Goal: Task Accomplishment & Management: Use online tool/utility

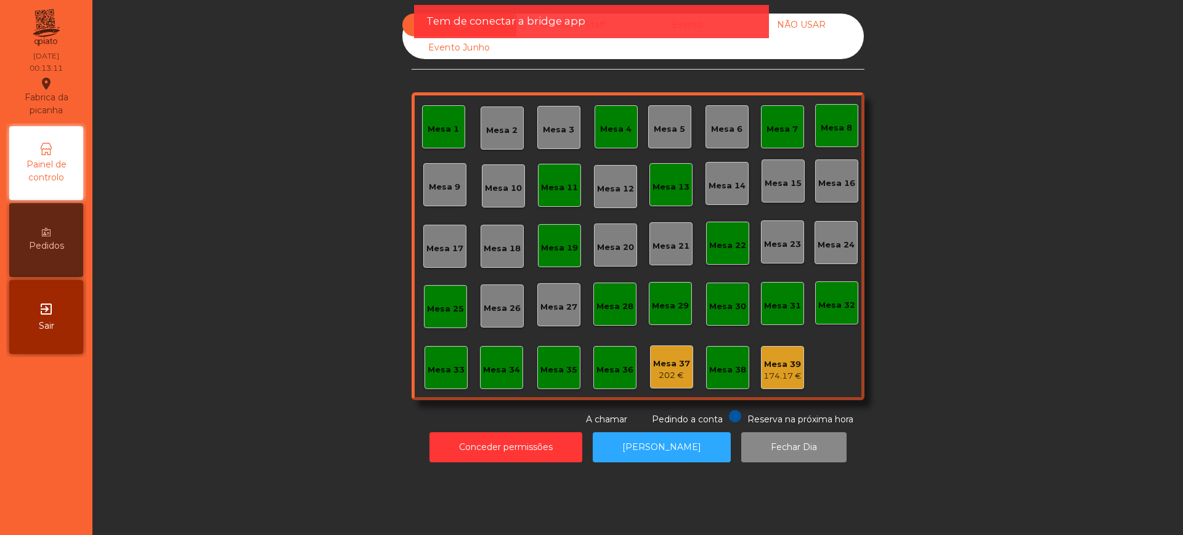
click at [576, 20] on span "Tem de conectar a bridge app" at bounding box center [505, 21] width 159 height 15
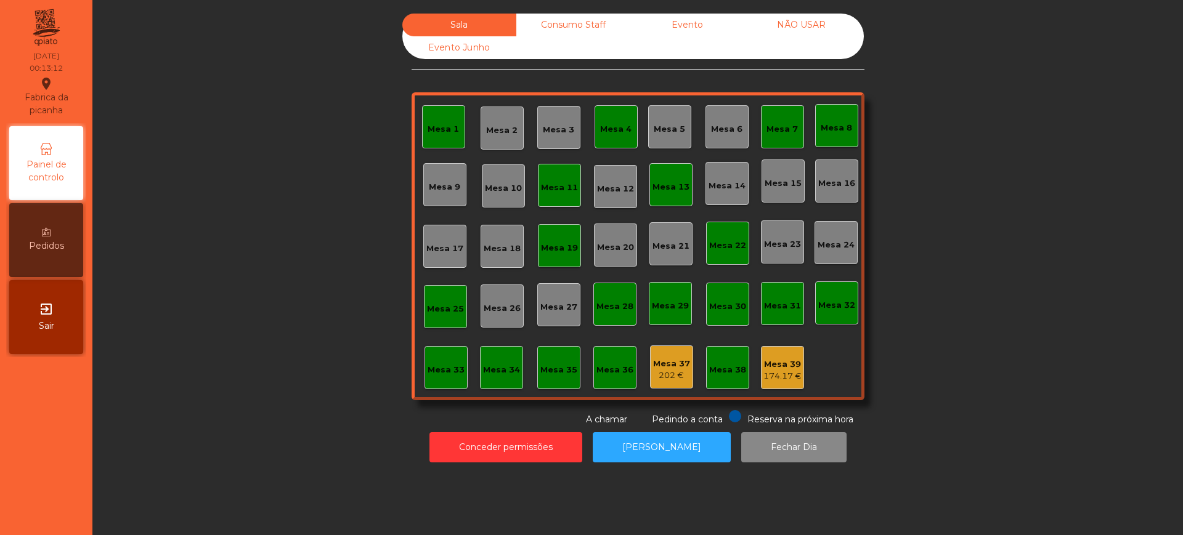
click at [567, 32] on div "Consumo Staff" at bounding box center [573, 25] width 114 height 23
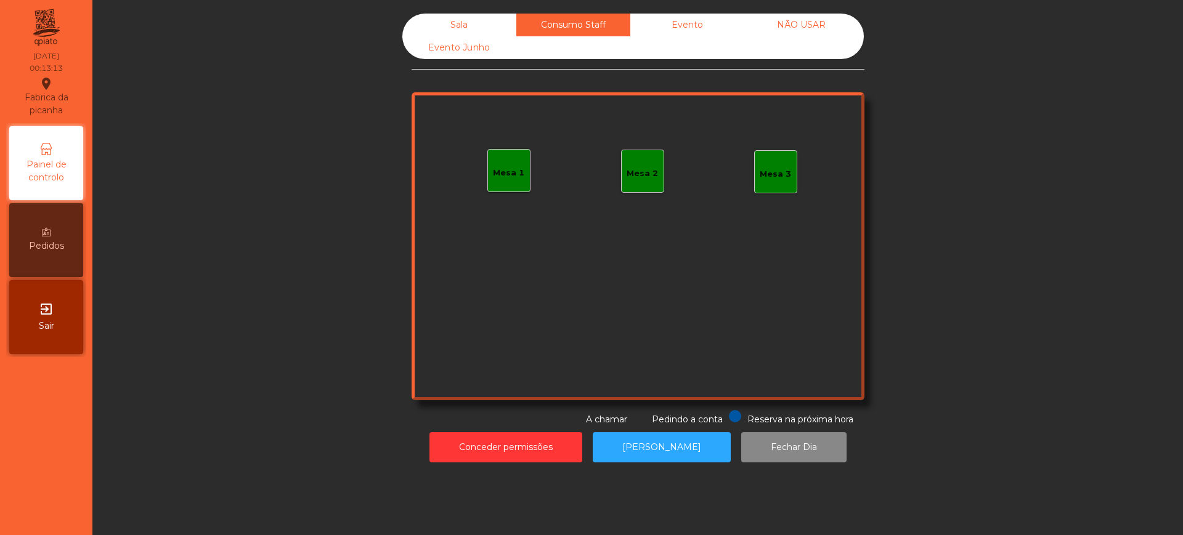
click at [666, 22] on div "Evento" at bounding box center [687, 25] width 114 height 23
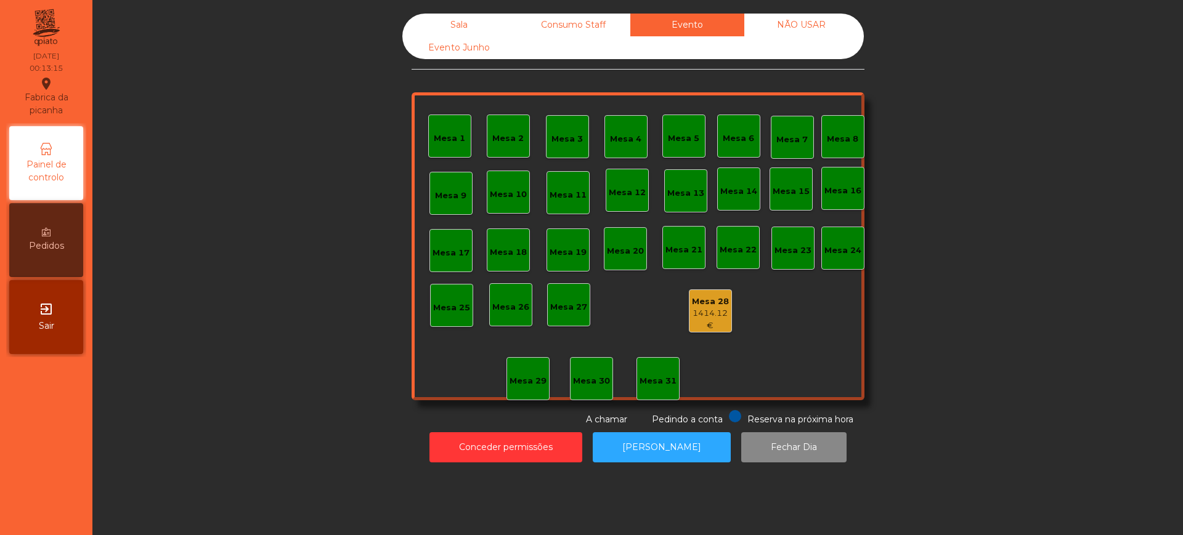
click at [452, 28] on div "Sala" at bounding box center [459, 25] width 114 height 23
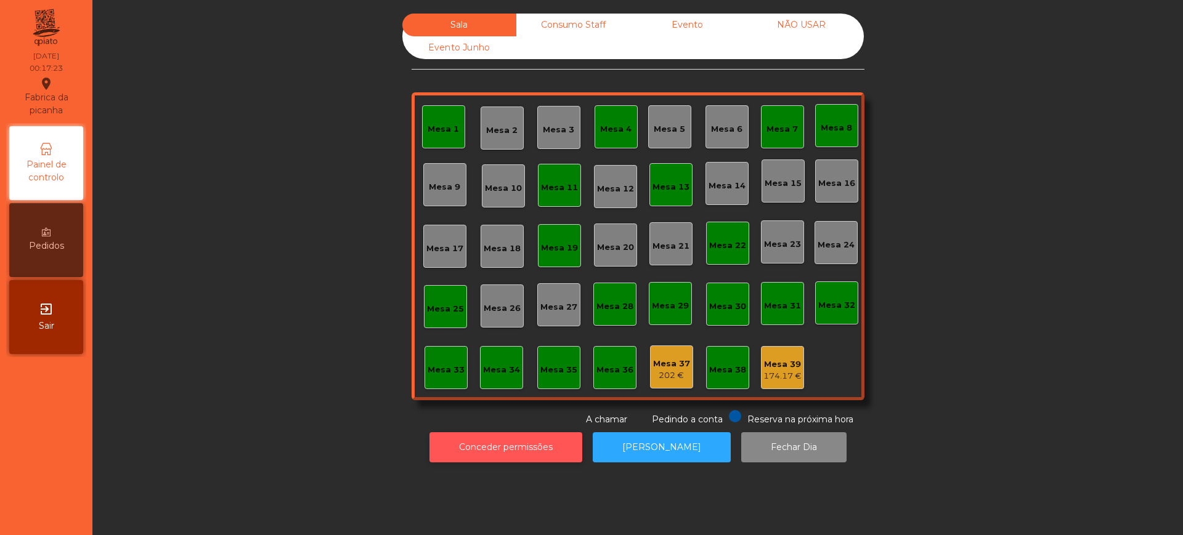
click at [487, 440] on button "Conceder permissões" at bounding box center [505, 447] width 153 height 30
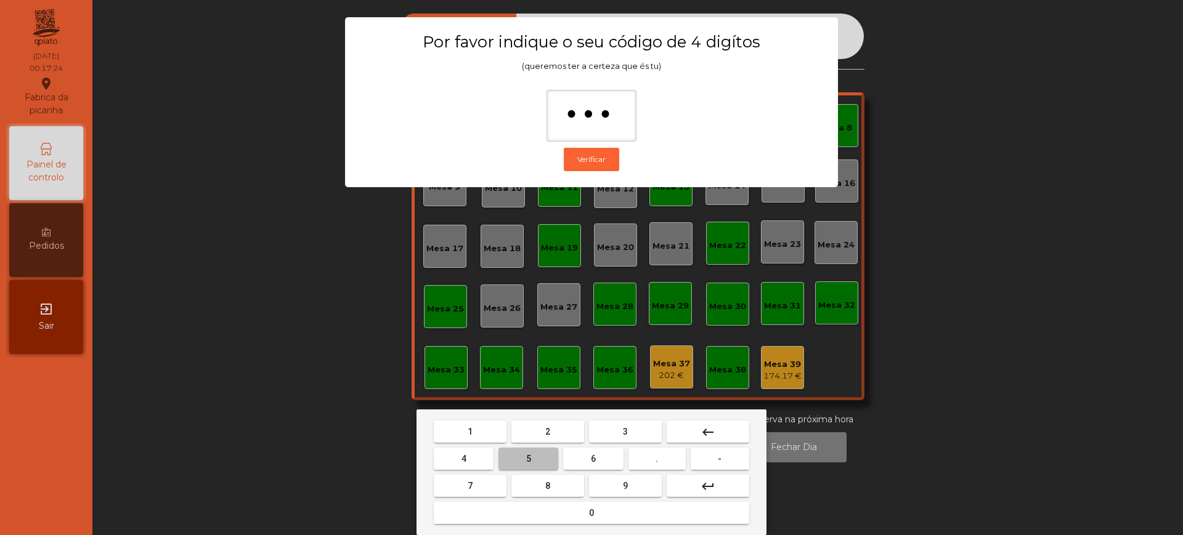
type input "****"
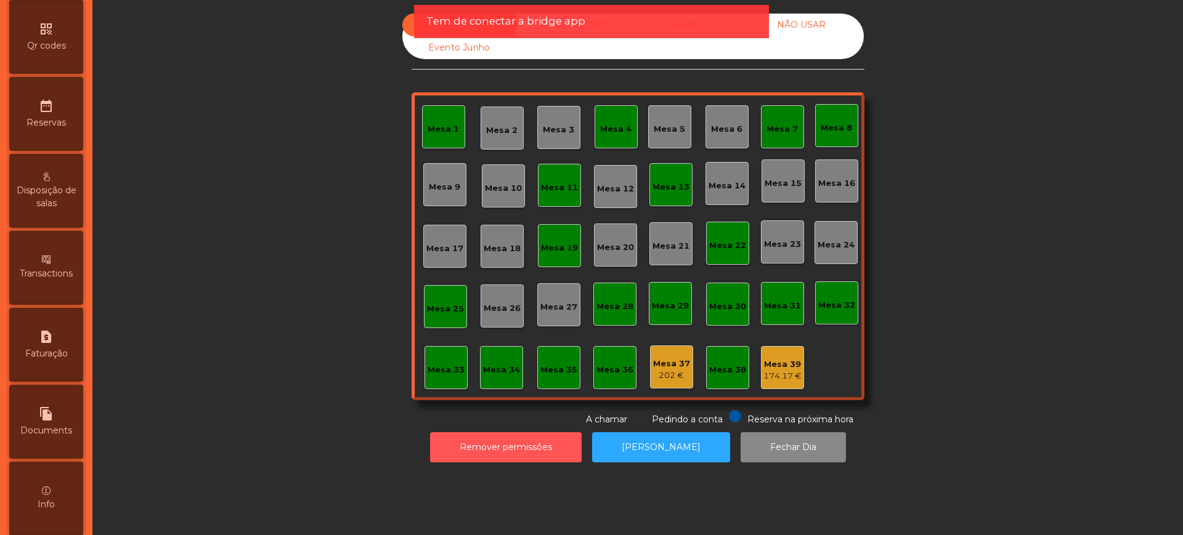
scroll to position [521, 0]
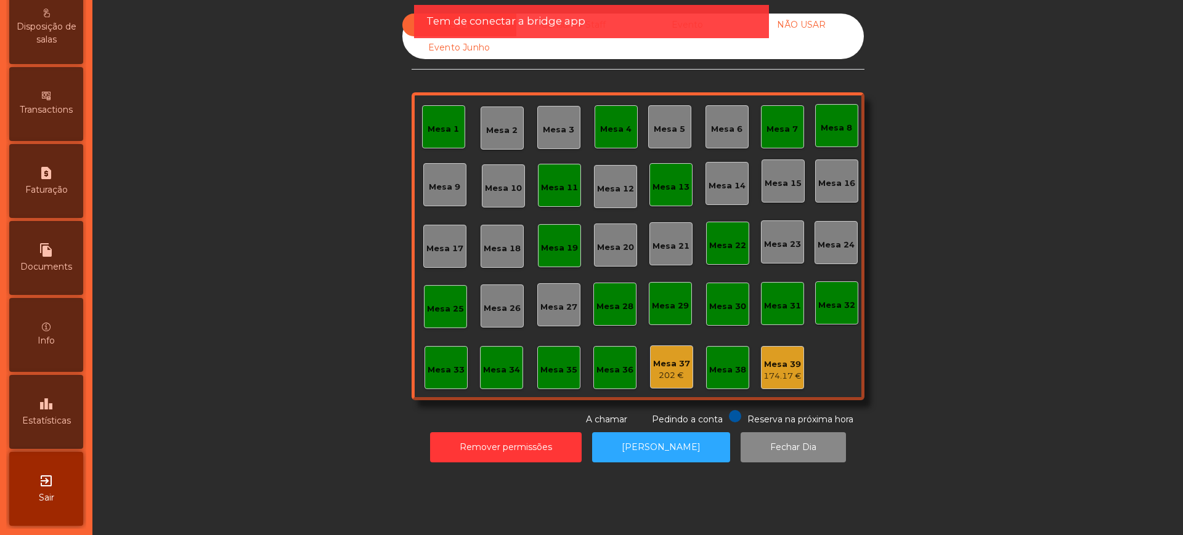
drag, startPoint x: 48, startPoint y: 390, endPoint x: 73, endPoint y: 236, distance: 156.6
click at [48, 388] on div "leaderboard Estatísticas" at bounding box center [46, 412] width 74 height 74
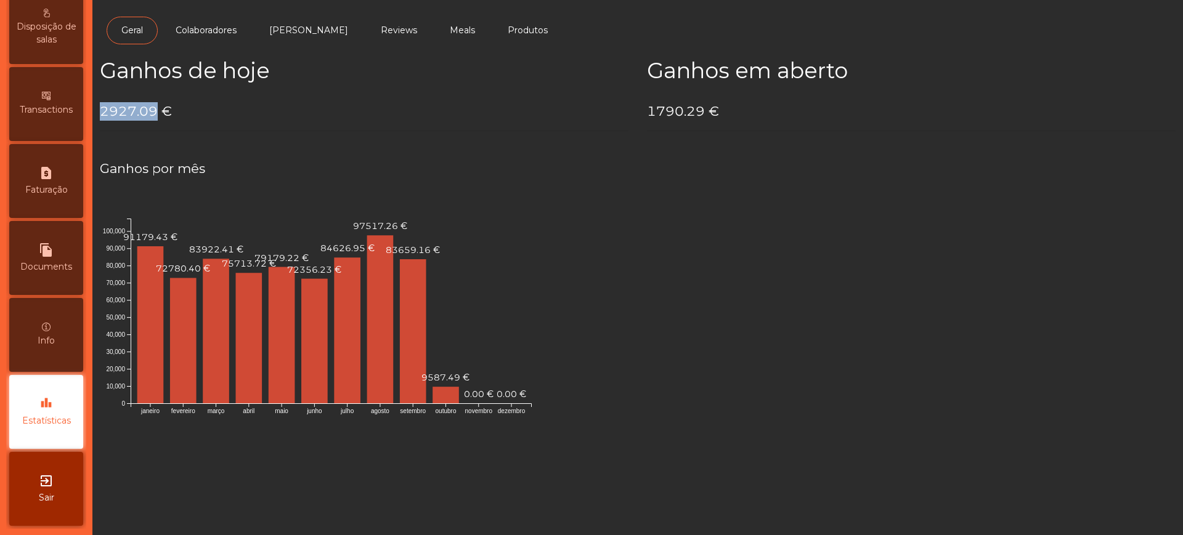
drag, startPoint x: 103, startPoint y: 108, endPoint x: 157, endPoint y: 114, distance: 53.9
click at [157, 114] on h4 "2927.09 €" at bounding box center [364, 111] width 528 height 18
copy h4 "2927.09"
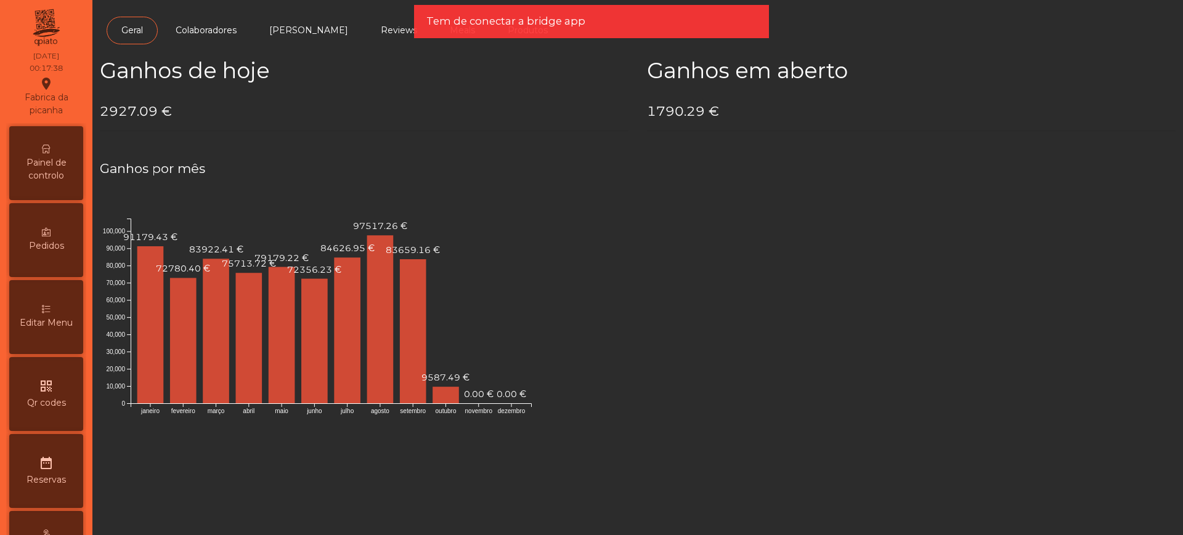
click at [47, 156] on span "Painel de controlo" at bounding box center [46, 169] width 68 height 26
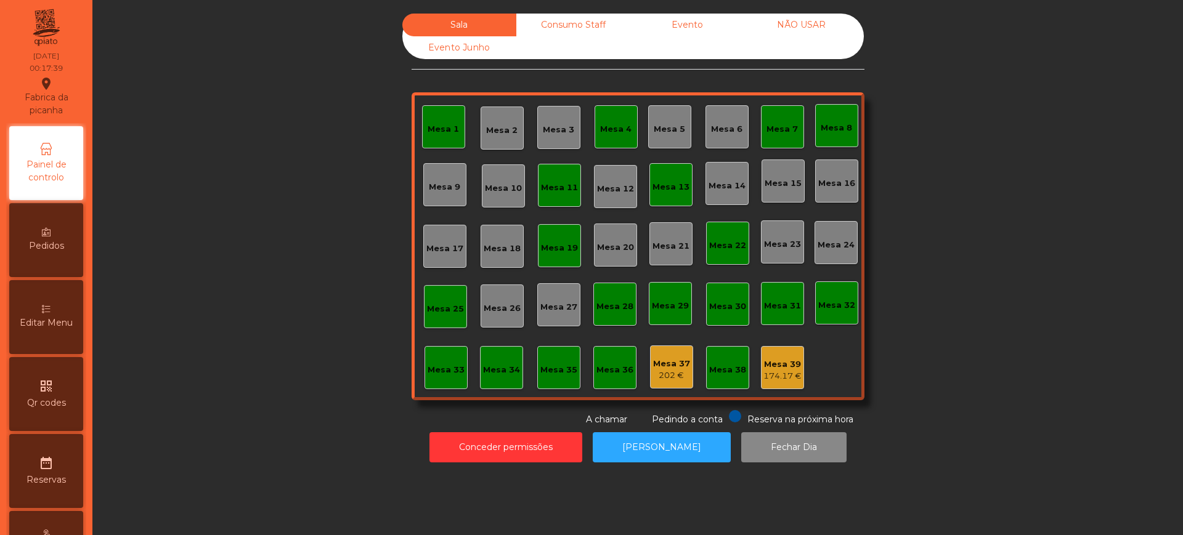
click at [663, 31] on div "Evento" at bounding box center [687, 25] width 114 height 23
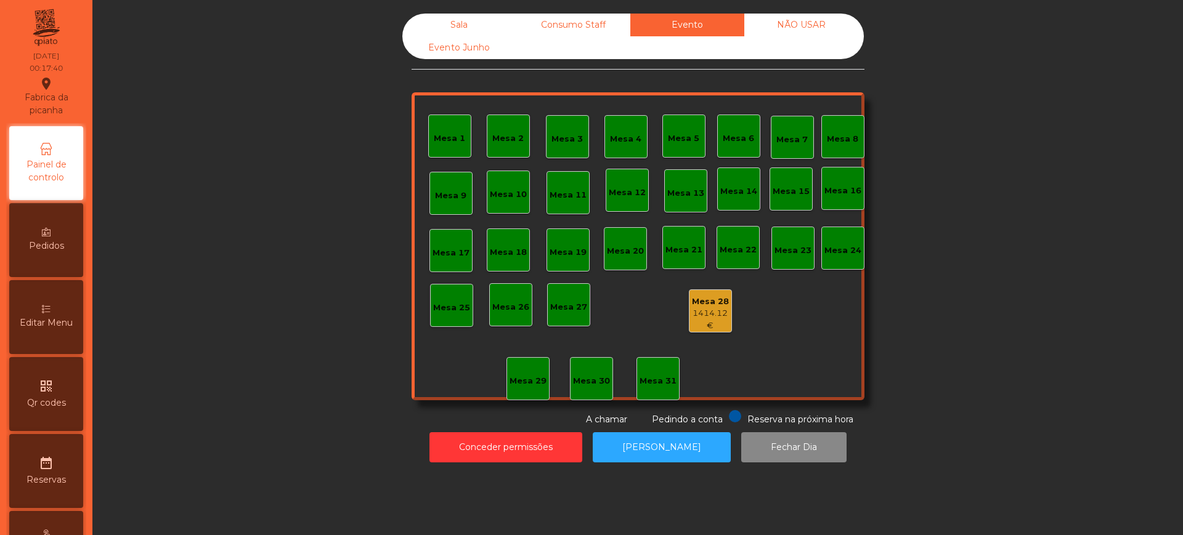
click at [711, 316] on div "1414.12 €" at bounding box center [710, 319] width 42 height 24
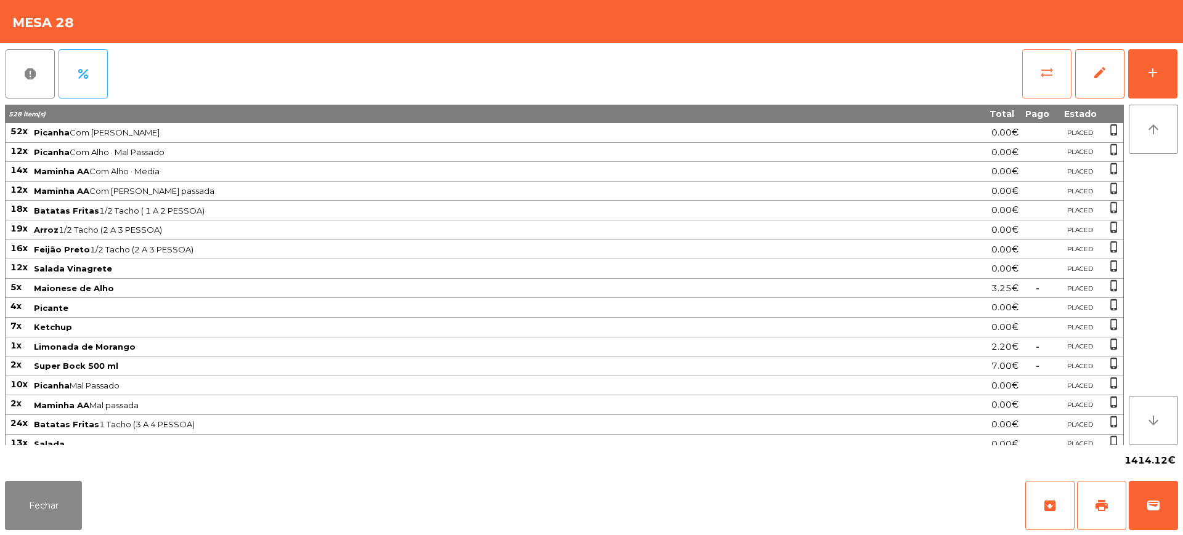
click at [1029, 79] on button "sync_alt" at bounding box center [1046, 73] width 49 height 49
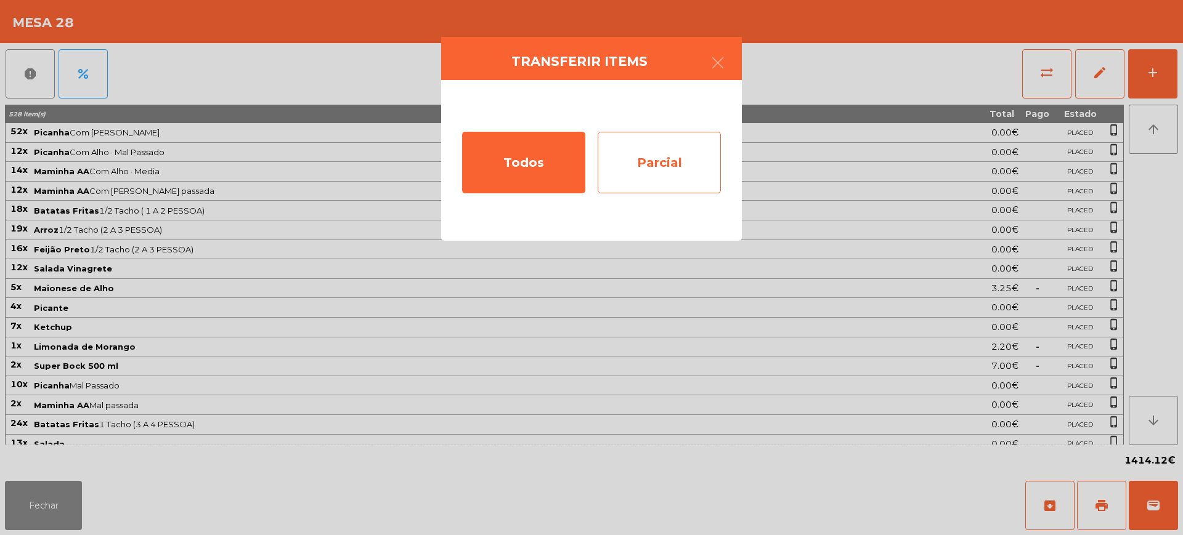
click at [684, 150] on div "Parcial" at bounding box center [658, 163] width 123 height 62
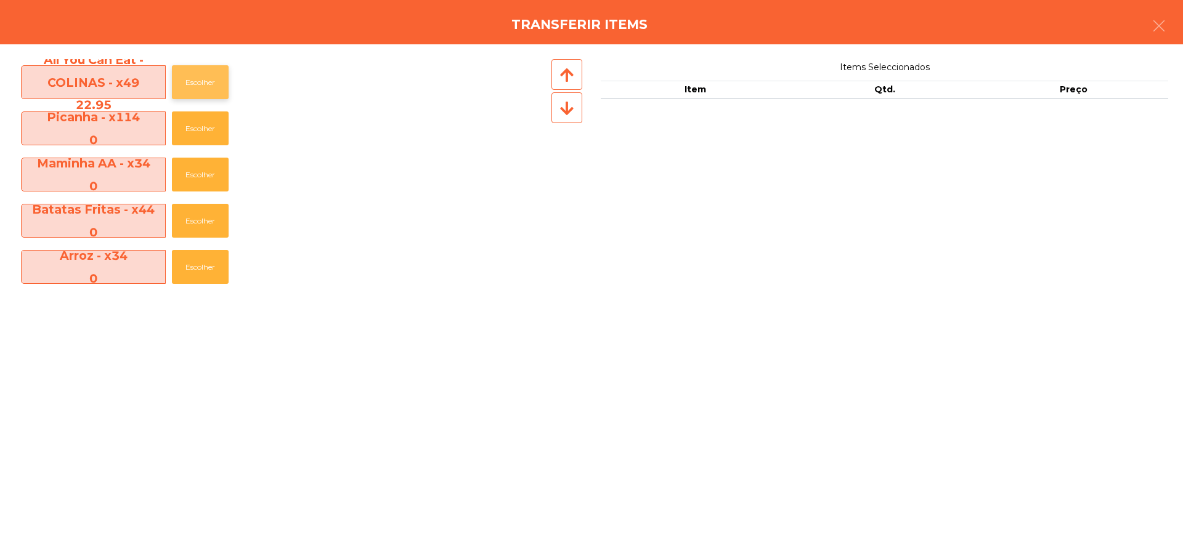
click at [192, 87] on button "Escolher" at bounding box center [200, 82] width 57 height 34
drag, startPoint x: 192, startPoint y: 87, endPoint x: 201, endPoint y: 81, distance: 10.6
click at [193, 86] on button "Escolher" at bounding box center [200, 82] width 57 height 34
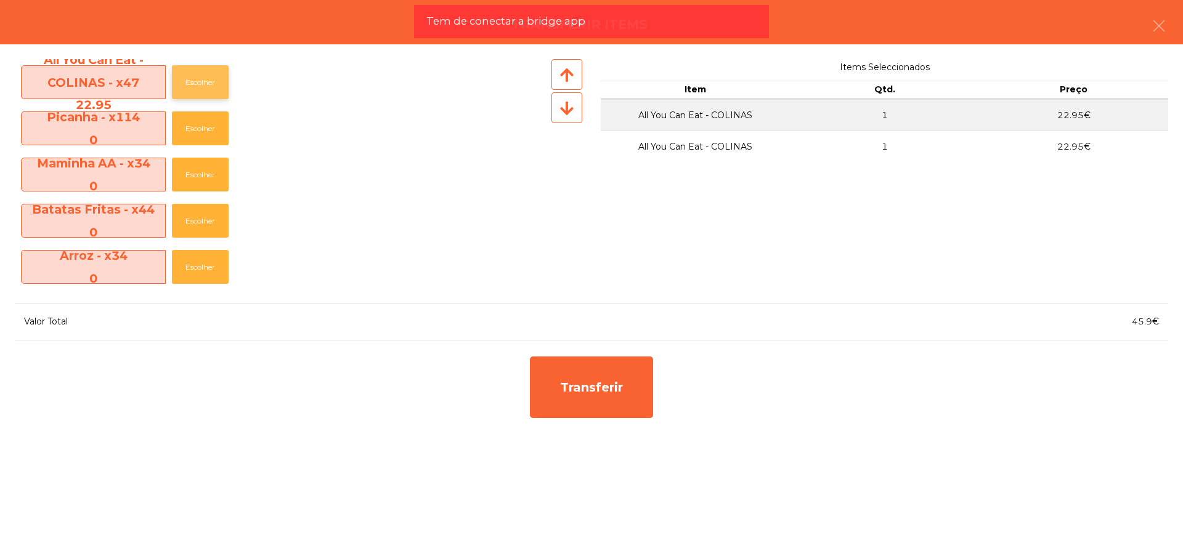
click at [201, 81] on button "Escolher" at bounding box center [200, 82] width 57 height 34
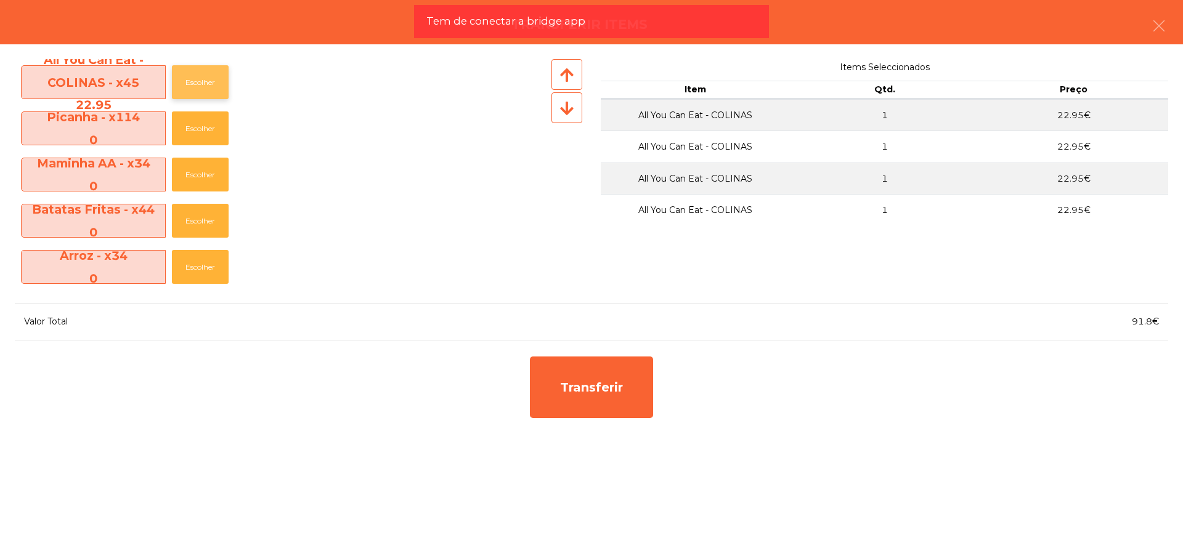
click at [201, 81] on button "Escolher" at bounding box center [200, 82] width 57 height 34
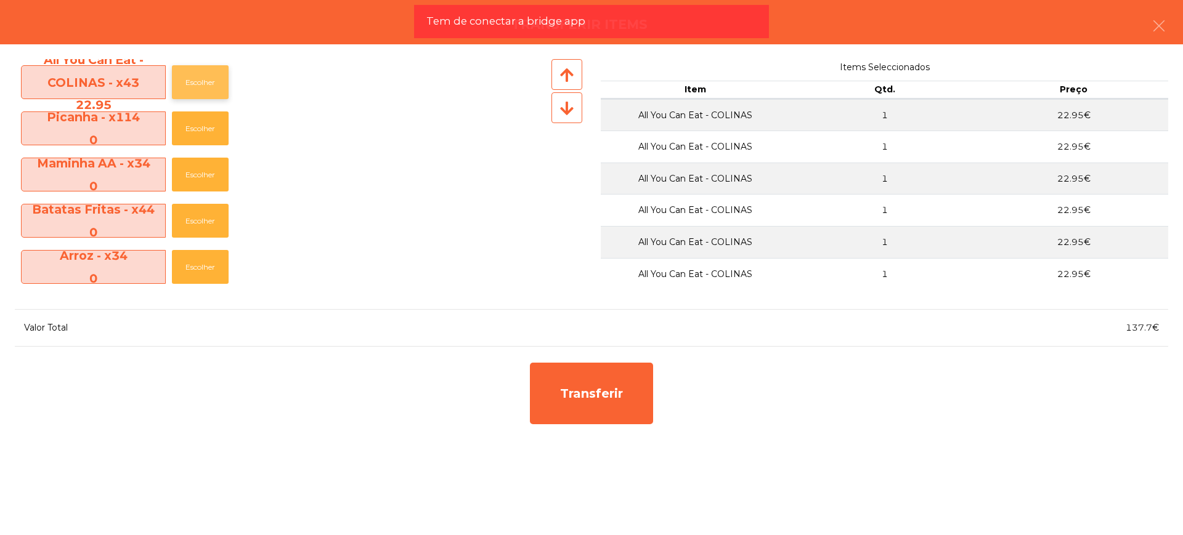
click at [201, 81] on button "Escolher" at bounding box center [200, 82] width 57 height 34
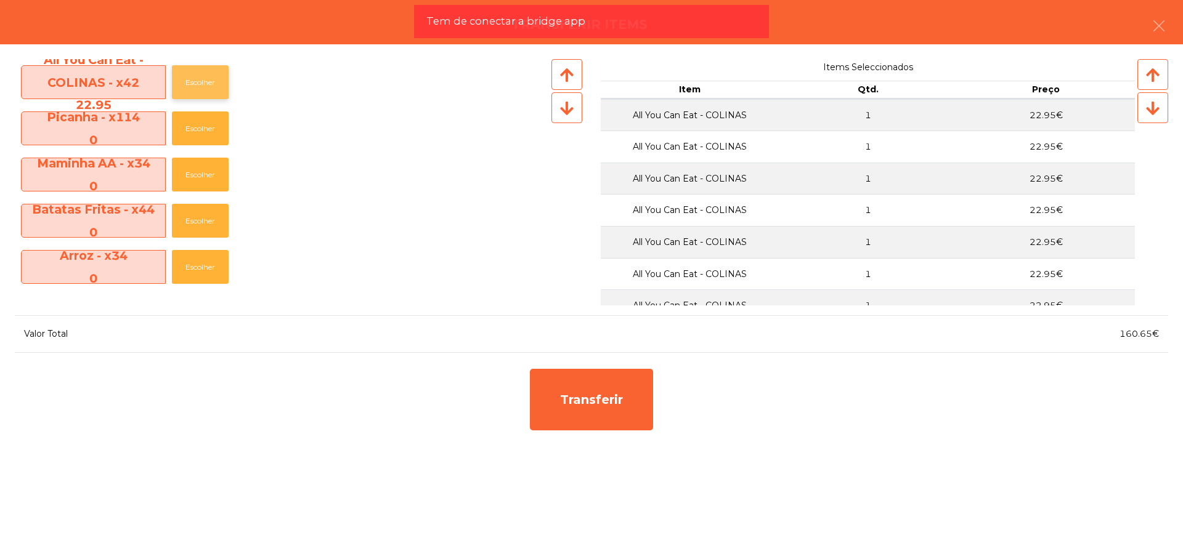
click at [201, 81] on button "Escolher" at bounding box center [200, 82] width 57 height 34
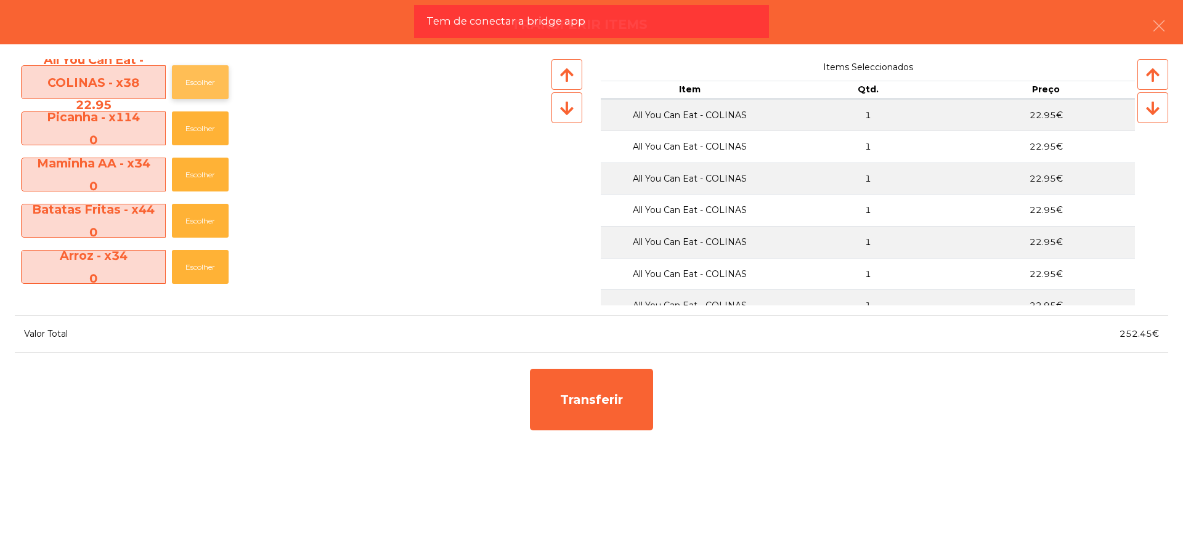
click at [201, 81] on button "Escolher" at bounding box center [200, 82] width 57 height 34
click at [201, 80] on button "Escolher" at bounding box center [200, 82] width 57 height 34
click at [201, 79] on button "Escolher" at bounding box center [200, 82] width 57 height 34
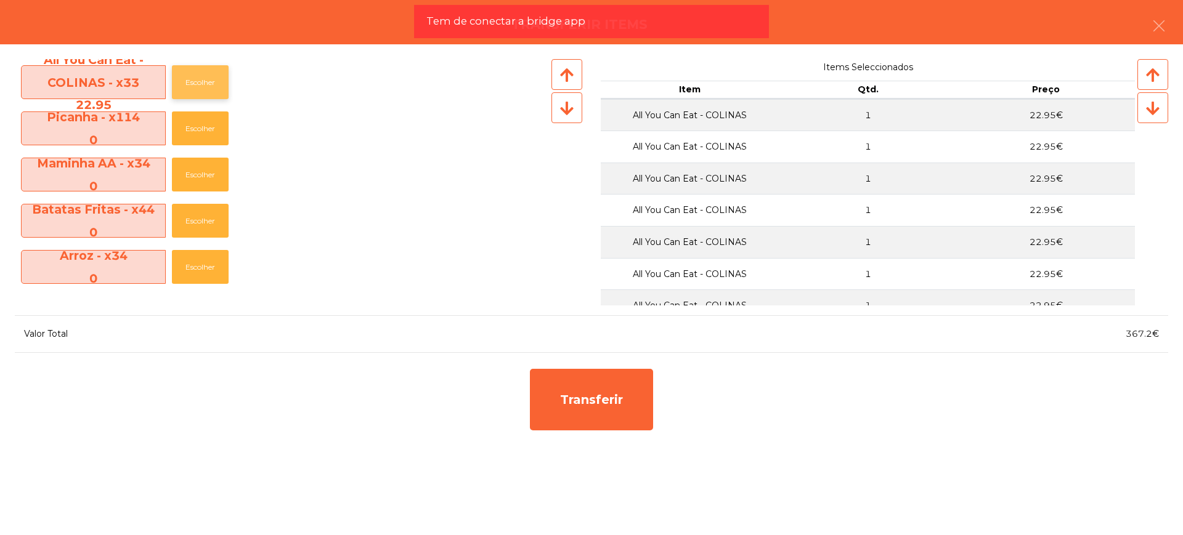
click at [202, 79] on button "Escolher" at bounding box center [200, 82] width 57 height 34
click at [204, 79] on button "Escolher" at bounding box center [200, 82] width 57 height 34
click at [205, 79] on button "Escolher" at bounding box center [200, 82] width 57 height 34
click at [206, 79] on button "Escolher" at bounding box center [200, 82] width 57 height 34
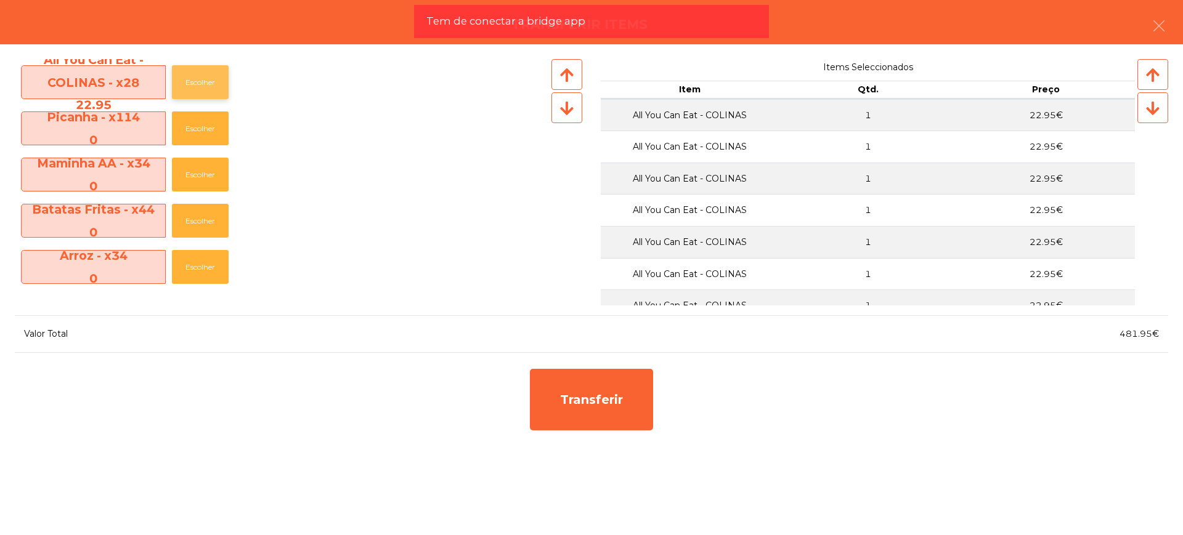
click at [206, 79] on button "Escolher" at bounding box center [200, 82] width 57 height 34
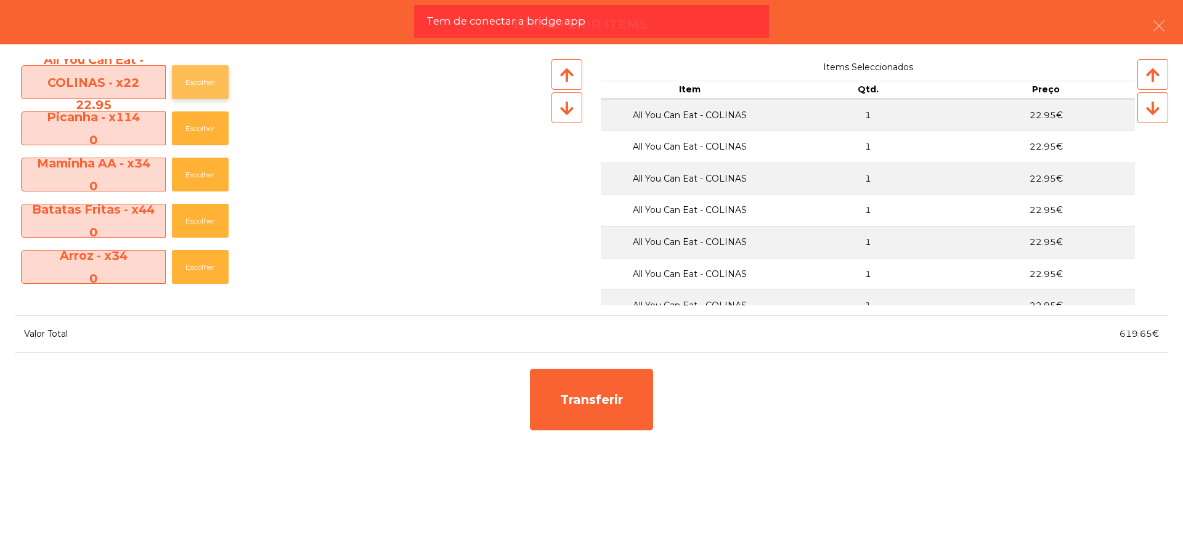
click at [206, 79] on button "Escolher" at bounding box center [200, 82] width 57 height 34
click at [207, 79] on button "Escolher" at bounding box center [200, 82] width 57 height 34
click at [209, 79] on button "Escolher" at bounding box center [200, 82] width 57 height 34
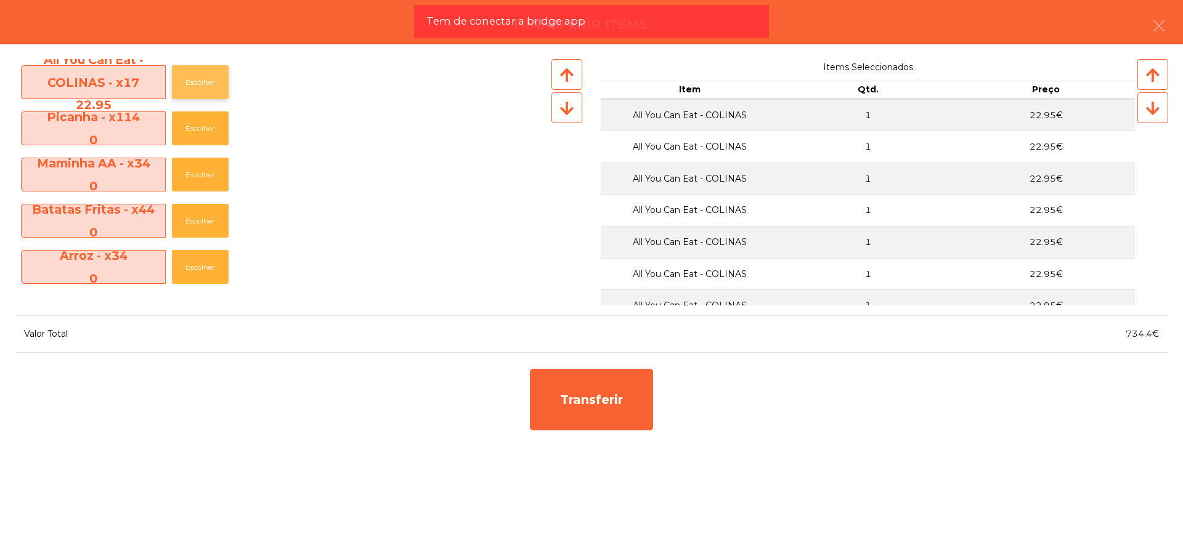
click at [209, 79] on button "Escolher" at bounding box center [200, 82] width 57 height 34
click at [211, 79] on button "Escolher" at bounding box center [200, 82] width 57 height 34
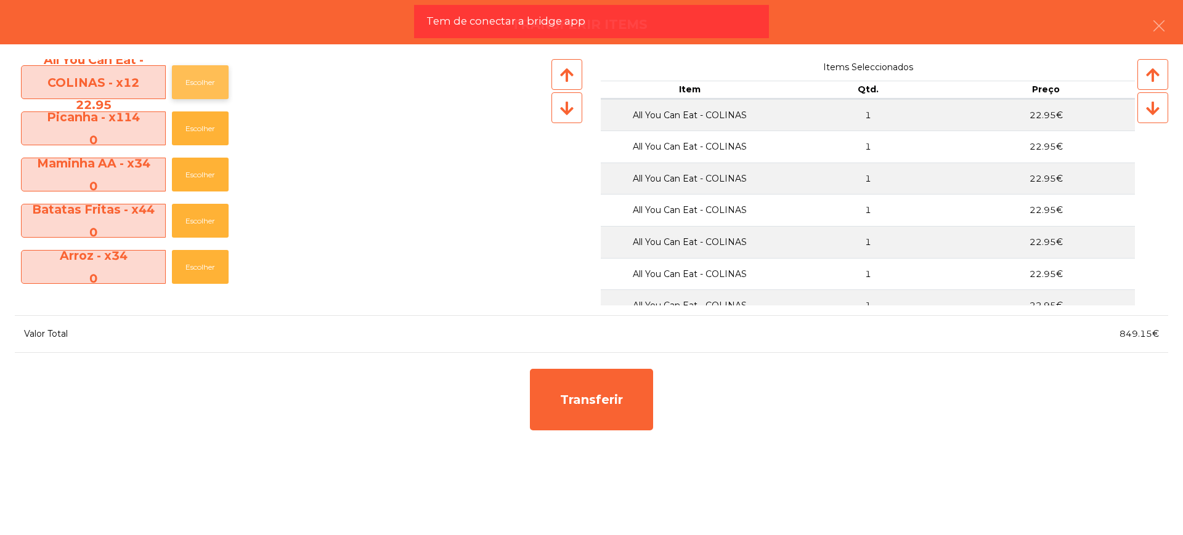
click at [211, 79] on button "Escolher" at bounding box center [200, 82] width 57 height 34
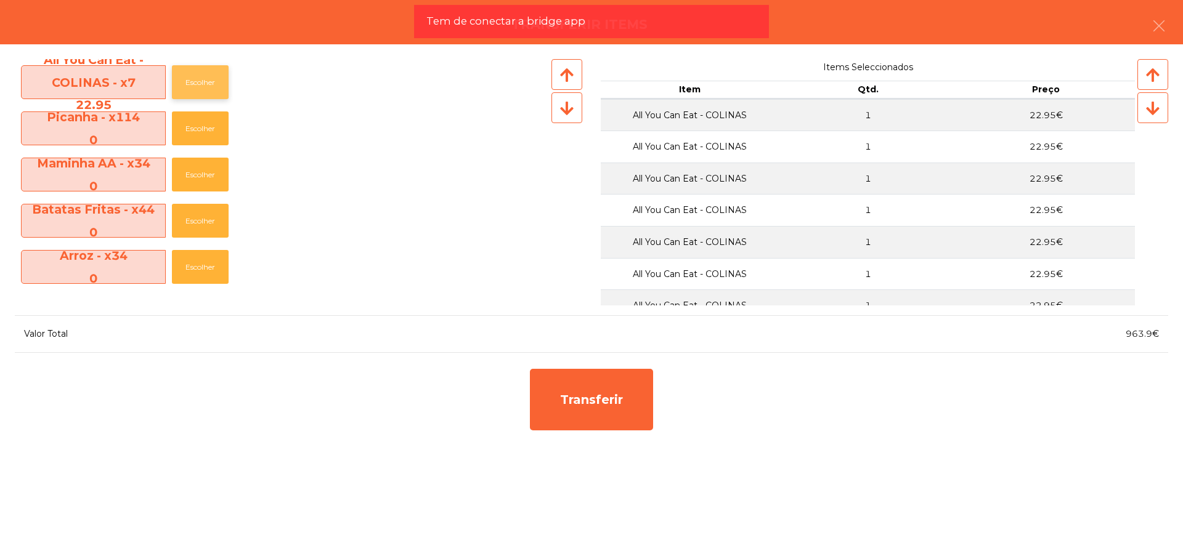
click at [211, 79] on button "Escolher" at bounding box center [200, 82] width 57 height 34
click at [206, 84] on button "Escolher" at bounding box center [200, 82] width 57 height 34
click at [204, 83] on button "Escolher" at bounding box center [200, 82] width 57 height 34
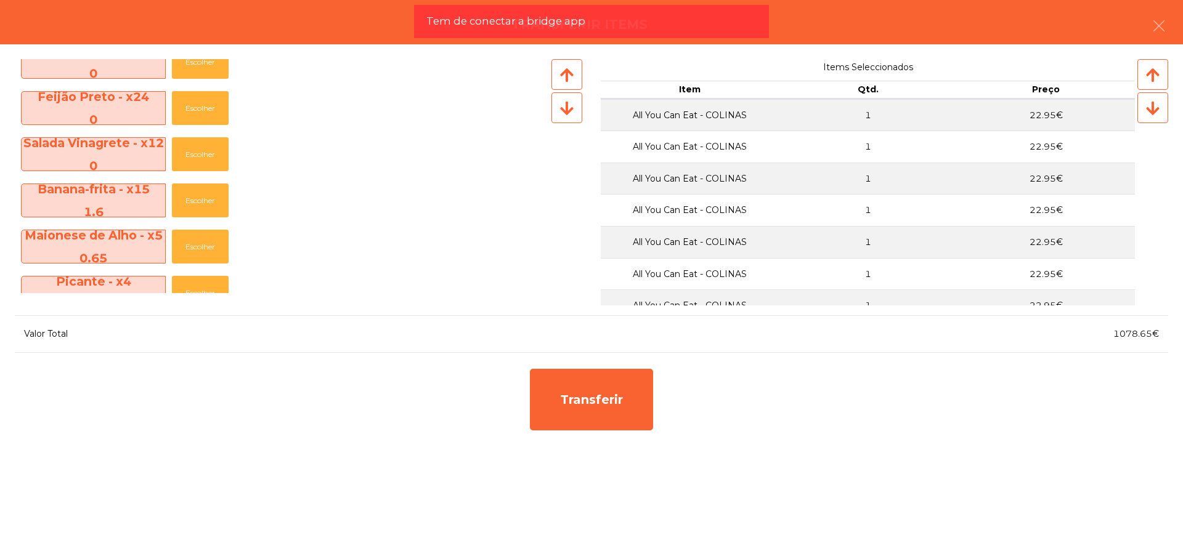
scroll to position [231, 0]
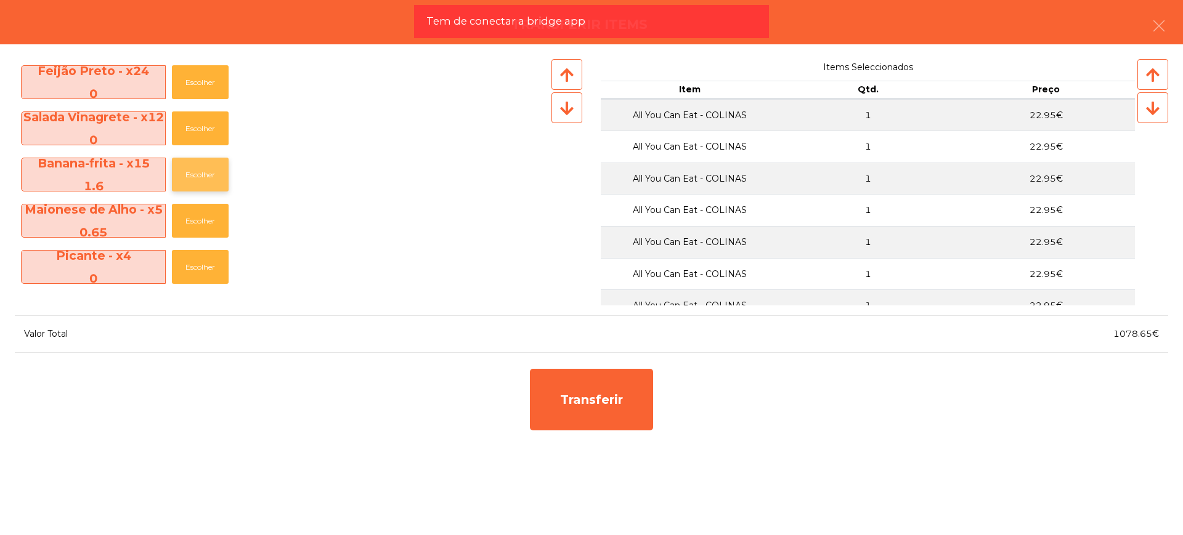
click at [214, 174] on button "Escolher" at bounding box center [200, 175] width 57 height 34
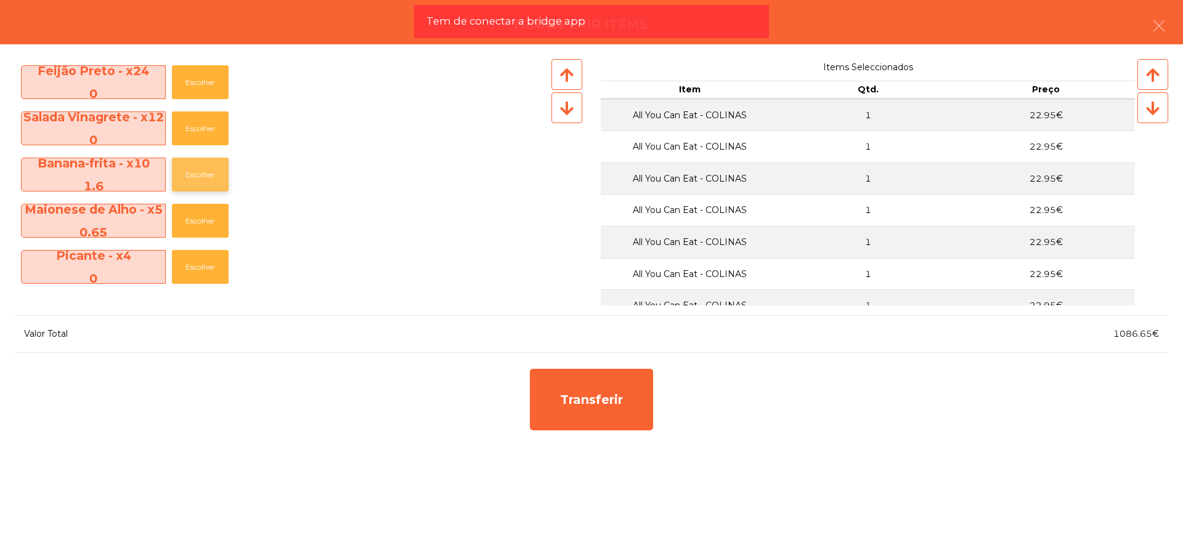
click at [214, 174] on button "Escolher" at bounding box center [200, 175] width 57 height 34
drag, startPoint x: 1115, startPoint y: 339, endPoint x: 1151, endPoint y: 338, distance: 36.3
click at [1151, 338] on div "1089.85€" at bounding box center [879, 334] width 576 height 17
copy span "1089.85"
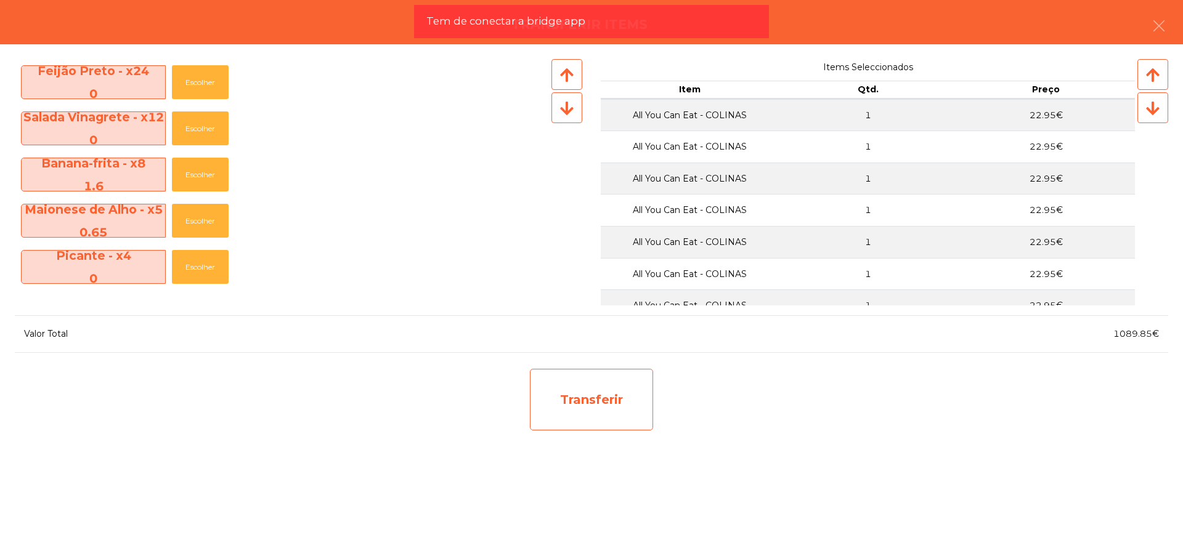
click at [623, 404] on div "Transferir" at bounding box center [591, 400] width 123 height 62
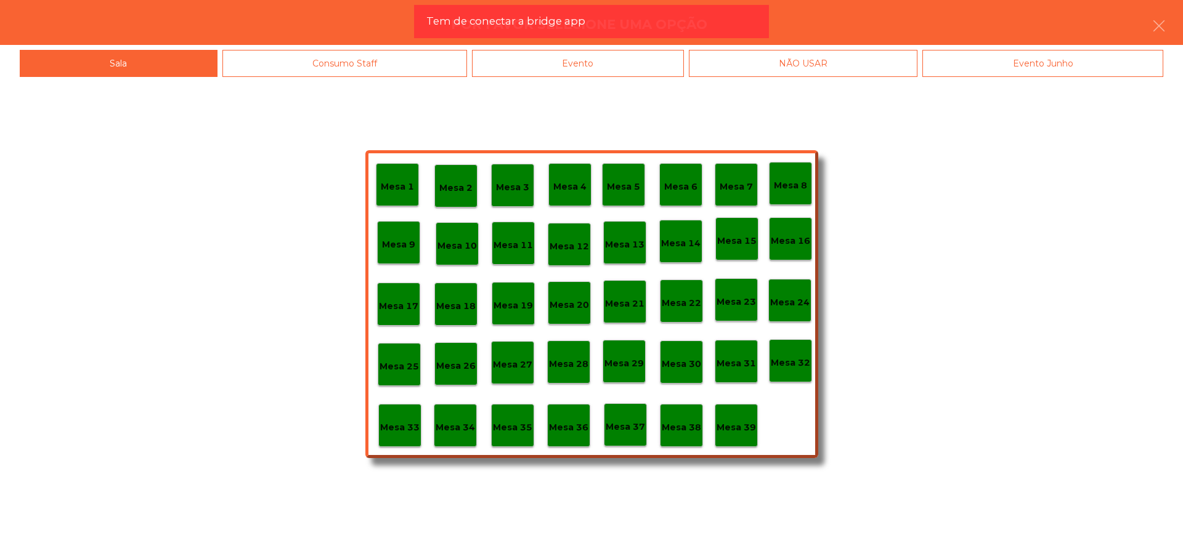
click at [644, 368] on div "Mesa 29" at bounding box center [623, 361] width 43 height 43
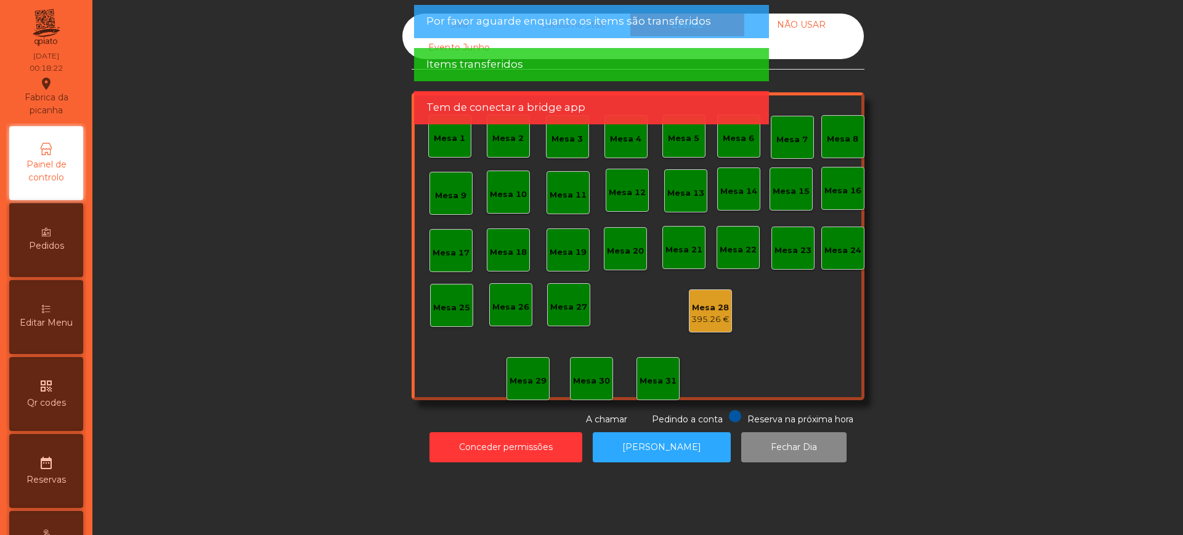
click at [714, 315] on div "395.26 €" at bounding box center [710, 319] width 38 height 12
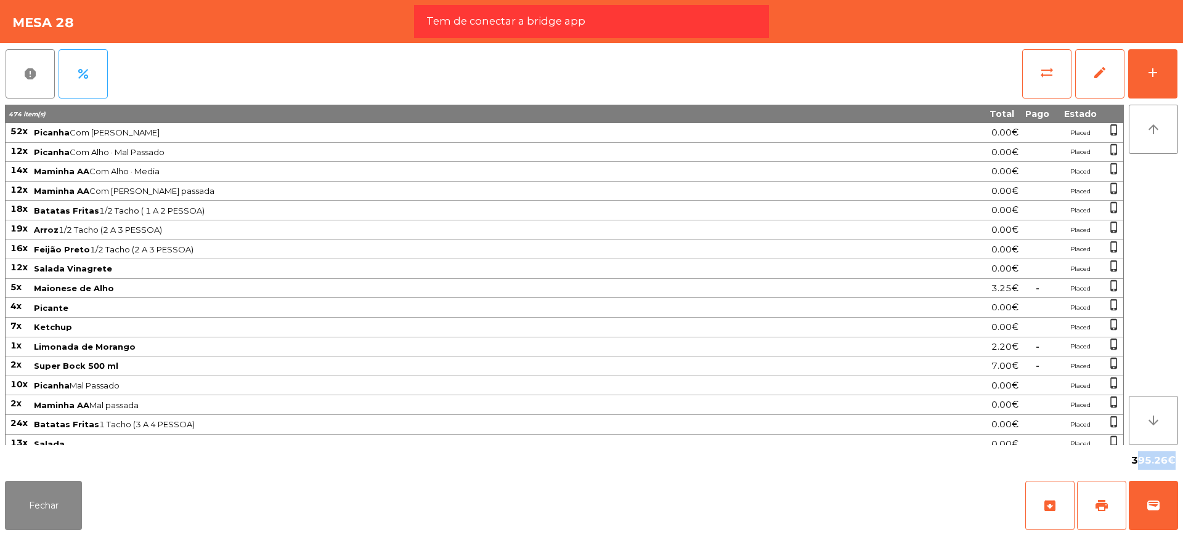
drag, startPoint x: 1133, startPoint y: 464, endPoint x: 1167, endPoint y: 460, distance: 34.1
click at [1167, 460] on span "395.26€" at bounding box center [1153, 460] width 44 height 18
copy span "395.26"
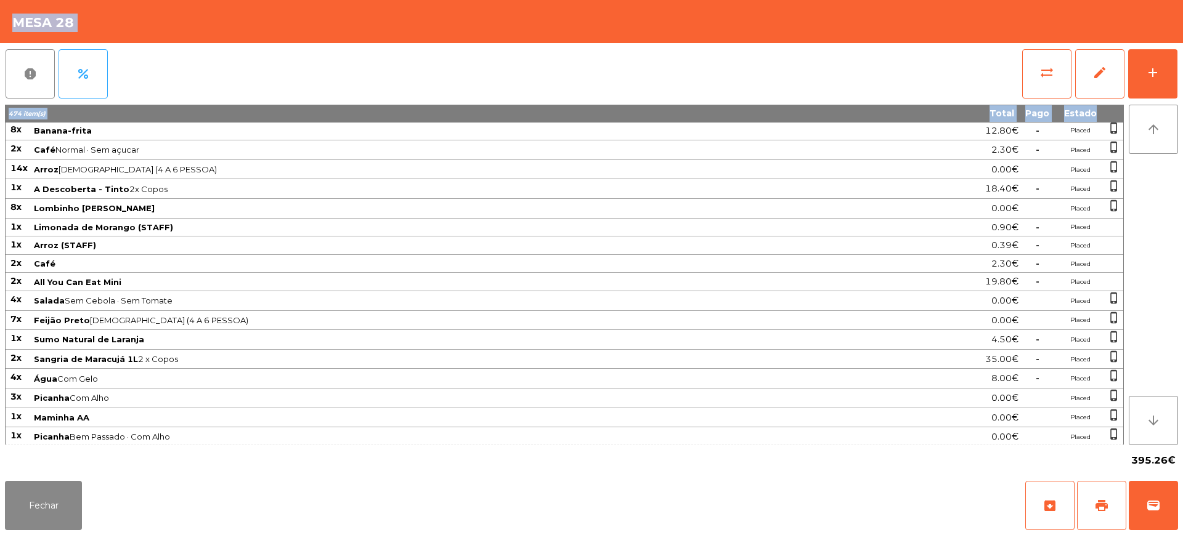
scroll to position [1083, 0]
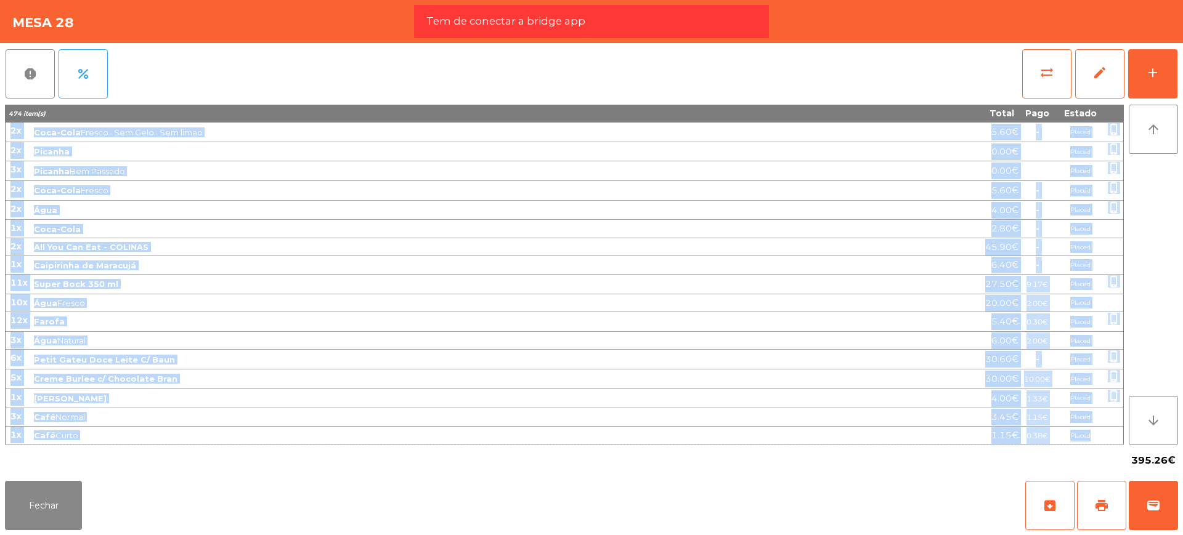
drag, startPoint x: 10, startPoint y: 130, endPoint x: 1102, endPoint y: 441, distance: 1135.4
copy tbody "52x Picanha Com Alho · Médio 0.00€ Placed phone_iphone 12x Picanha Com Alho · M…"
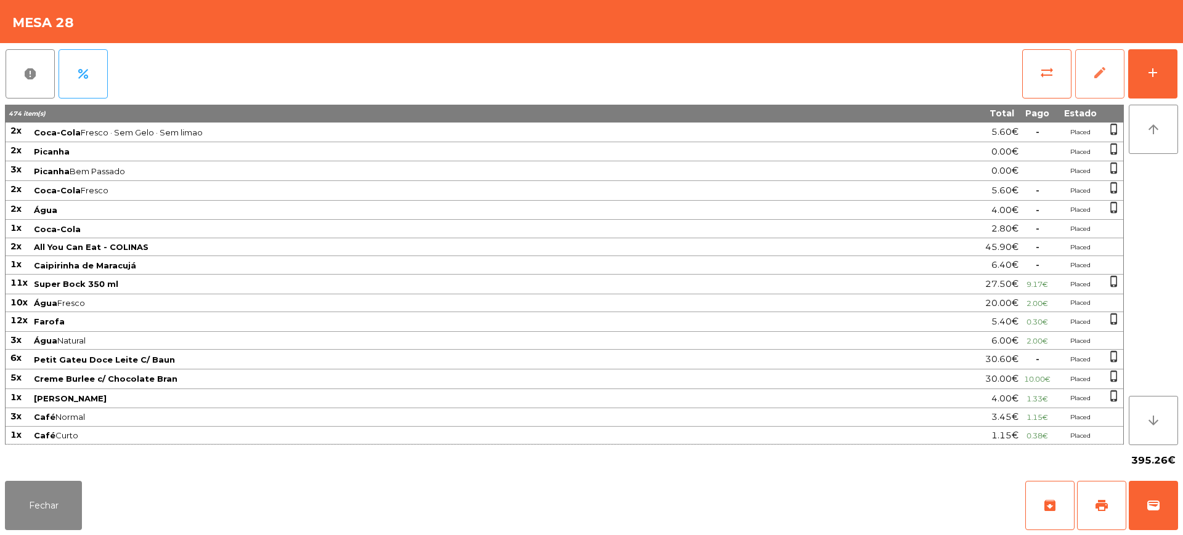
click at [1082, 67] on button "edit" at bounding box center [1099, 73] width 49 height 49
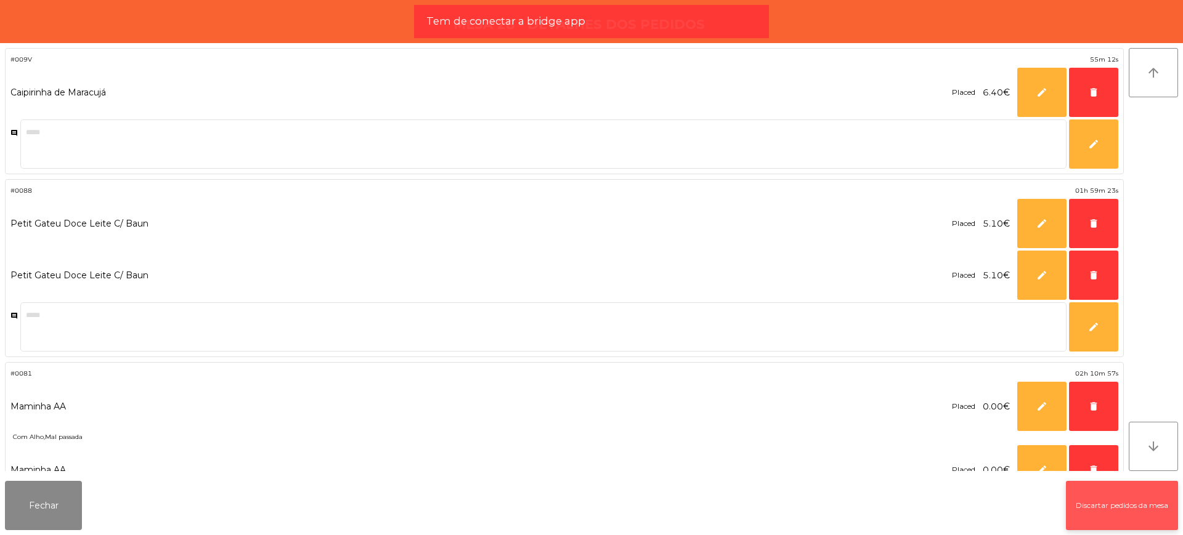
click at [1075, 495] on button "Discartar pedidos da mesa" at bounding box center [1122, 505] width 112 height 49
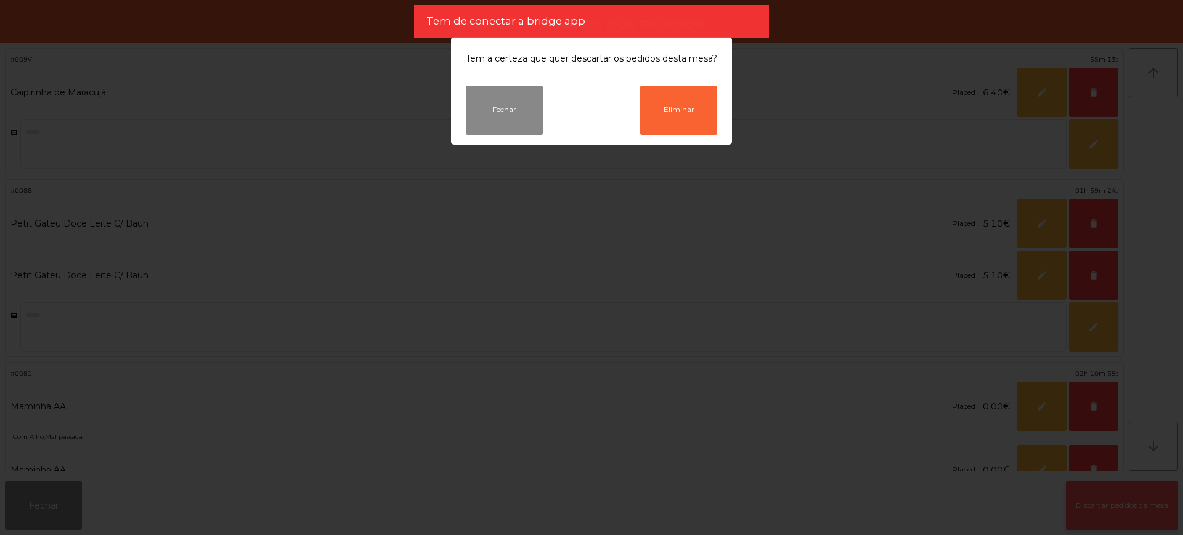
click at [692, 110] on button "Eliminar" at bounding box center [678, 110] width 77 height 49
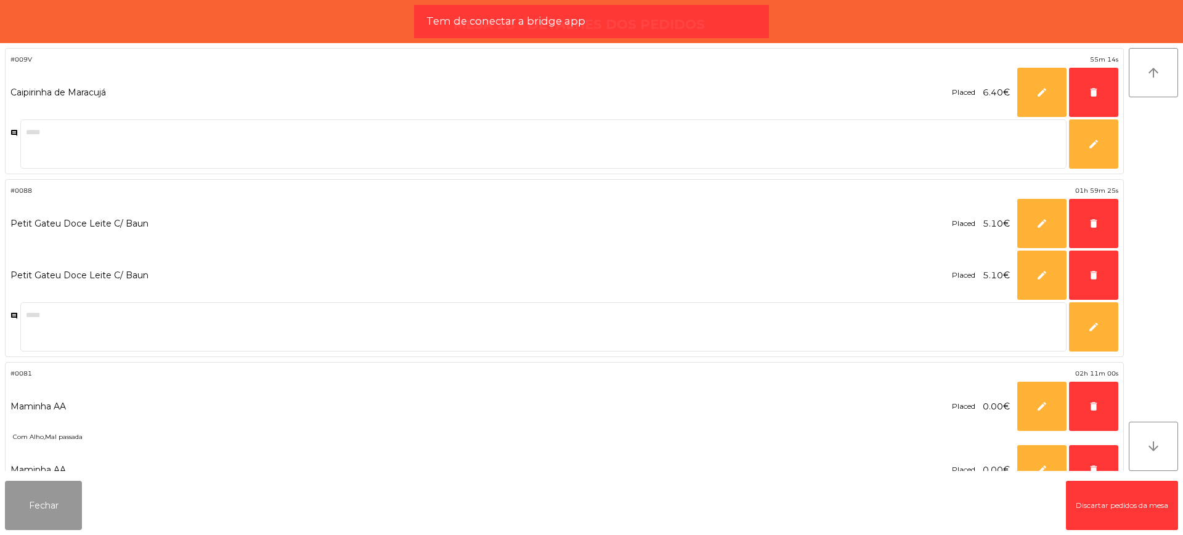
click at [58, 490] on button "Fechar" at bounding box center [43, 505] width 77 height 49
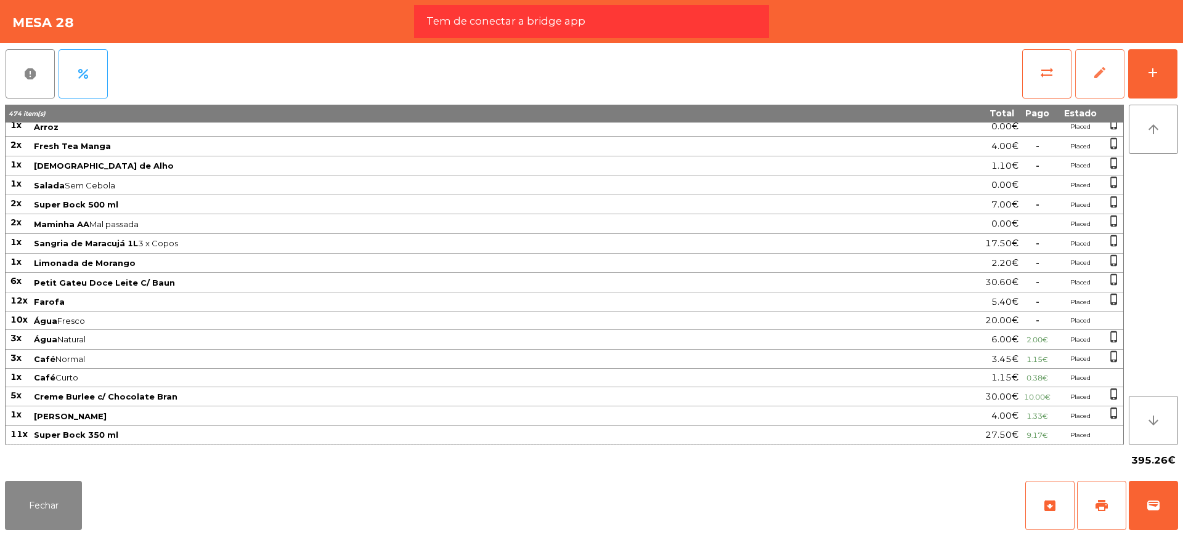
scroll to position [1027, 0]
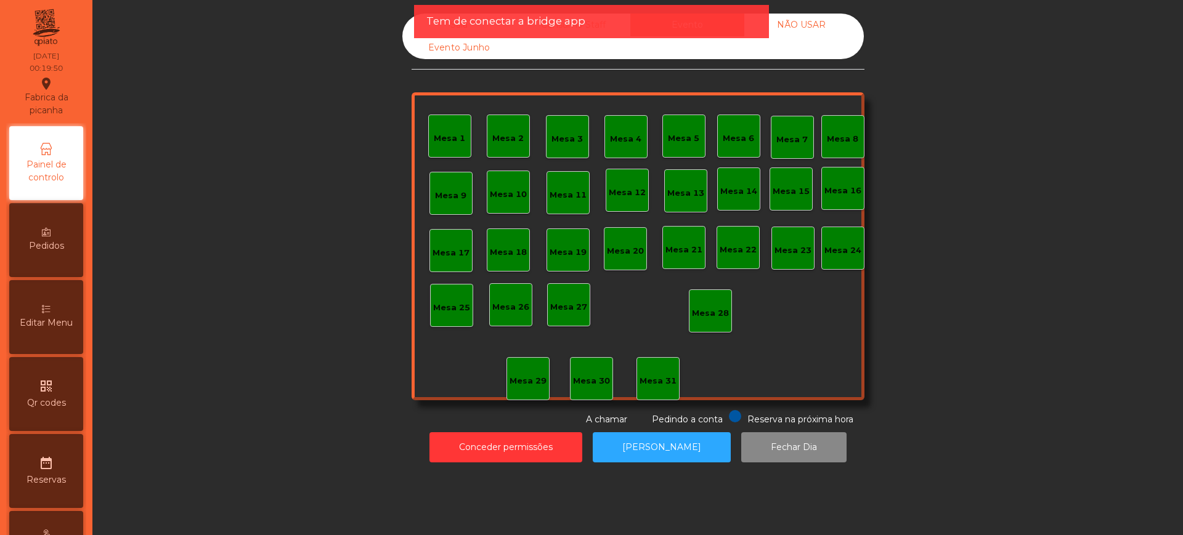
click at [411, 21] on div "Sala" at bounding box center [459, 25] width 114 height 23
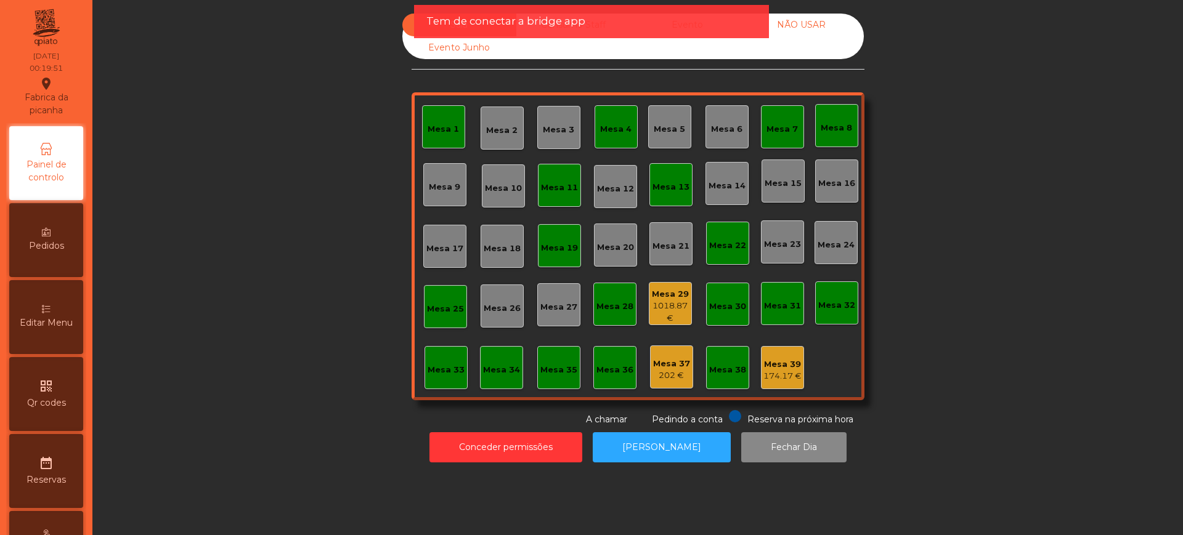
click at [649, 294] on div "Mesa 29" at bounding box center [670, 294] width 42 height 12
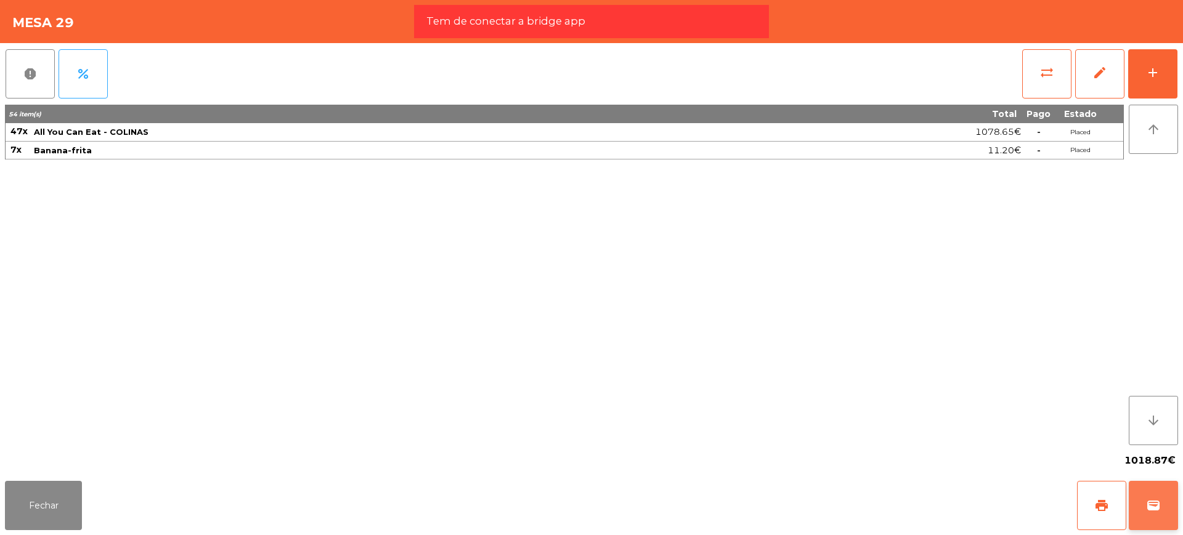
click at [1139, 498] on button "wallet" at bounding box center [1152, 505] width 49 height 49
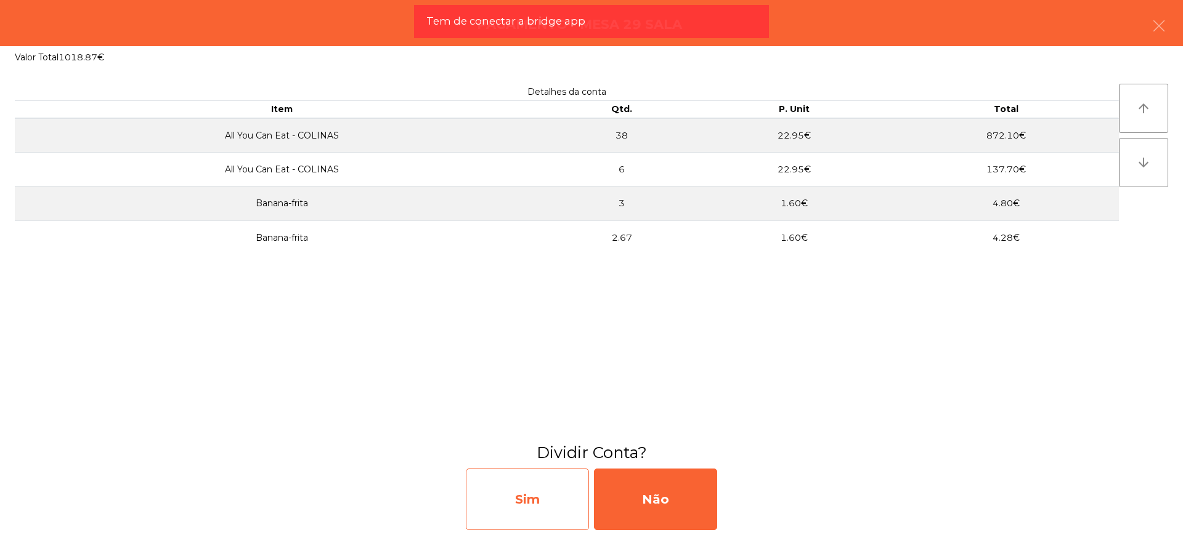
click at [558, 500] on div "Sim" at bounding box center [527, 500] width 123 height 62
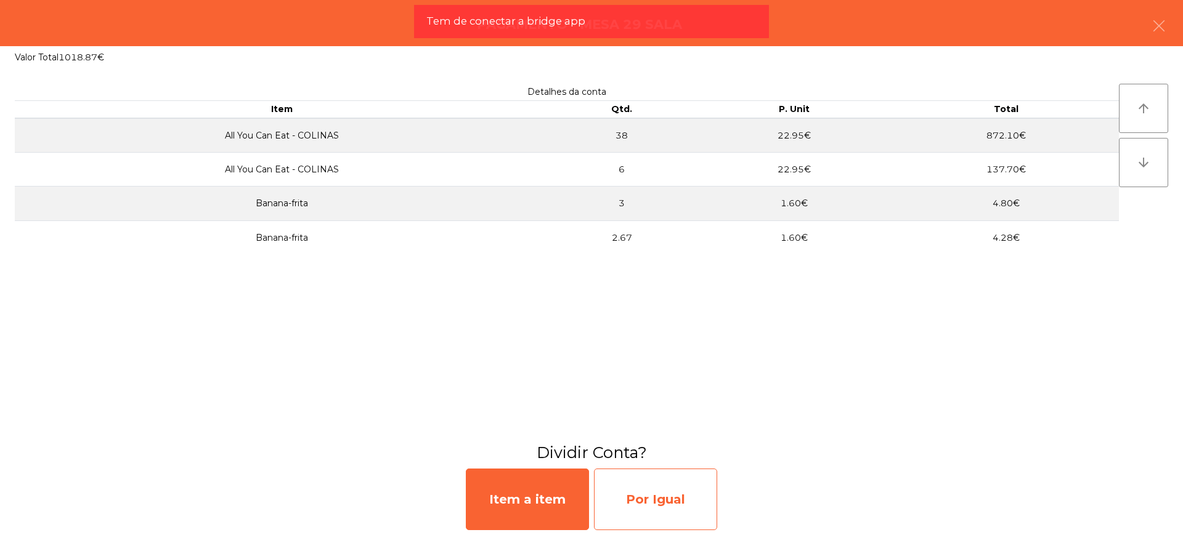
click at [671, 489] on div "Por Igual" at bounding box center [655, 500] width 123 height 62
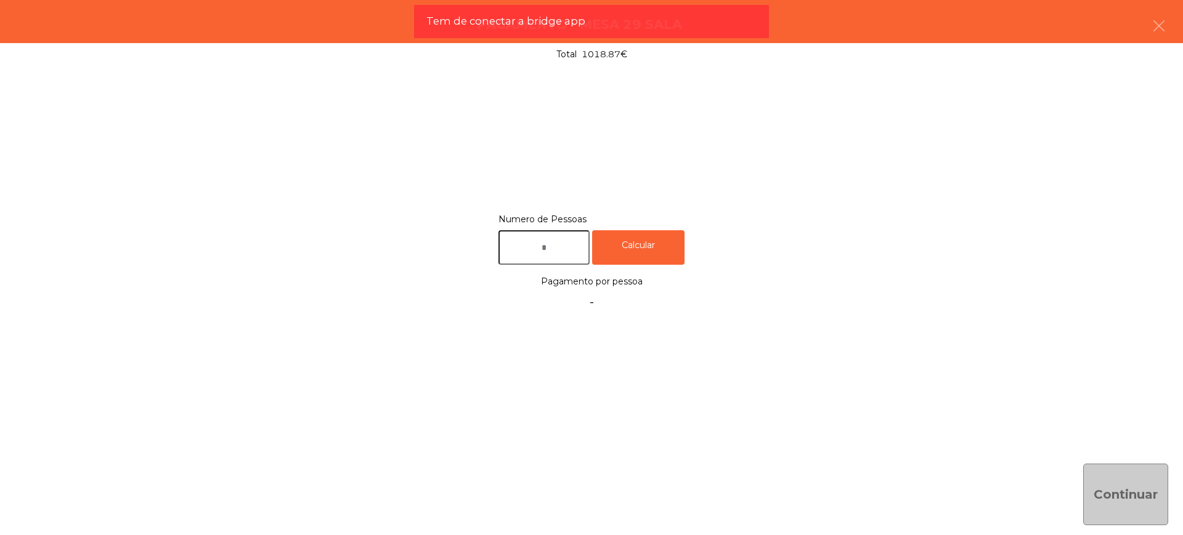
click at [512, 257] on input "text" at bounding box center [543, 247] width 91 height 35
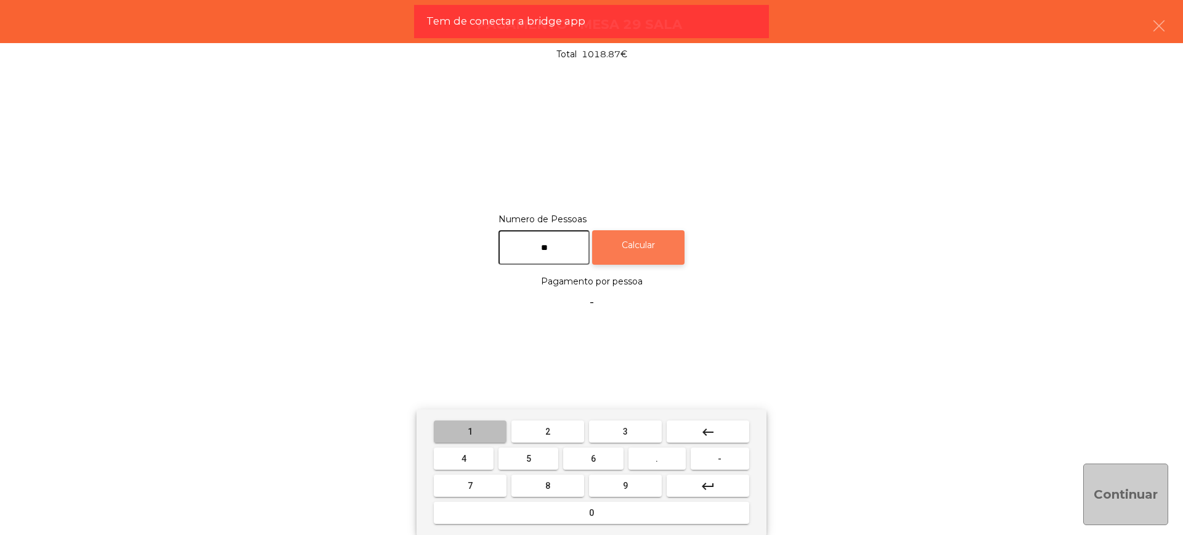
type input "**"
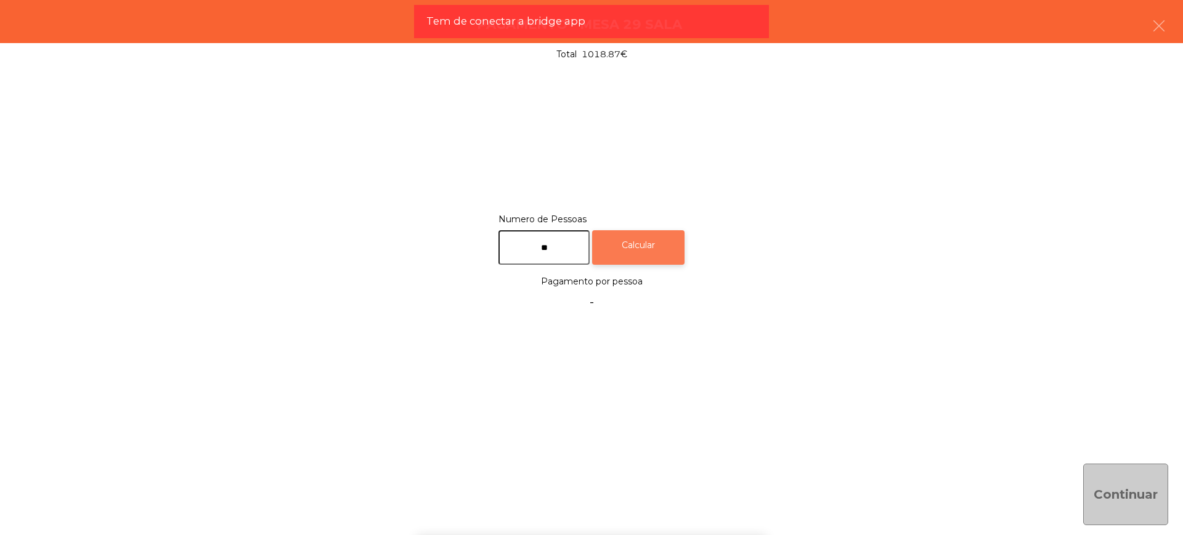
click at [684, 243] on div "Calcular" at bounding box center [638, 247] width 92 height 35
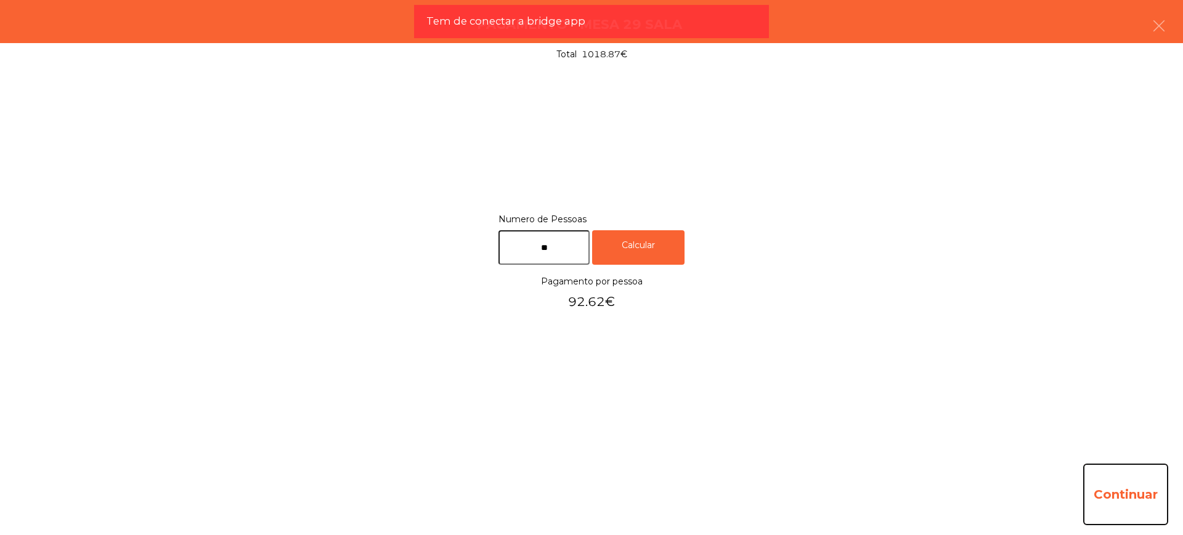
click at [1141, 483] on button "Continuar" at bounding box center [1125, 495] width 85 height 62
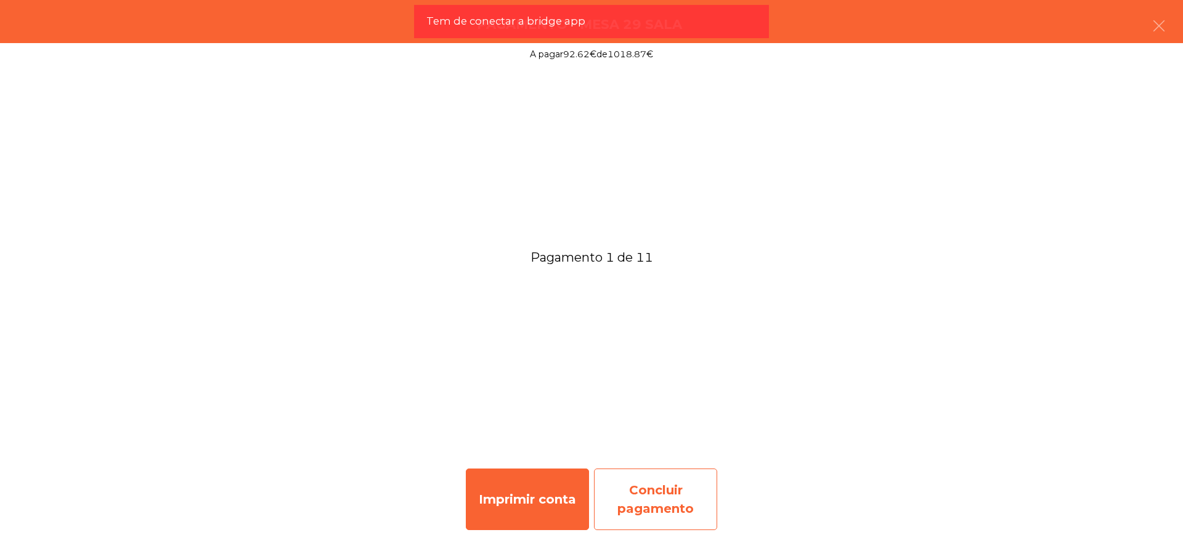
click at [643, 478] on div "Concluir pagamento" at bounding box center [655, 500] width 123 height 62
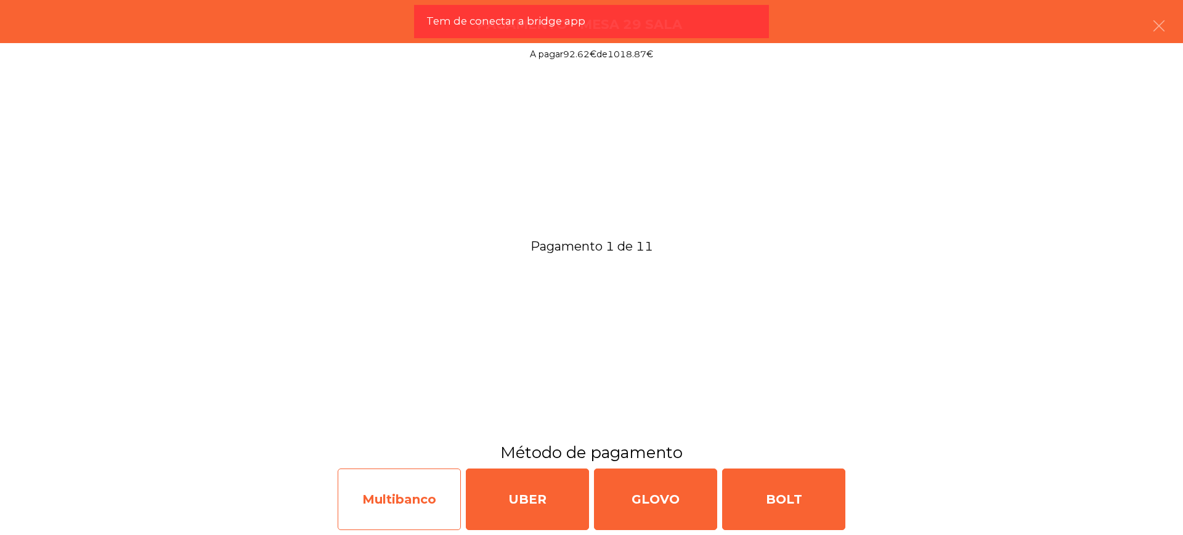
click at [433, 493] on div "Multibanco" at bounding box center [399, 500] width 123 height 62
select select "**"
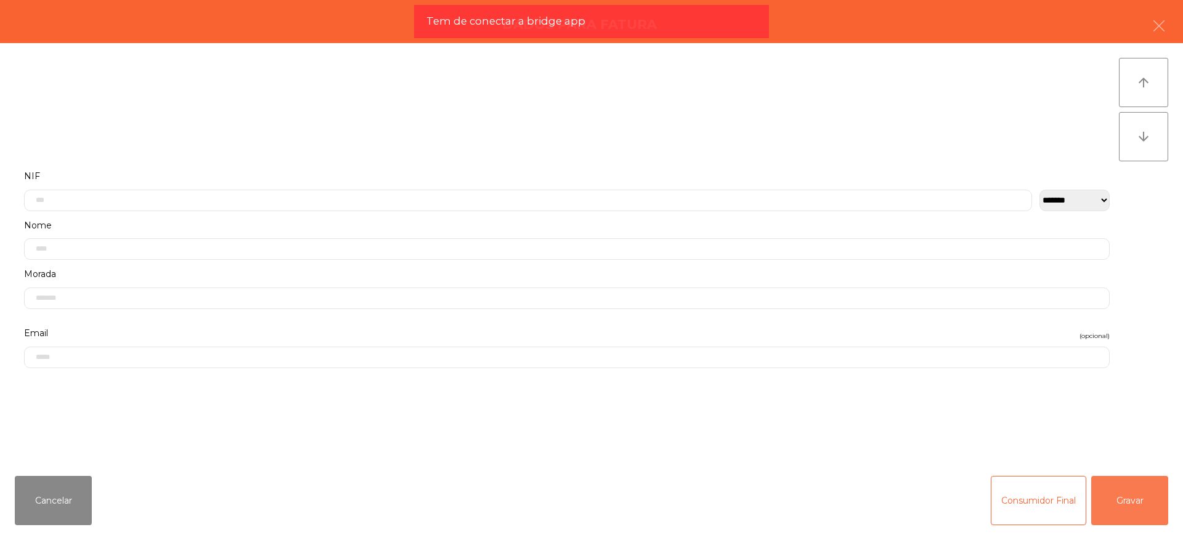
click at [1091, 493] on button "Gravar" at bounding box center [1129, 500] width 77 height 49
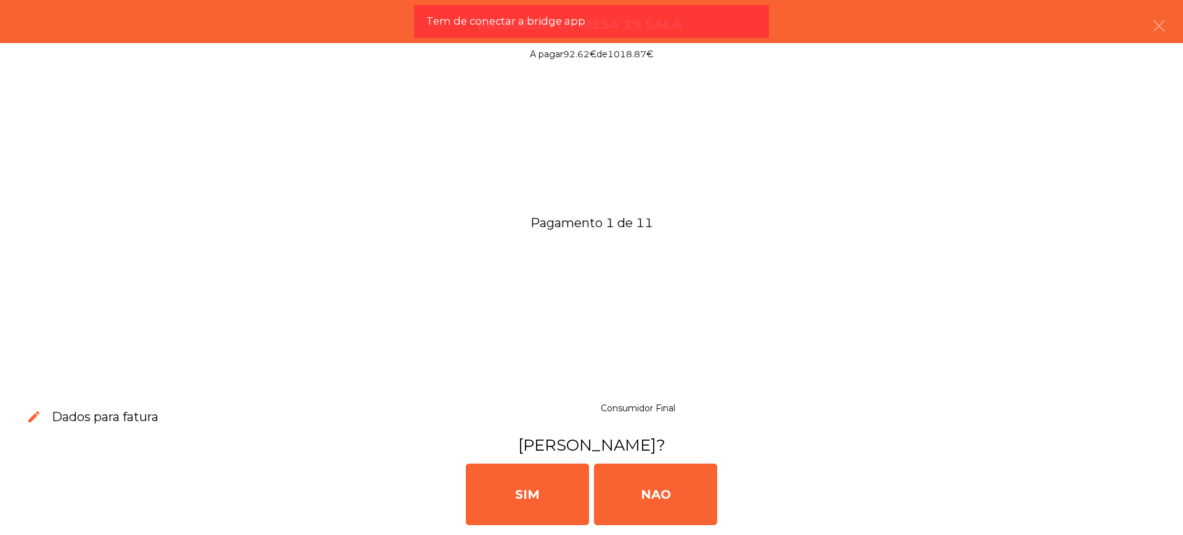
click at [729, 490] on div "SIM NAO" at bounding box center [591, 493] width 1173 height 74
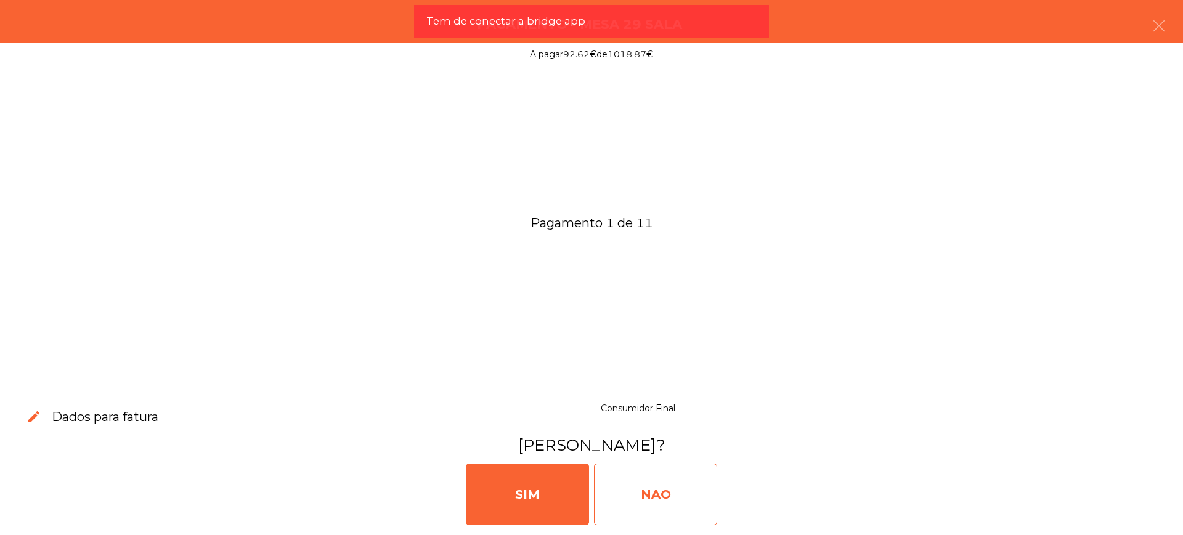
click at [712, 490] on div "NAO" at bounding box center [655, 495] width 123 height 62
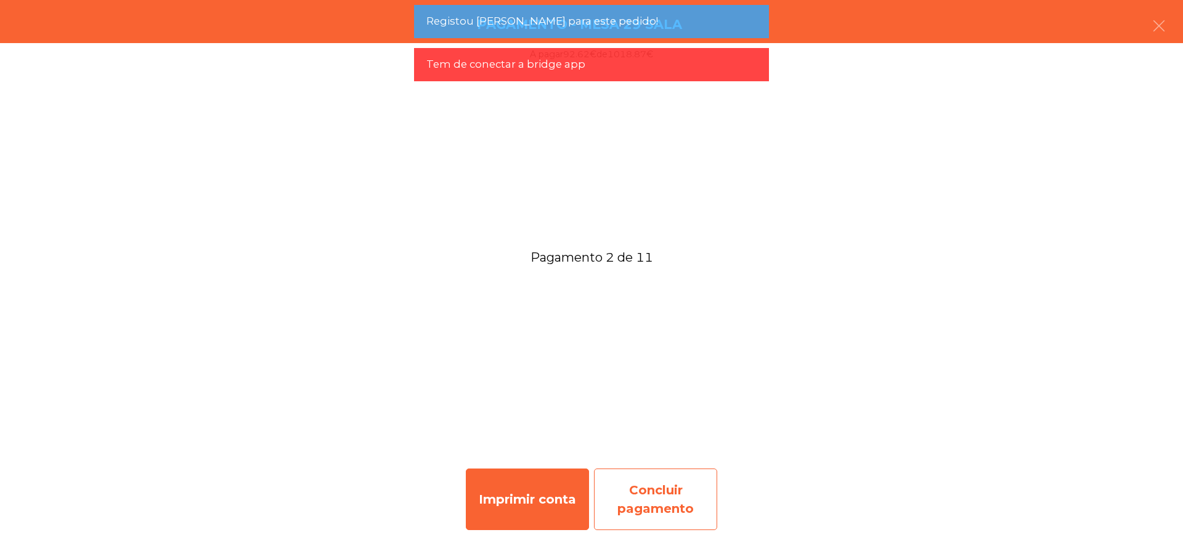
click at [650, 512] on div "Concluir pagamento" at bounding box center [655, 500] width 123 height 62
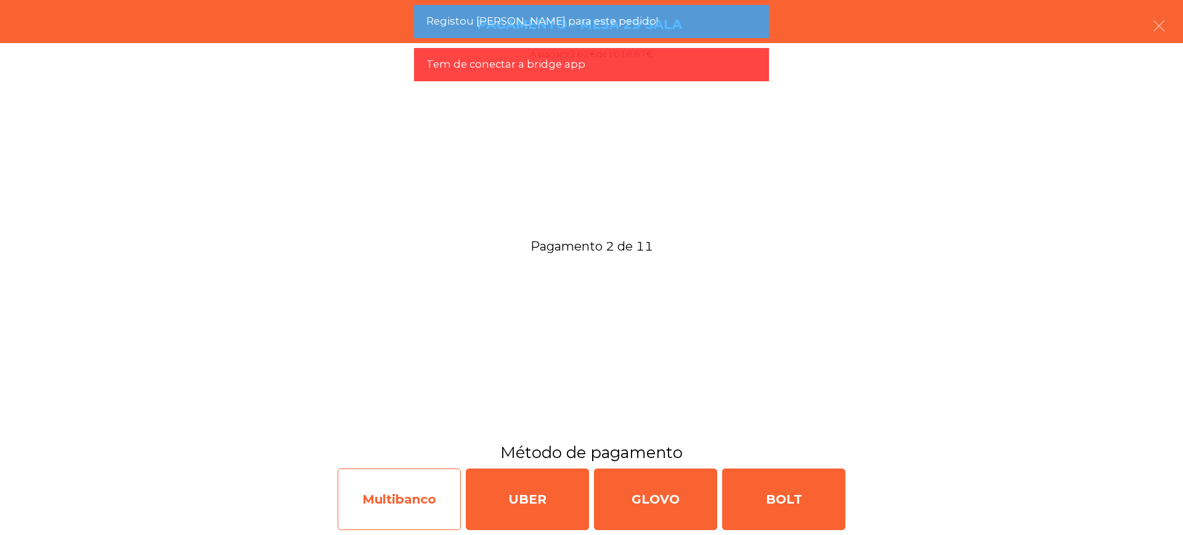
click at [411, 496] on div "Multibanco" at bounding box center [399, 500] width 123 height 62
select select "**"
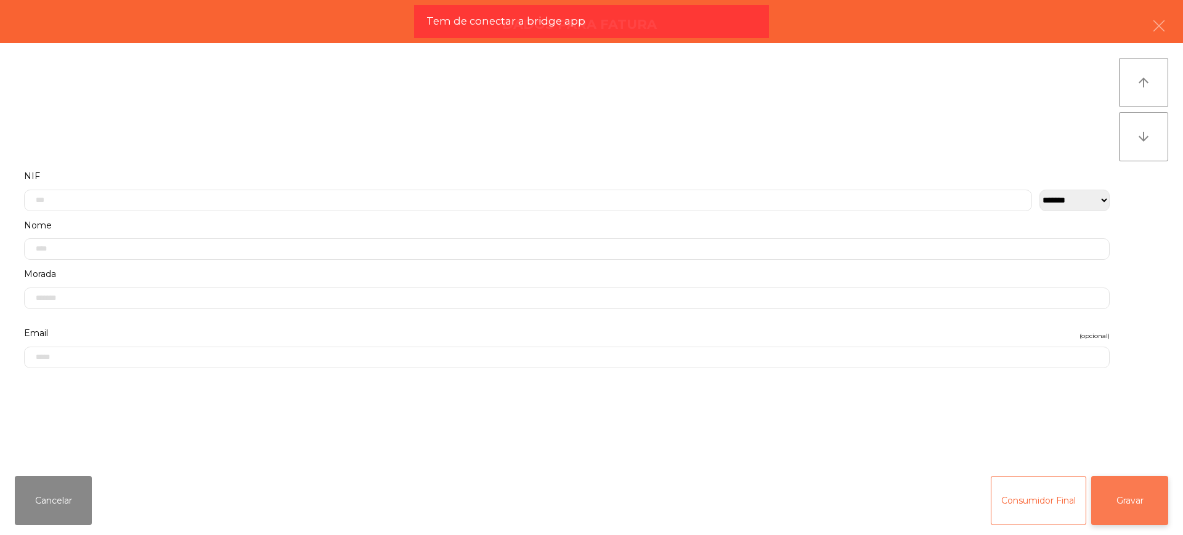
click at [1114, 495] on button "Gravar" at bounding box center [1129, 500] width 77 height 49
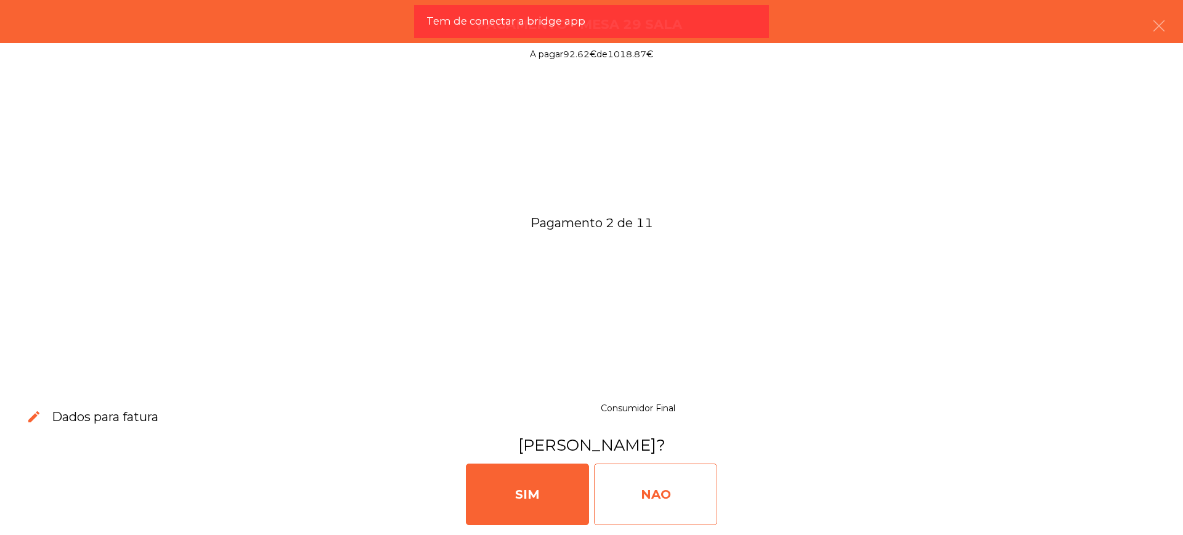
click at [711, 496] on div "NAO" at bounding box center [655, 495] width 123 height 62
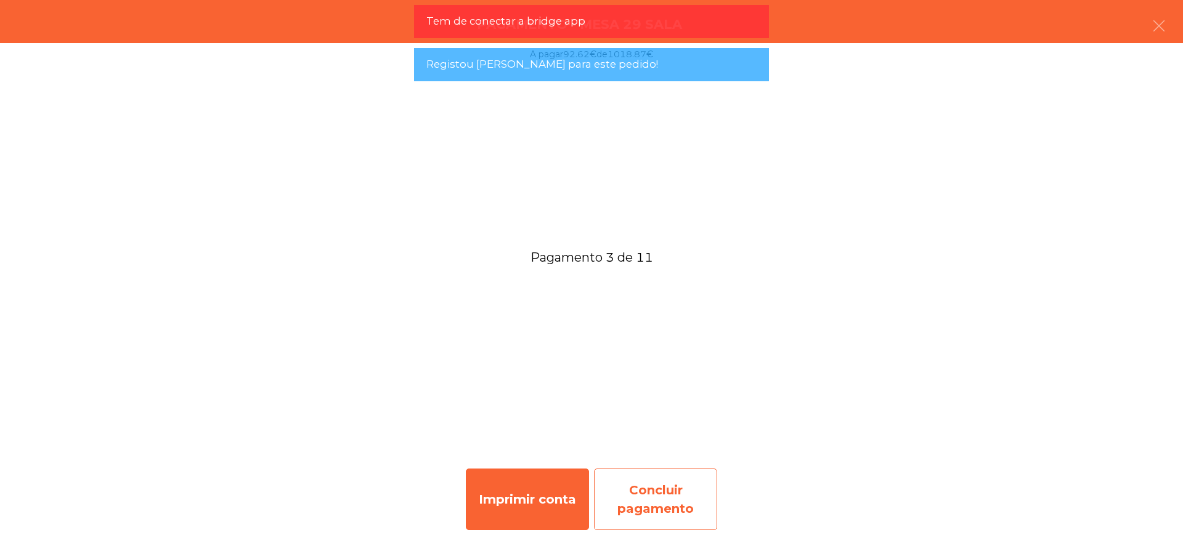
click at [667, 504] on div "Concluir pagamento" at bounding box center [655, 500] width 123 height 62
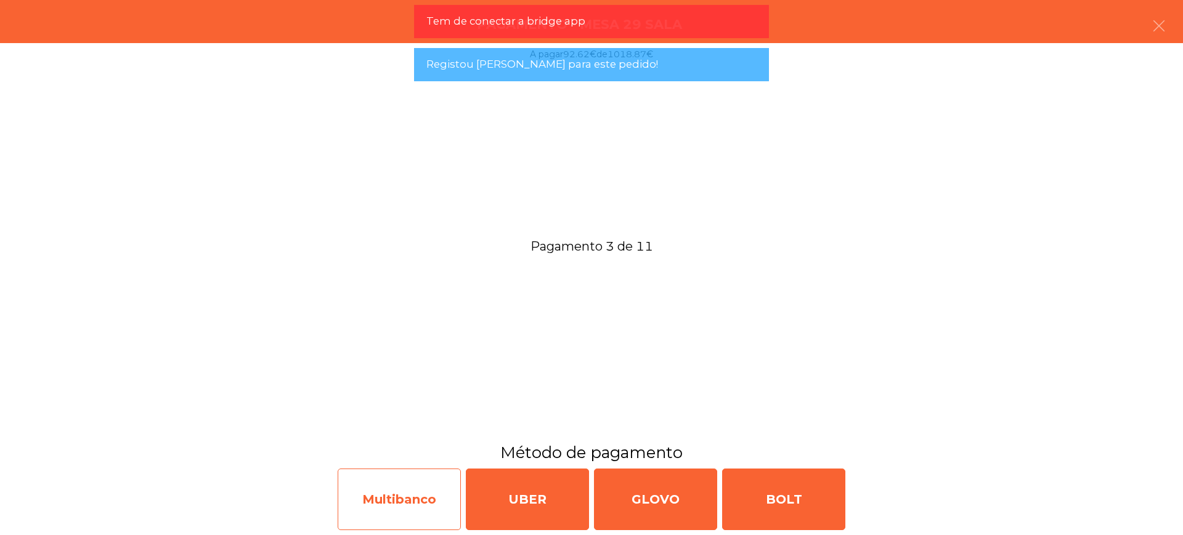
click at [420, 499] on div "Multibanco" at bounding box center [399, 500] width 123 height 62
select select "**"
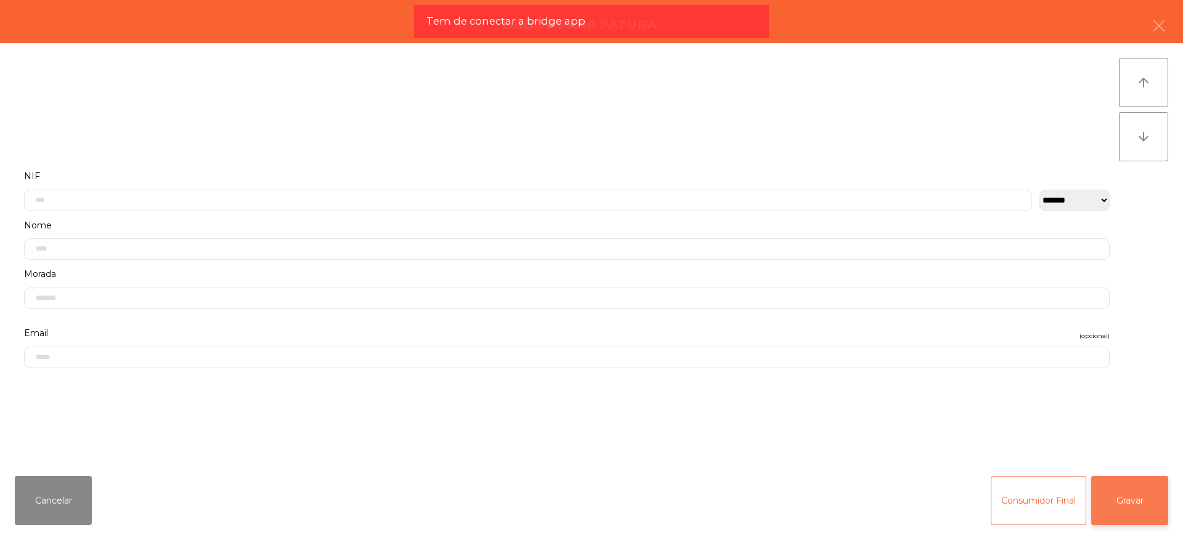
click at [1104, 493] on button "Gravar" at bounding box center [1129, 500] width 77 height 49
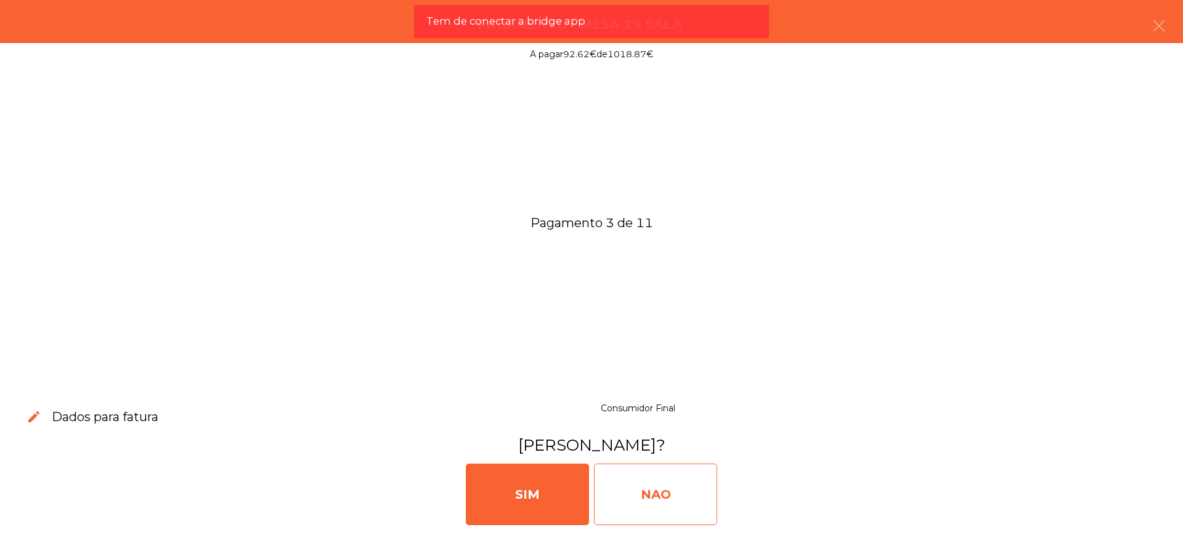
click at [628, 500] on div "NAO" at bounding box center [655, 495] width 123 height 62
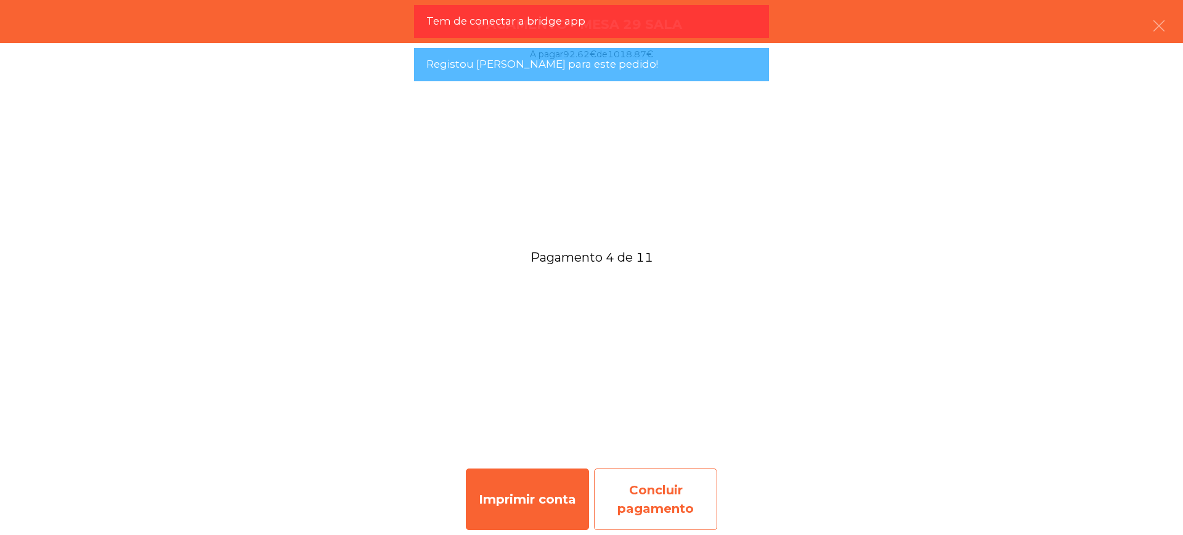
click at [653, 508] on div "Concluir pagamento" at bounding box center [655, 500] width 123 height 62
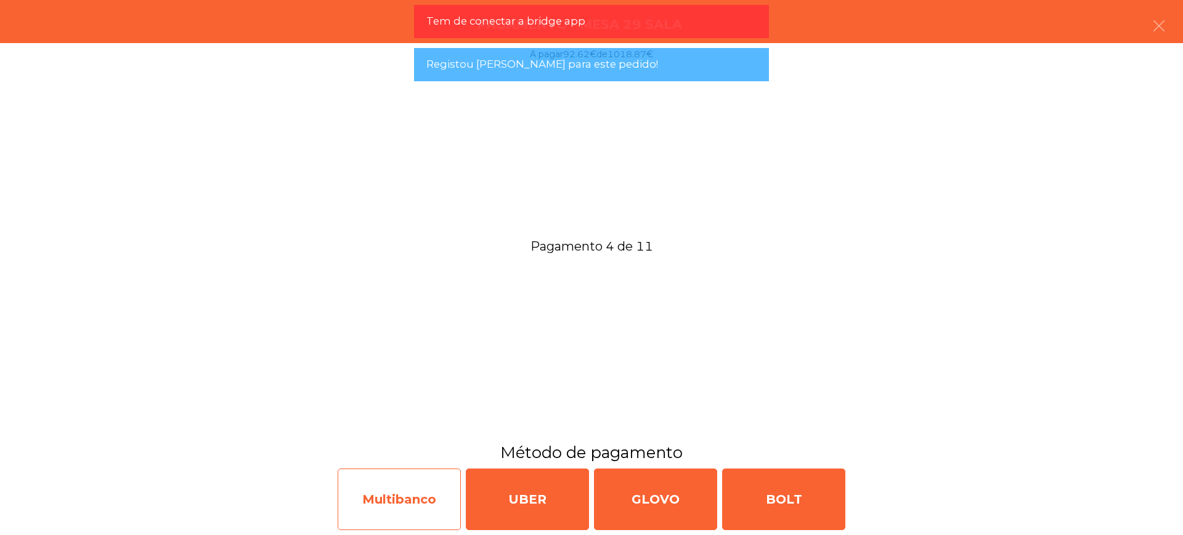
click at [389, 505] on div "Multibanco" at bounding box center [399, 500] width 123 height 62
select select "**"
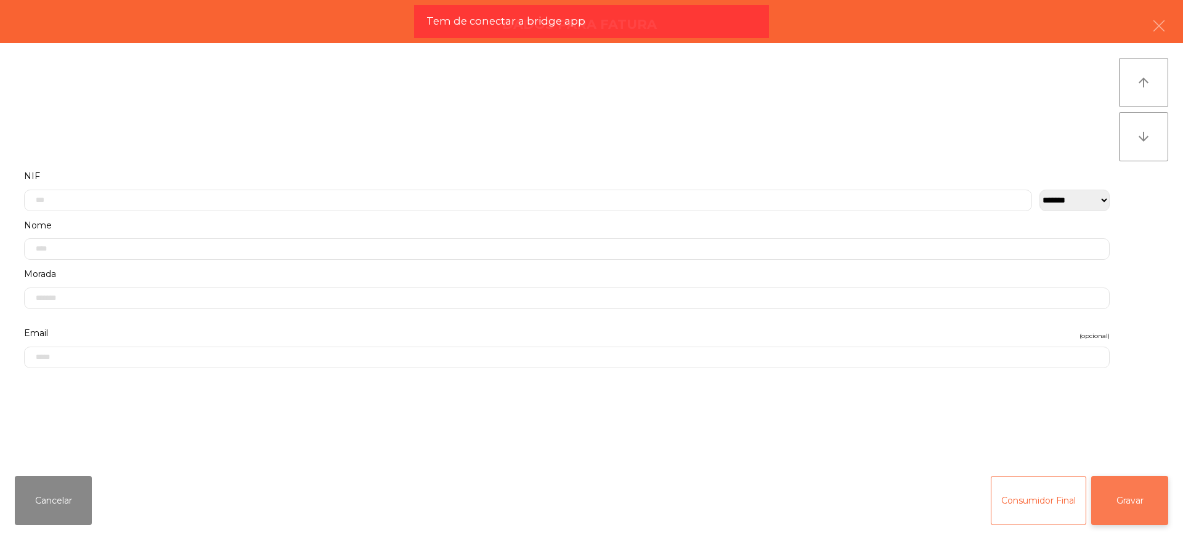
click at [1123, 498] on button "Gravar" at bounding box center [1129, 500] width 77 height 49
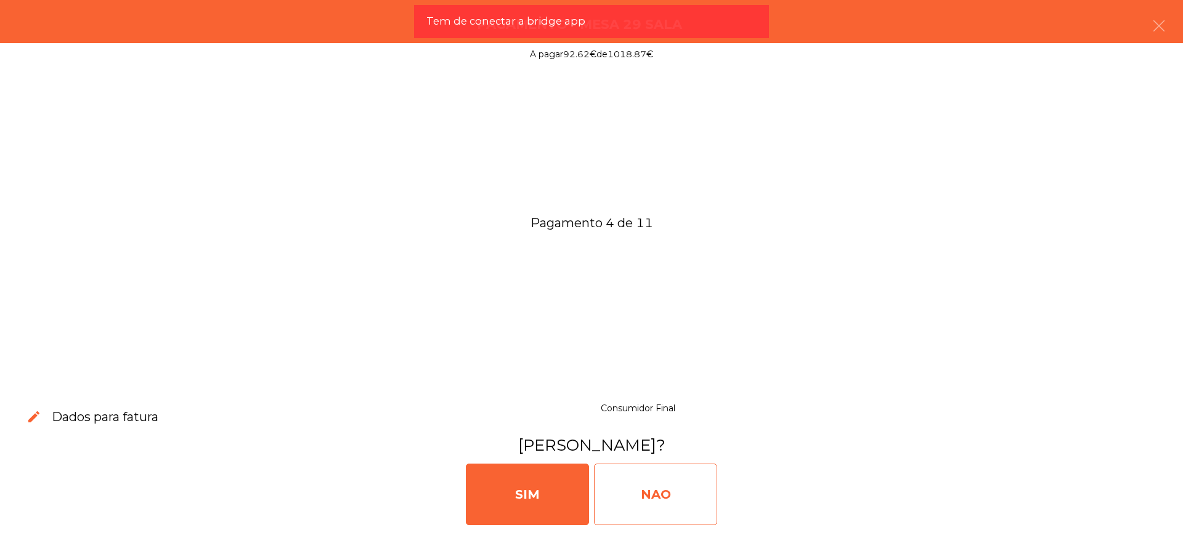
click at [714, 492] on div "NAO" at bounding box center [655, 495] width 123 height 62
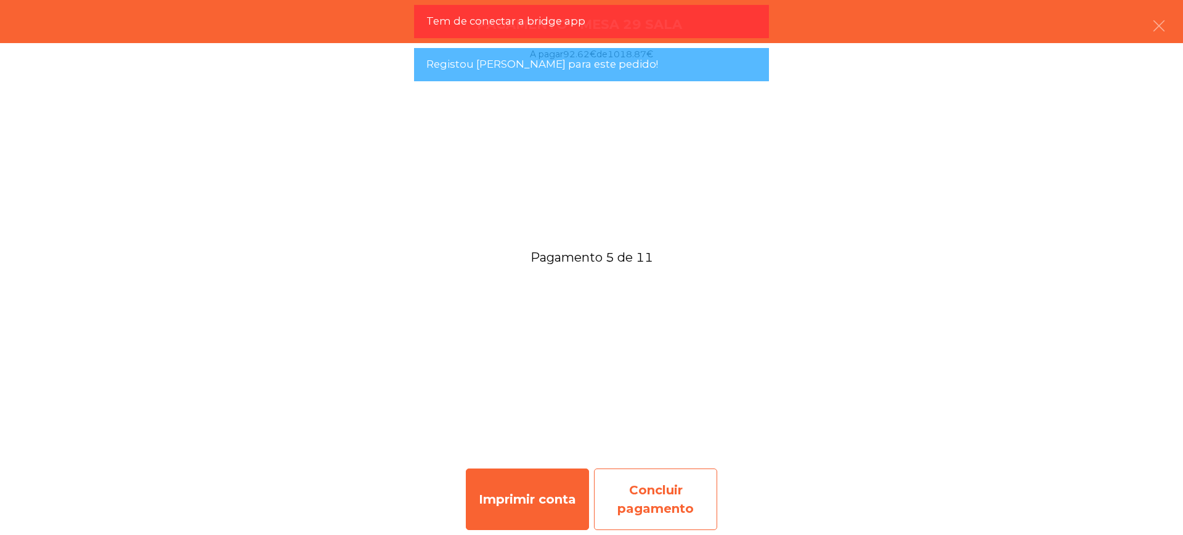
click at [658, 483] on div "Concluir pagamento" at bounding box center [655, 500] width 123 height 62
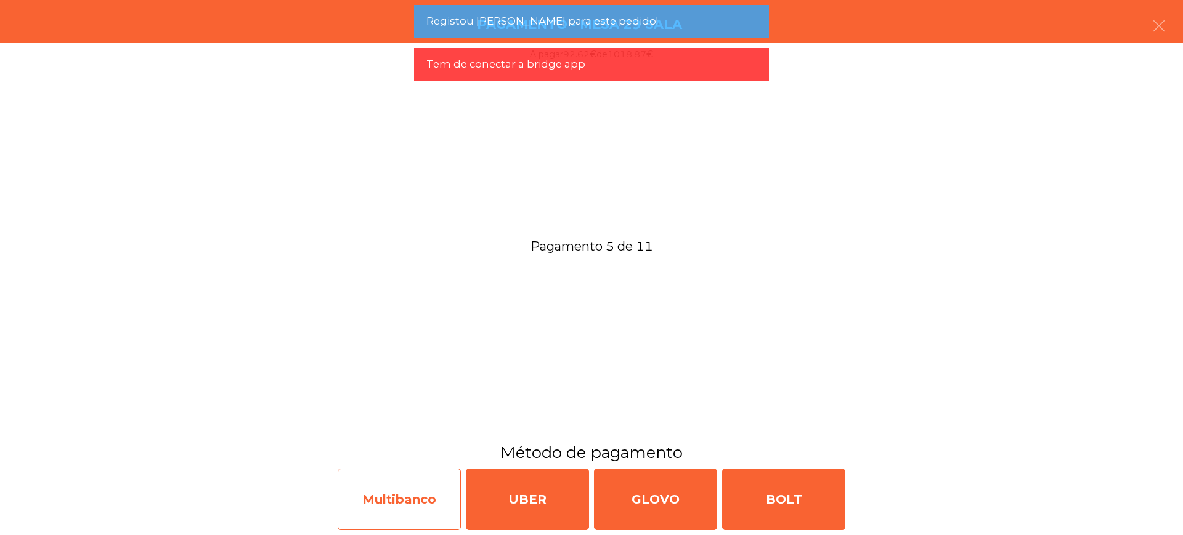
click at [382, 477] on div "Multibanco" at bounding box center [399, 500] width 123 height 62
select select "**"
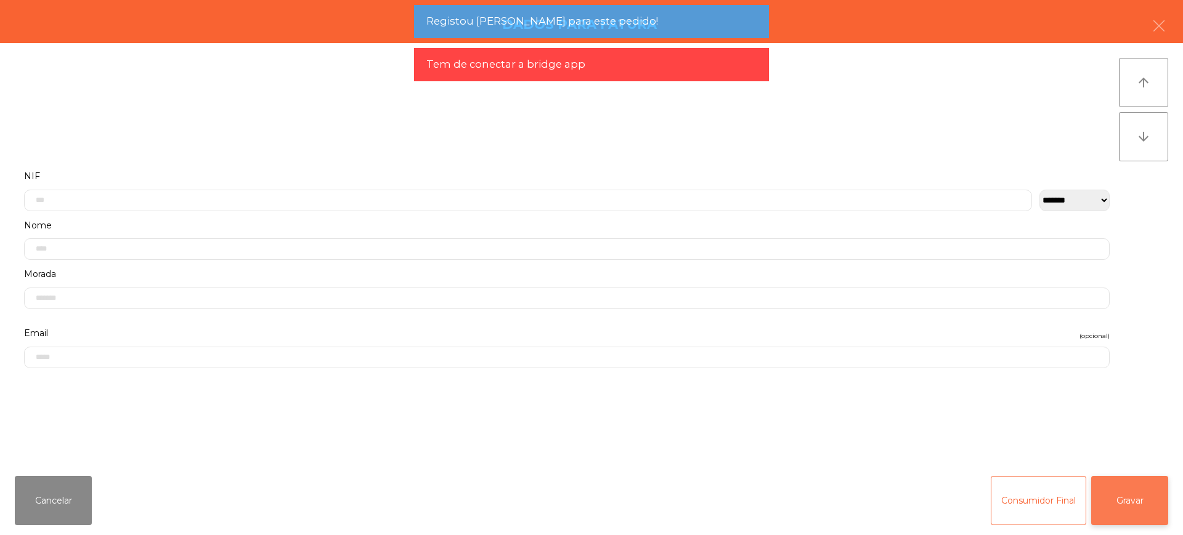
click at [1136, 489] on button "Gravar" at bounding box center [1129, 500] width 77 height 49
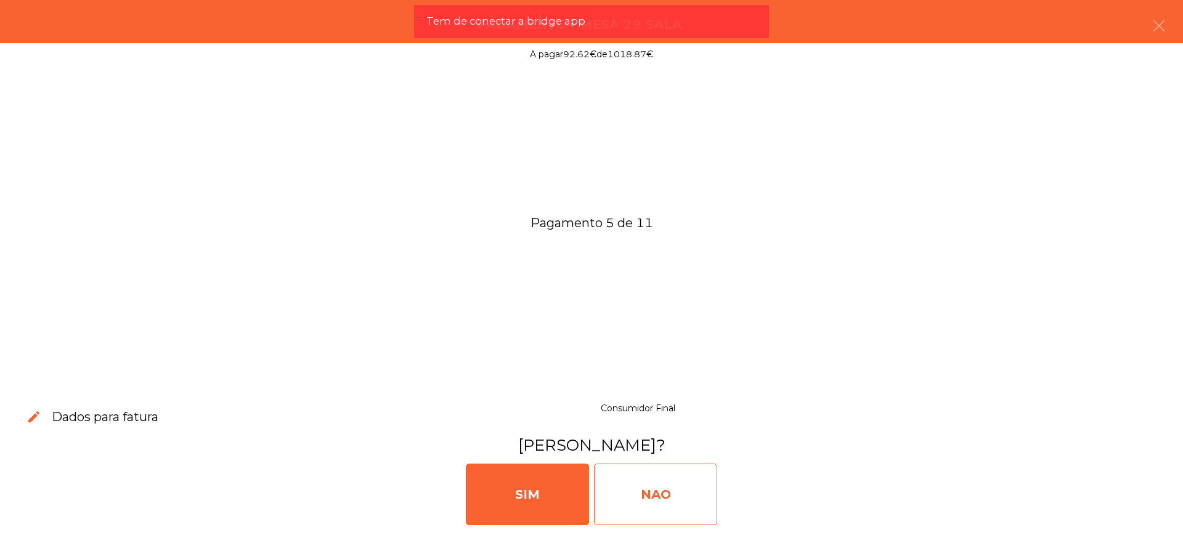
click at [686, 483] on div "NAO" at bounding box center [655, 495] width 123 height 62
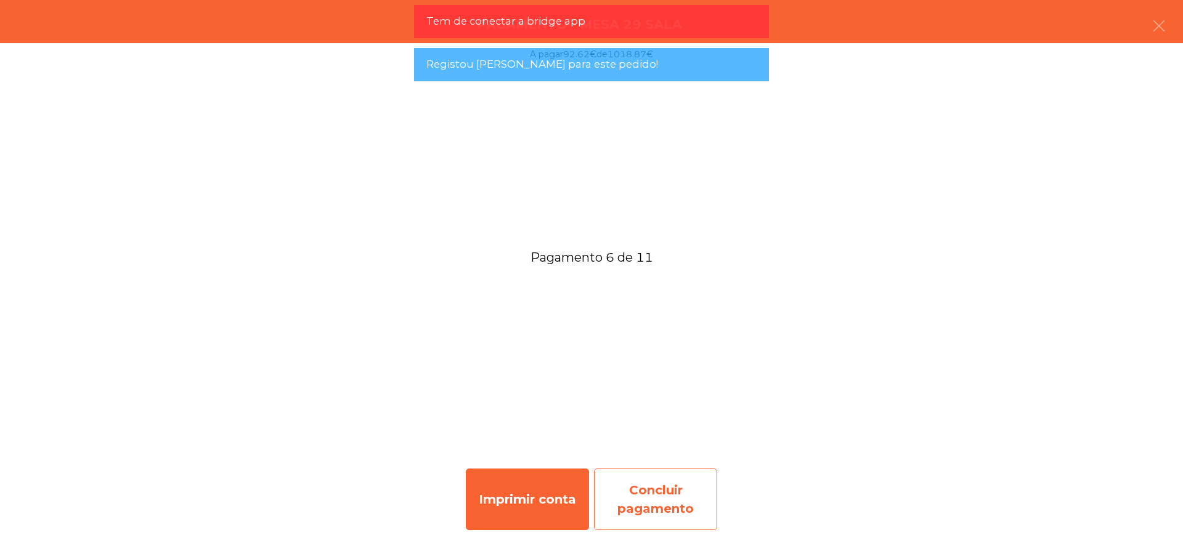
click at [658, 493] on div "Concluir pagamento" at bounding box center [655, 500] width 123 height 62
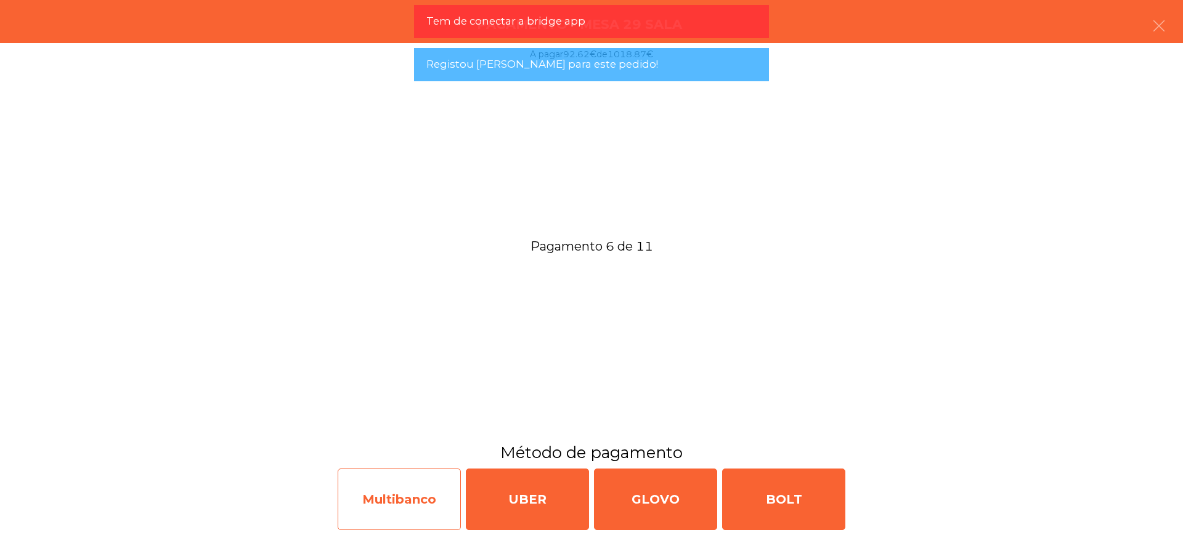
click at [416, 495] on div "Multibanco" at bounding box center [399, 500] width 123 height 62
select select "**"
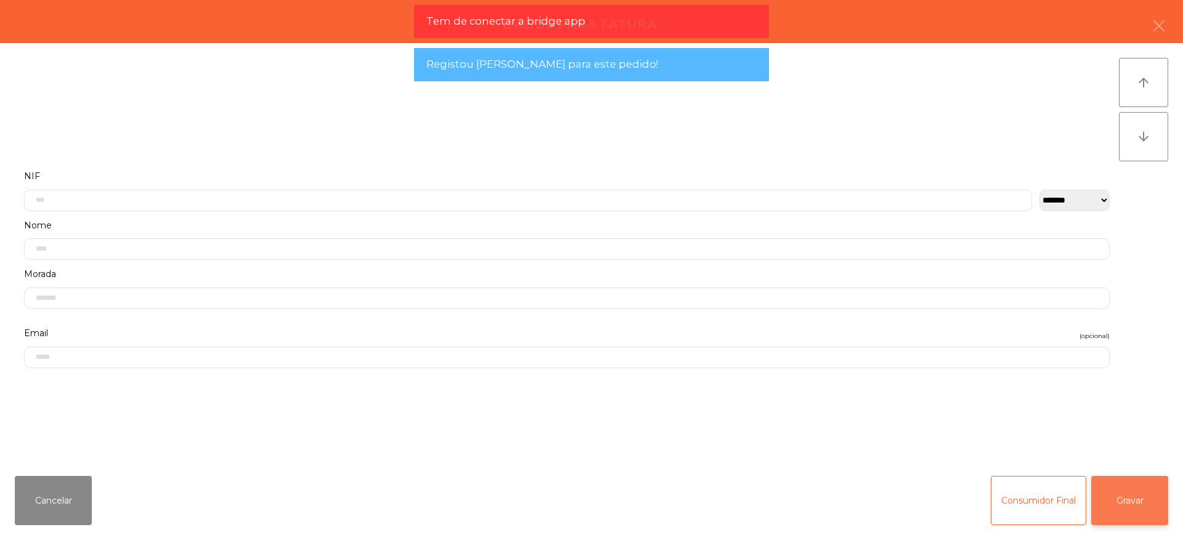
click at [1154, 499] on button "Gravar" at bounding box center [1129, 500] width 77 height 49
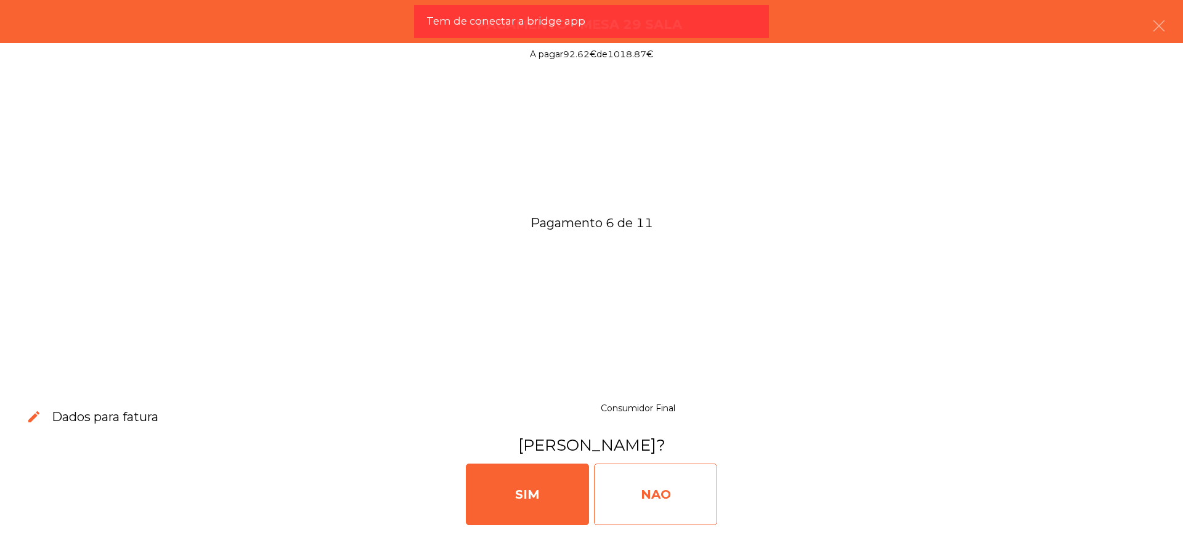
click at [689, 481] on div "NAO" at bounding box center [655, 495] width 123 height 62
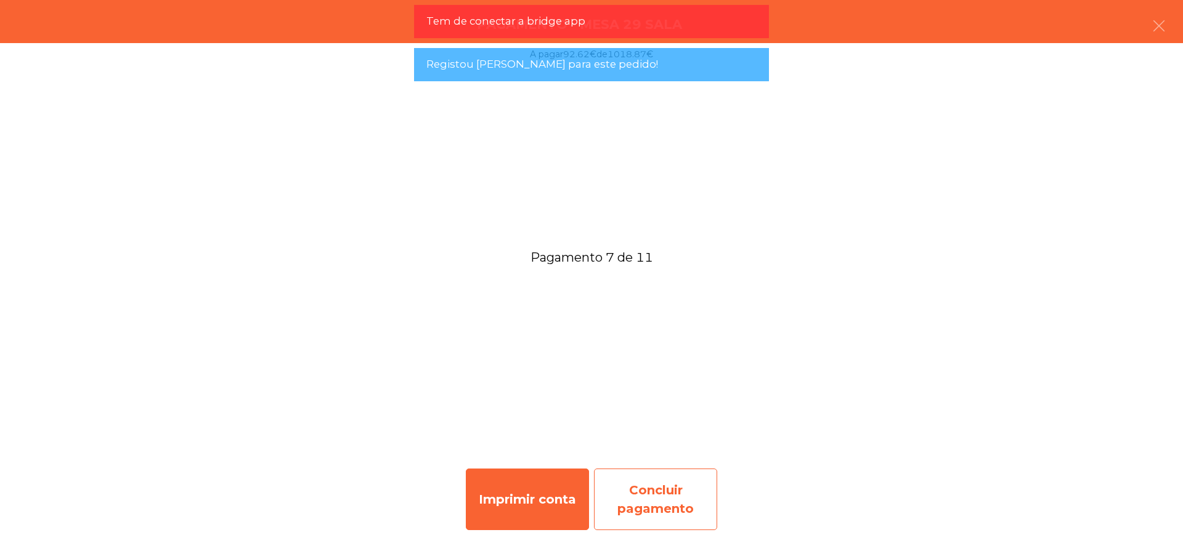
click at [661, 501] on div "Concluir pagamento" at bounding box center [655, 500] width 123 height 62
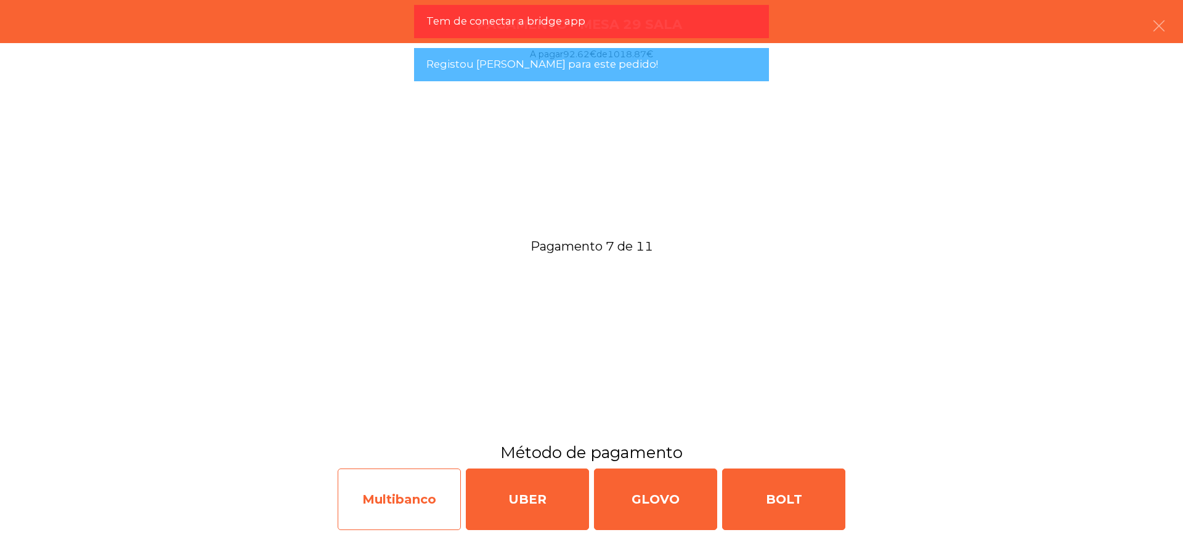
click at [382, 493] on div "Multibanco" at bounding box center [399, 500] width 123 height 62
select select "**"
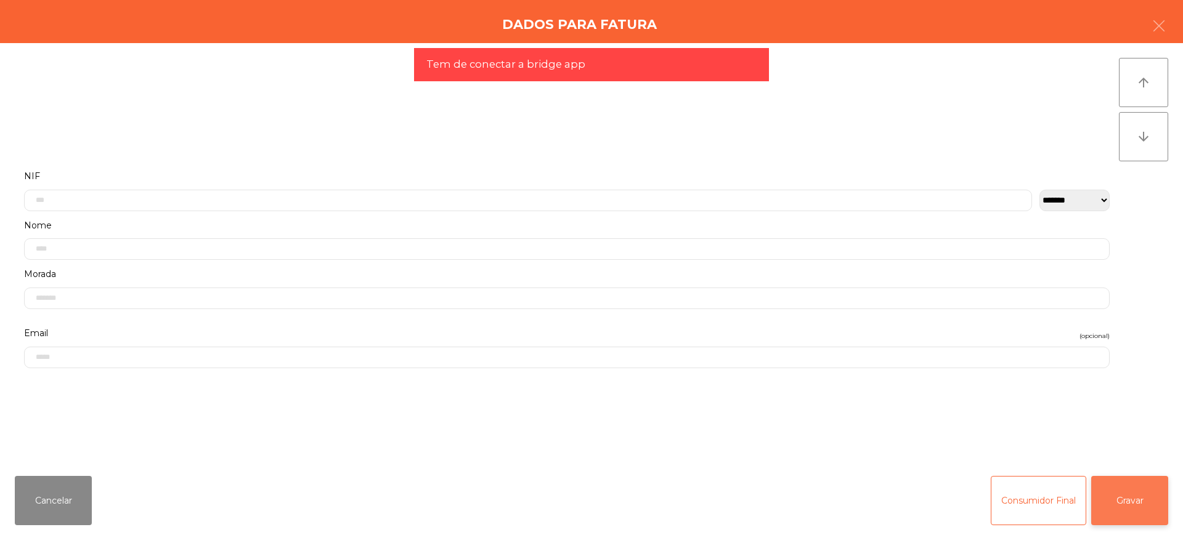
click at [1106, 506] on button "Gravar" at bounding box center [1129, 500] width 77 height 49
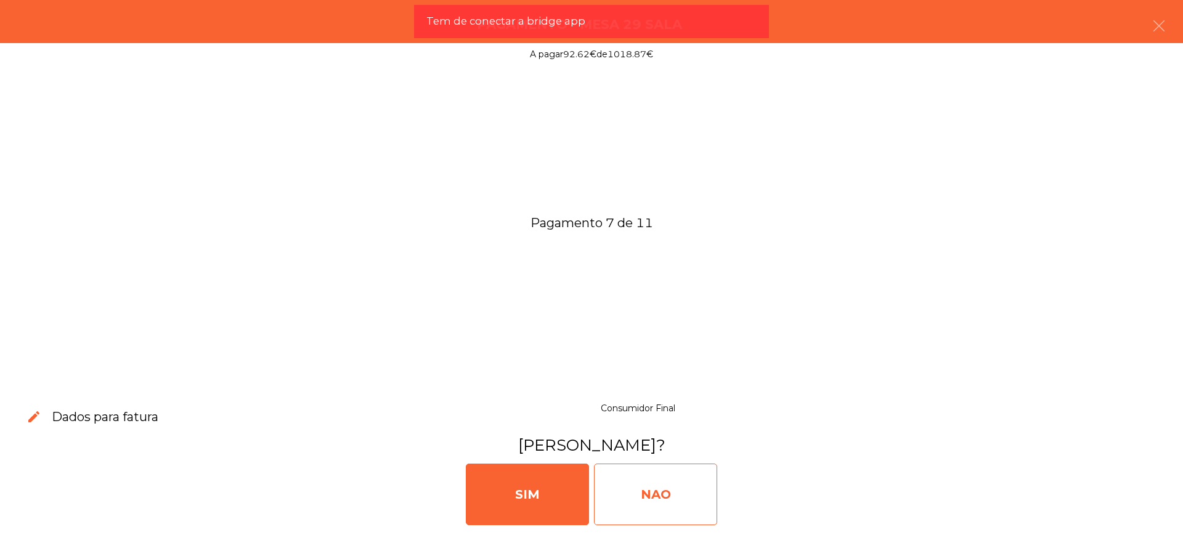
click at [654, 501] on div "NAO" at bounding box center [655, 495] width 123 height 62
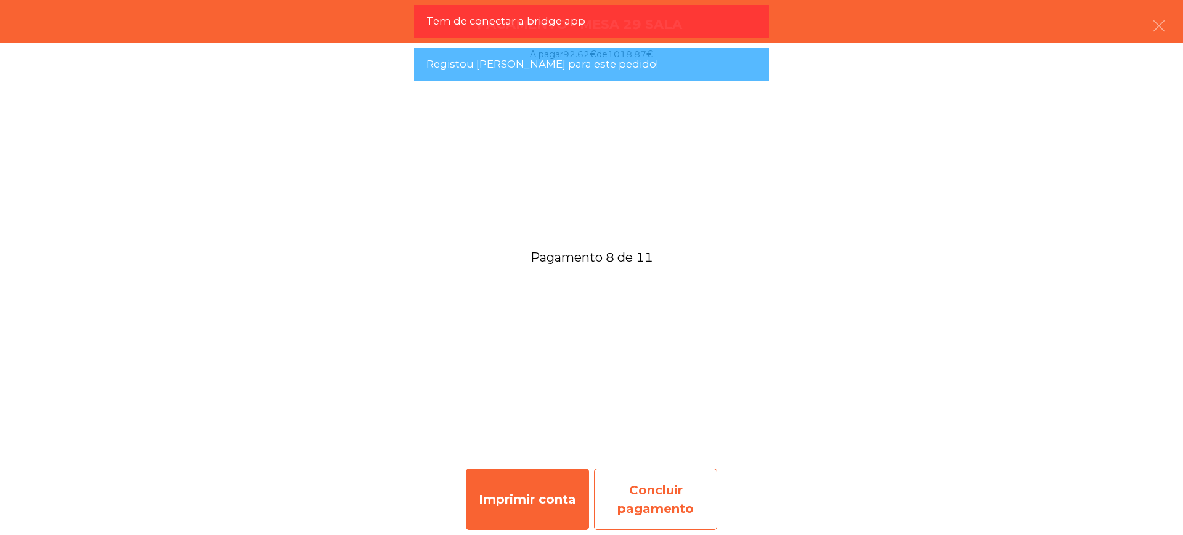
click at [701, 497] on div "Concluir pagamento" at bounding box center [655, 500] width 123 height 62
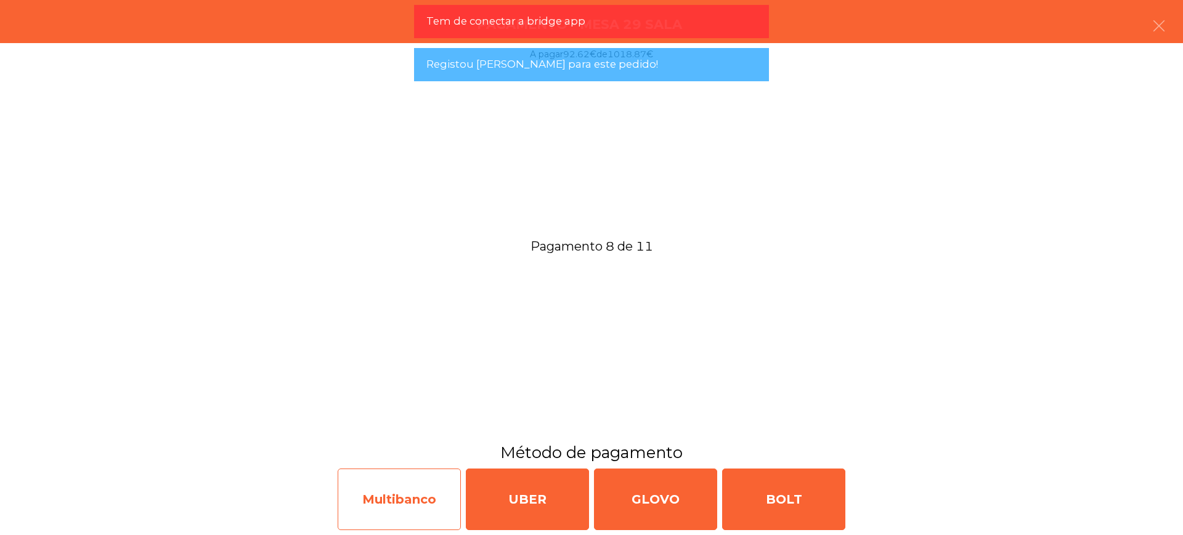
click at [408, 496] on div "Multibanco" at bounding box center [399, 500] width 123 height 62
select select "**"
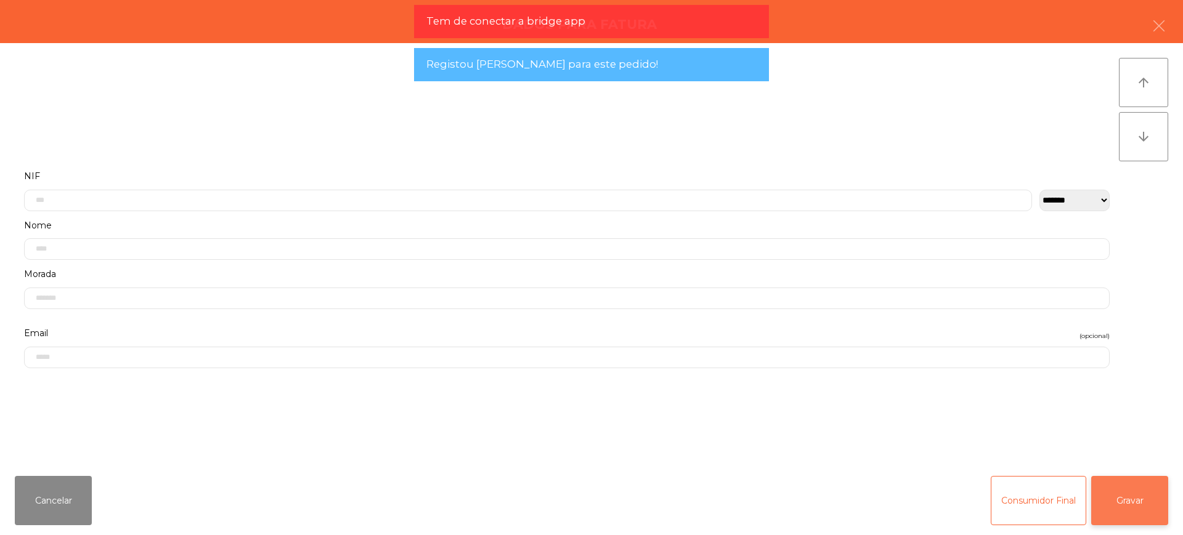
click at [1109, 492] on button "Gravar" at bounding box center [1129, 500] width 77 height 49
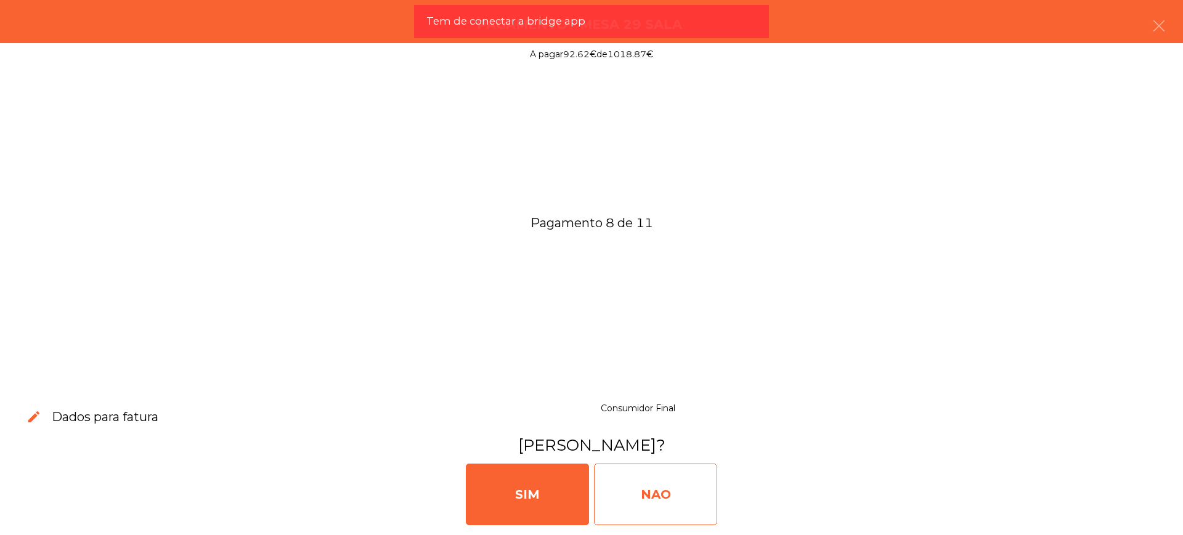
click at [660, 488] on div "NAO" at bounding box center [655, 495] width 123 height 62
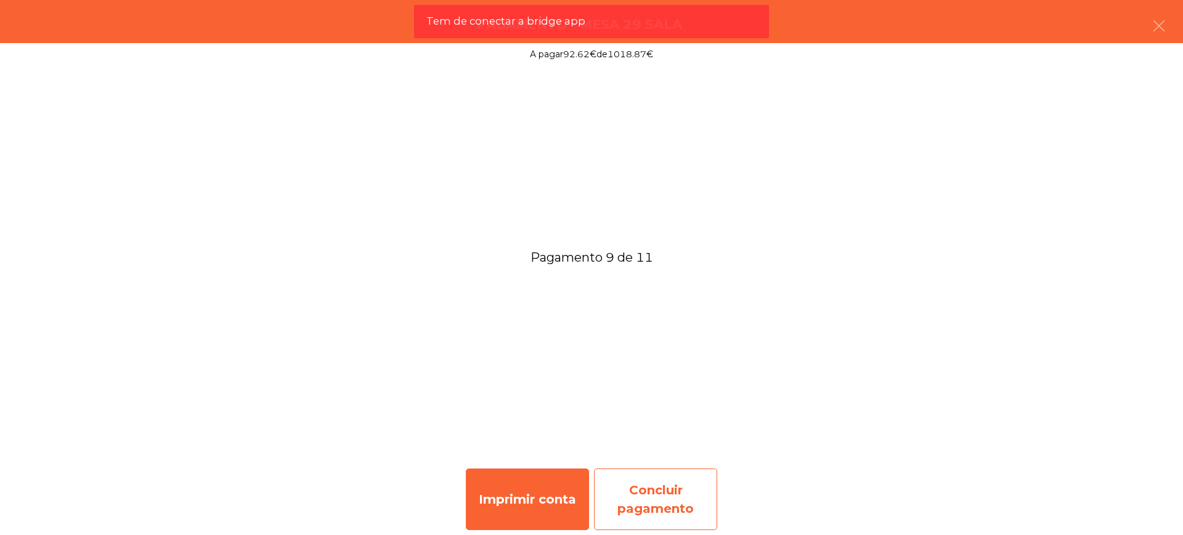
click at [645, 499] on div "Concluir pagamento" at bounding box center [655, 500] width 123 height 62
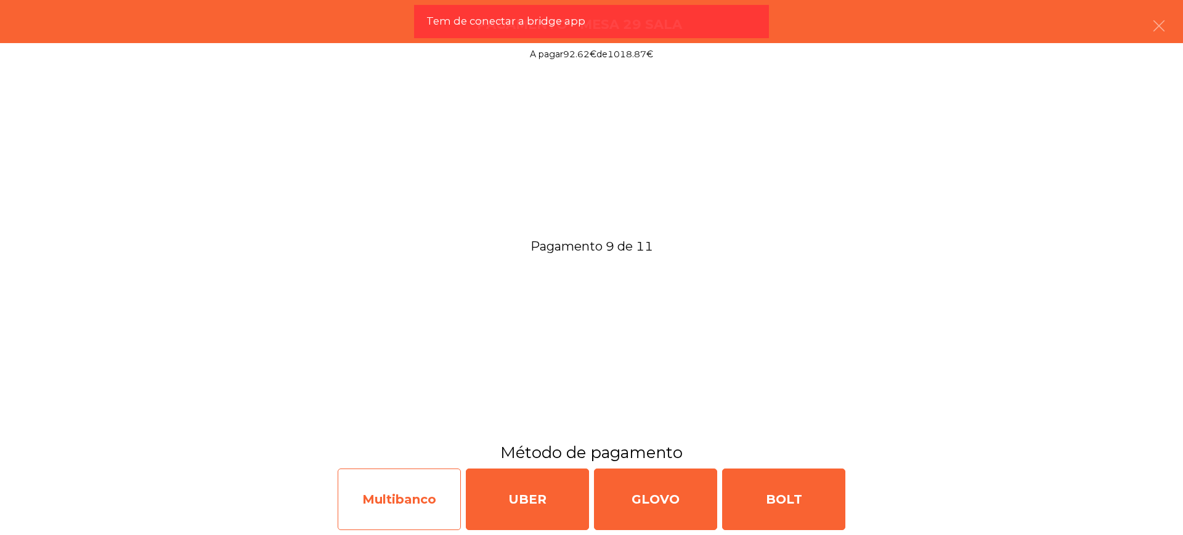
click at [383, 507] on div "Multibanco" at bounding box center [399, 500] width 123 height 62
select select "**"
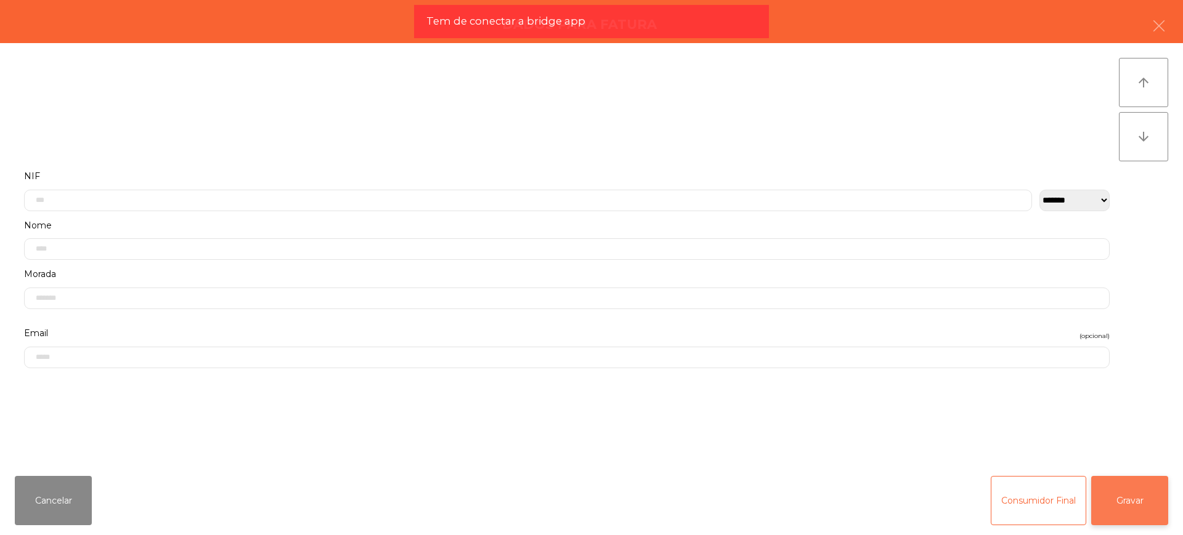
click at [1141, 497] on button "Gravar" at bounding box center [1129, 500] width 77 height 49
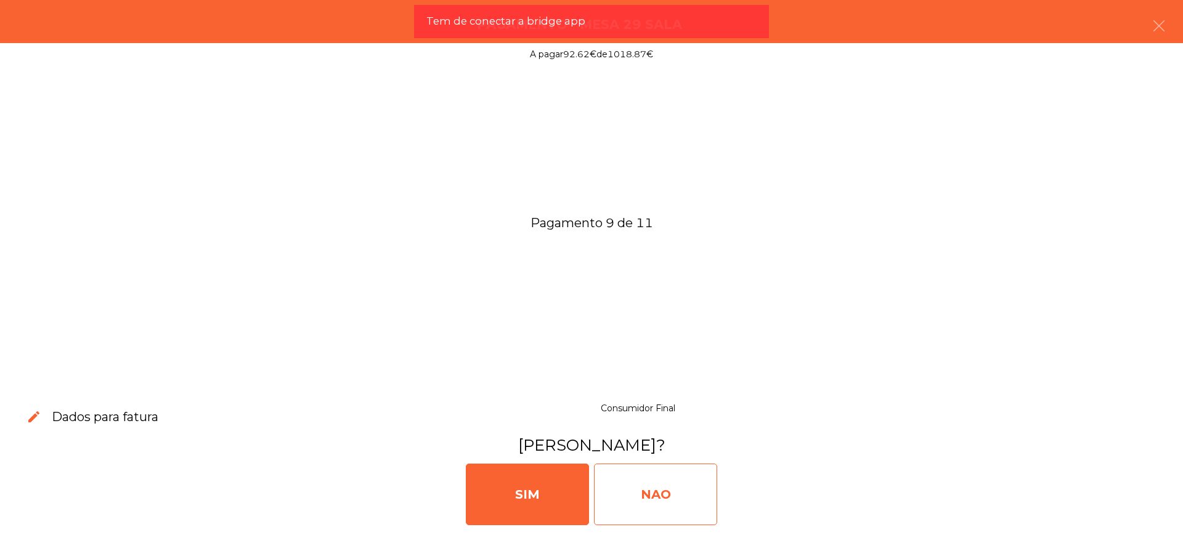
click at [644, 486] on div "NAO" at bounding box center [655, 495] width 123 height 62
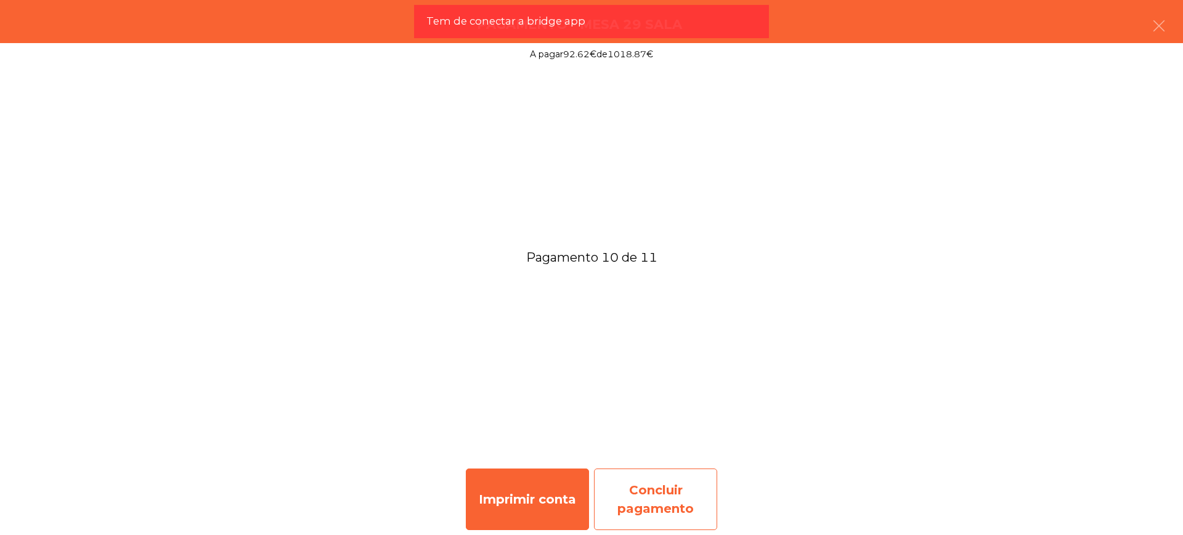
click at [675, 504] on div "Concluir pagamento" at bounding box center [655, 500] width 123 height 62
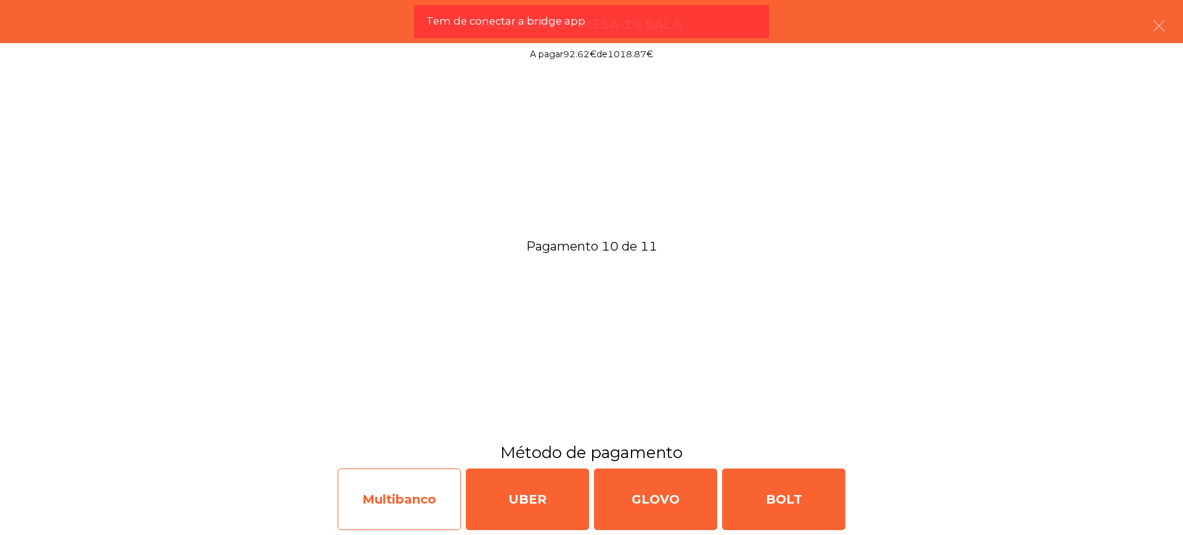
click at [425, 503] on div "Multibanco" at bounding box center [399, 500] width 123 height 62
select select "**"
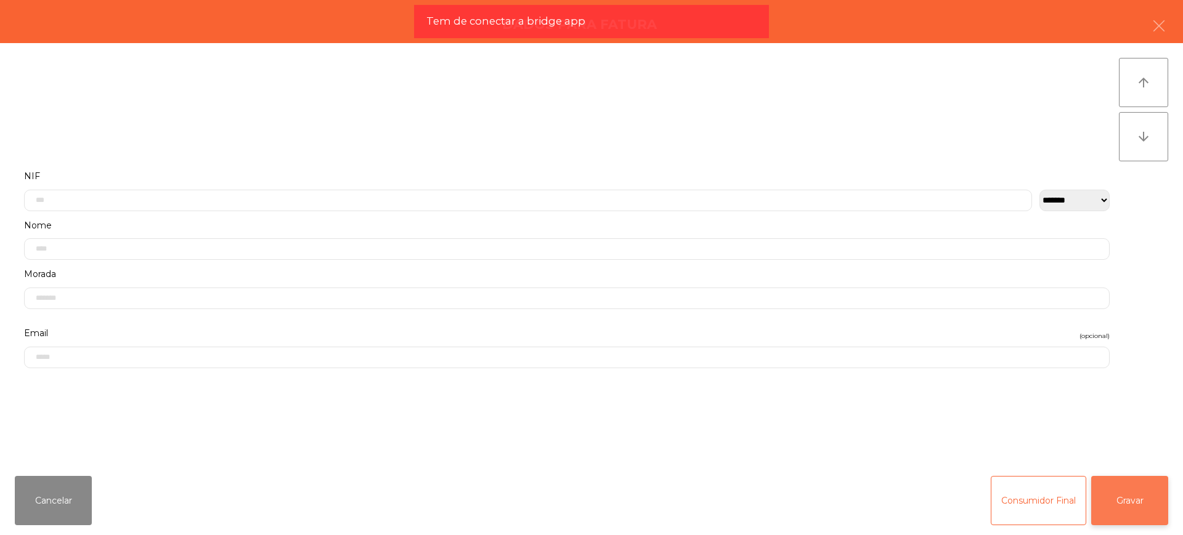
click at [1119, 511] on button "Gravar" at bounding box center [1129, 500] width 77 height 49
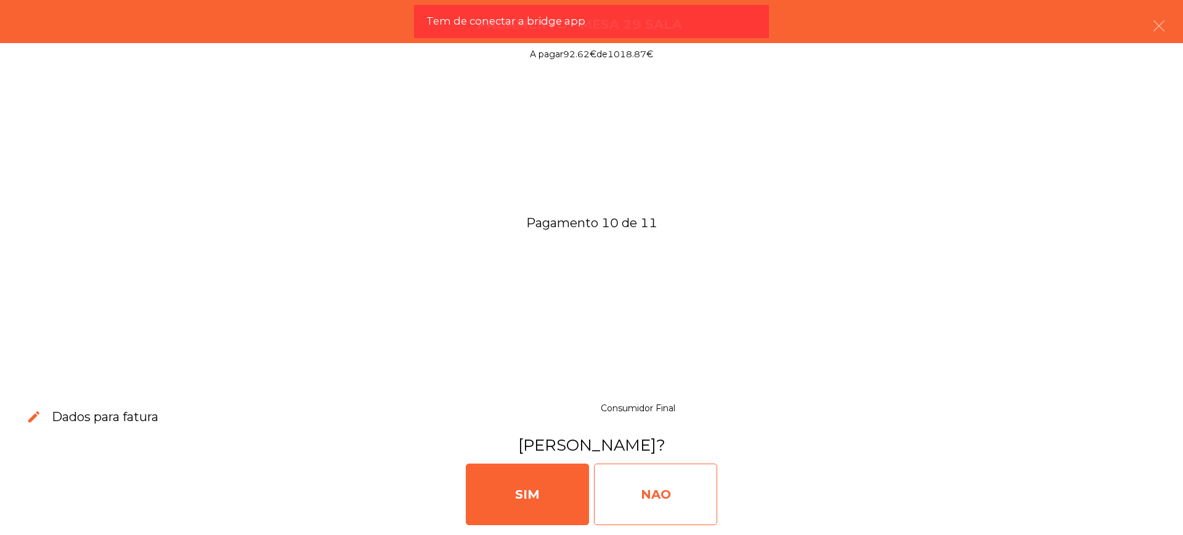
click at [671, 506] on div "NAO" at bounding box center [655, 495] width 123 height 62
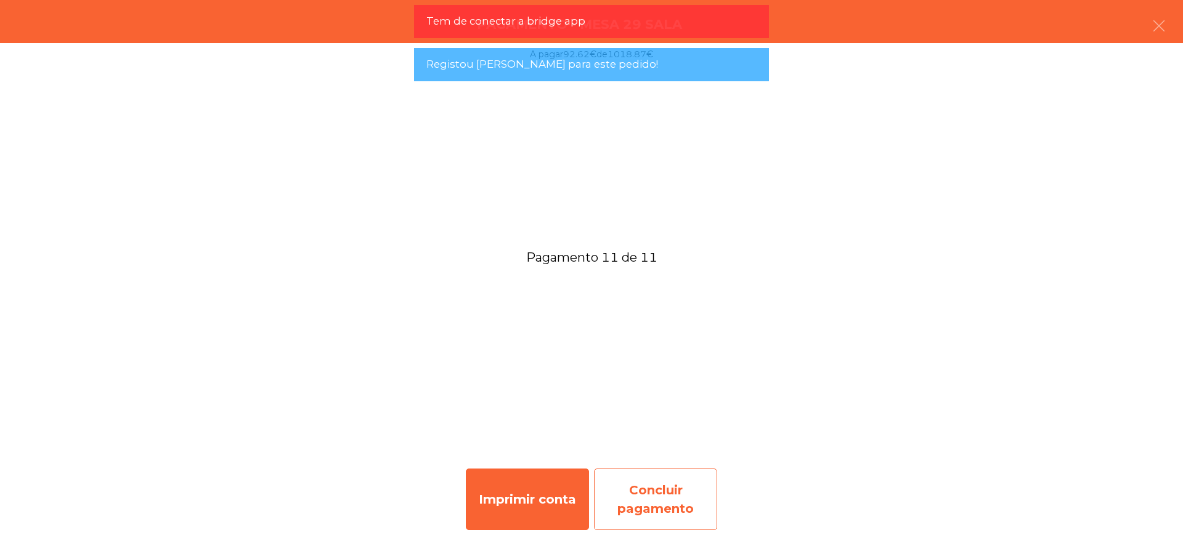
click at [684, 490] on div "Concluir pagamento" at bounding box center [655, 500] width 123 height 62
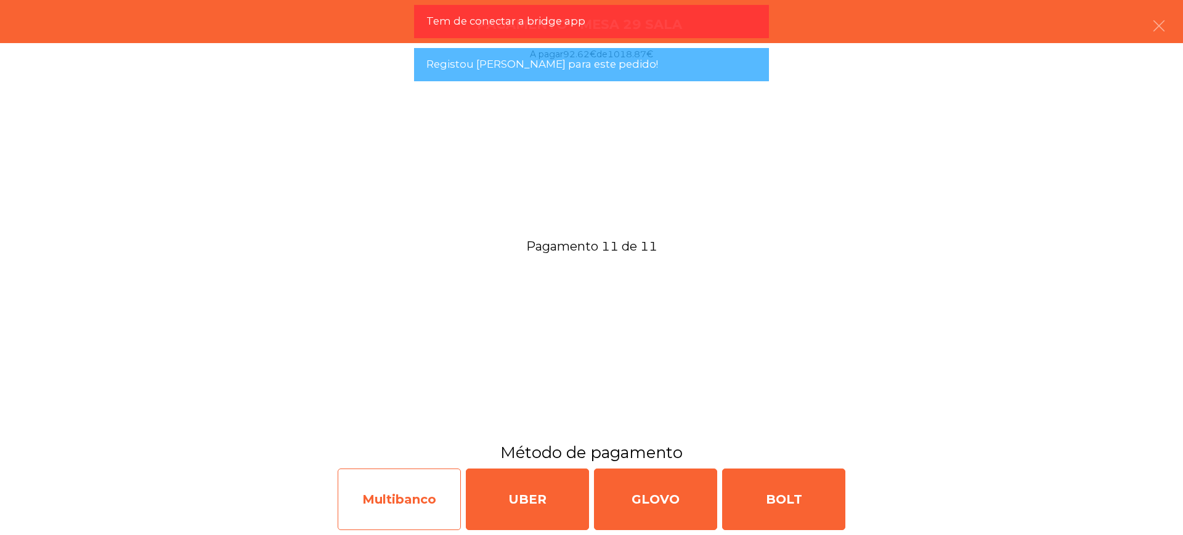
click at [394, 500] on div "Multibanco" at bounding box center [399, 500] width 123 height 62
select select "**"
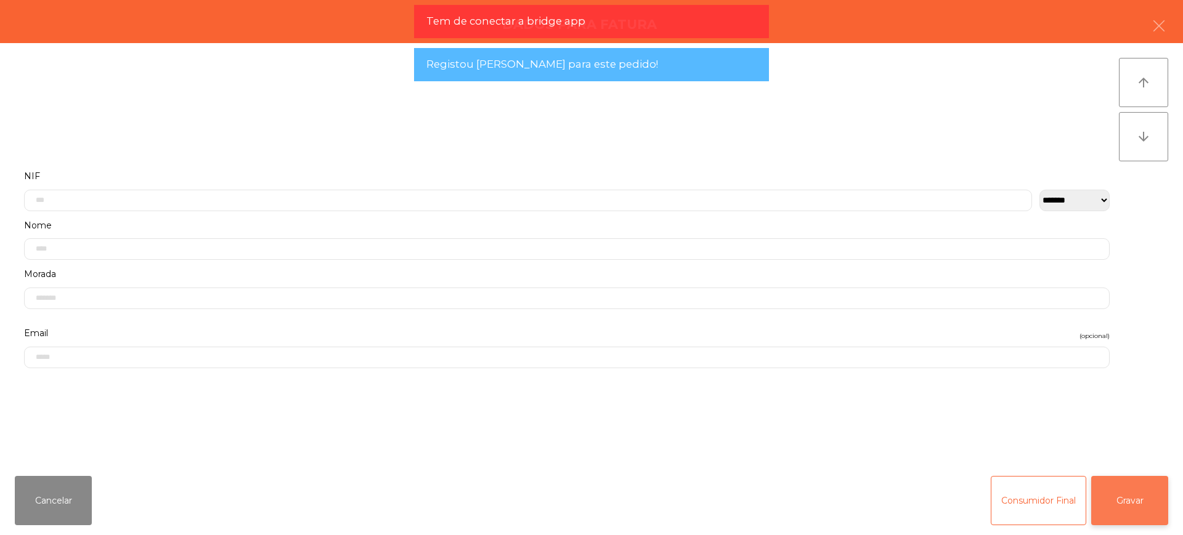
click at [1120, 504] on button "Gravar" at bounding box center [1129, 500] width 77 height 49
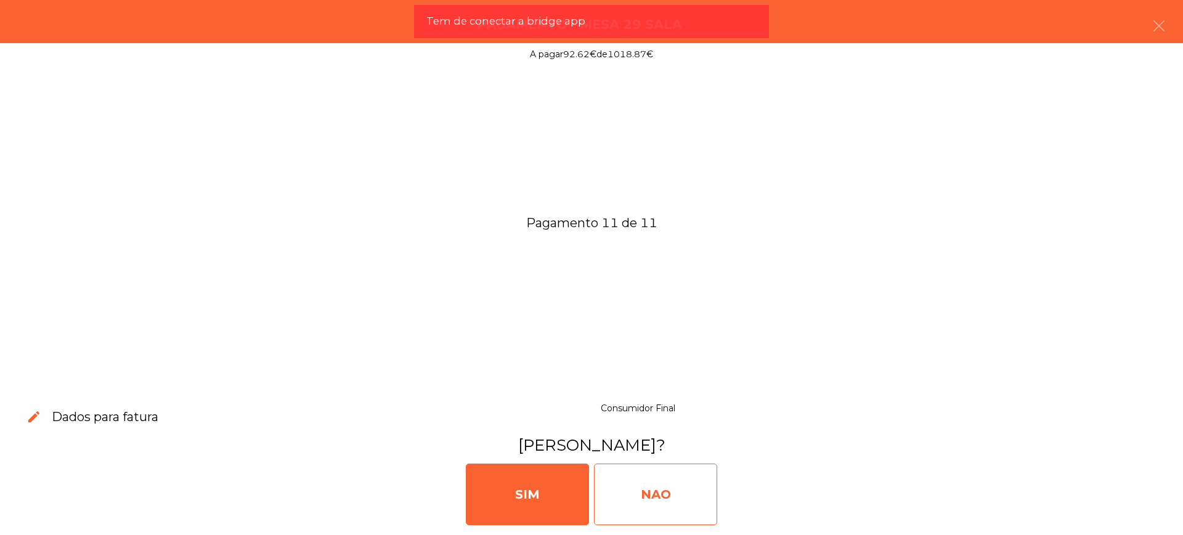
click at [656, 496] on div "NAO" at bounding box center [655, 495] width 123 height 62
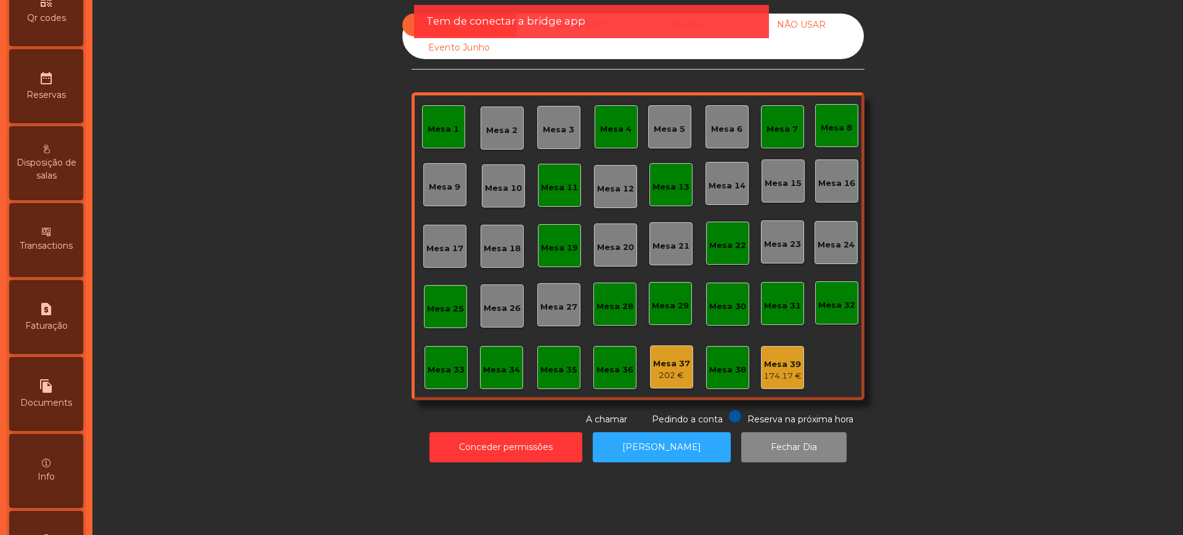
scroll to position [521, 0]
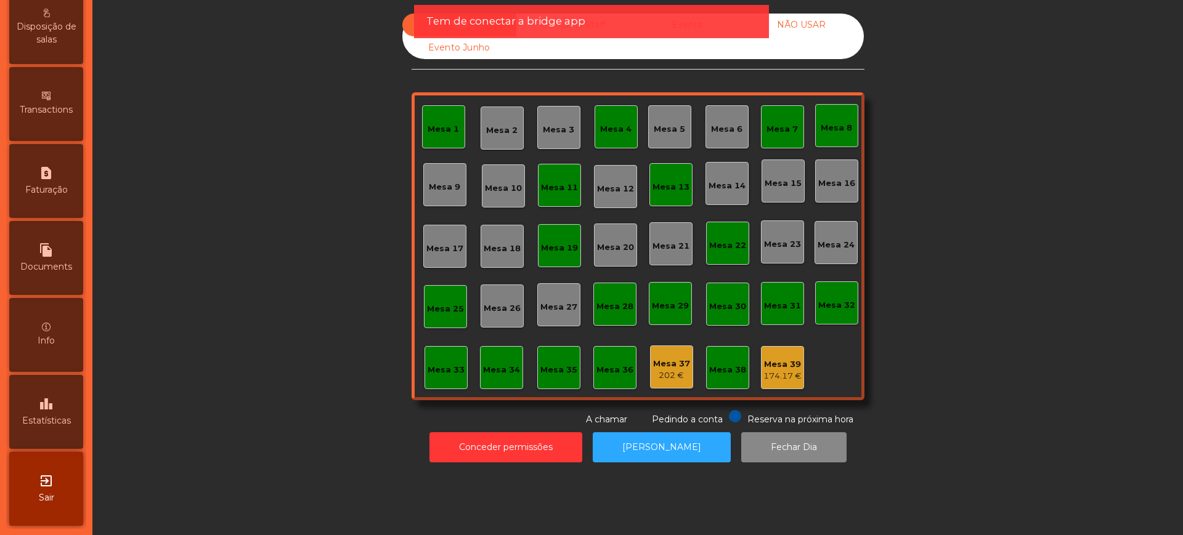
click at [44, 413] on div "leaderboard Estatísticas" at bounding box center [46, 412] width 74 height 74
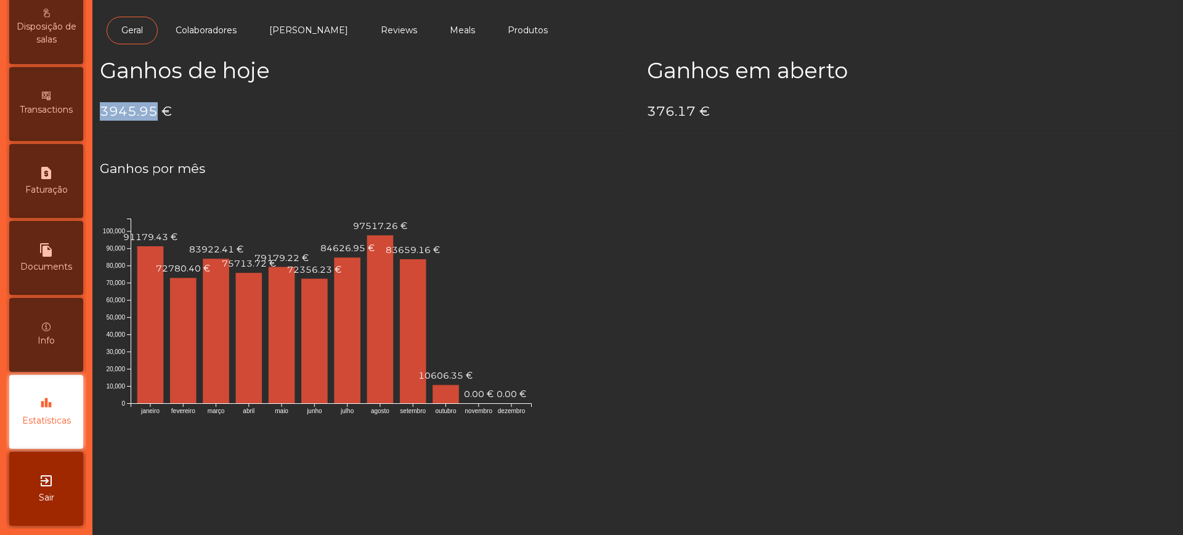
drag, startPoint x: 104, startPoint y: 107, endPoint x: 156, endPoint y: 111, distance: 51.9
click at [156, 111] on h4 "3945.95 €" at bounding box center [364, 111] width 528 height 18
copy h4 "3945.95"
click at [331, 144] on div "Ganhos por mês janeiro fevereiro março abril maio junho julho agosto setembro o…" at bounding box center [638, 294] width 1094 height 306
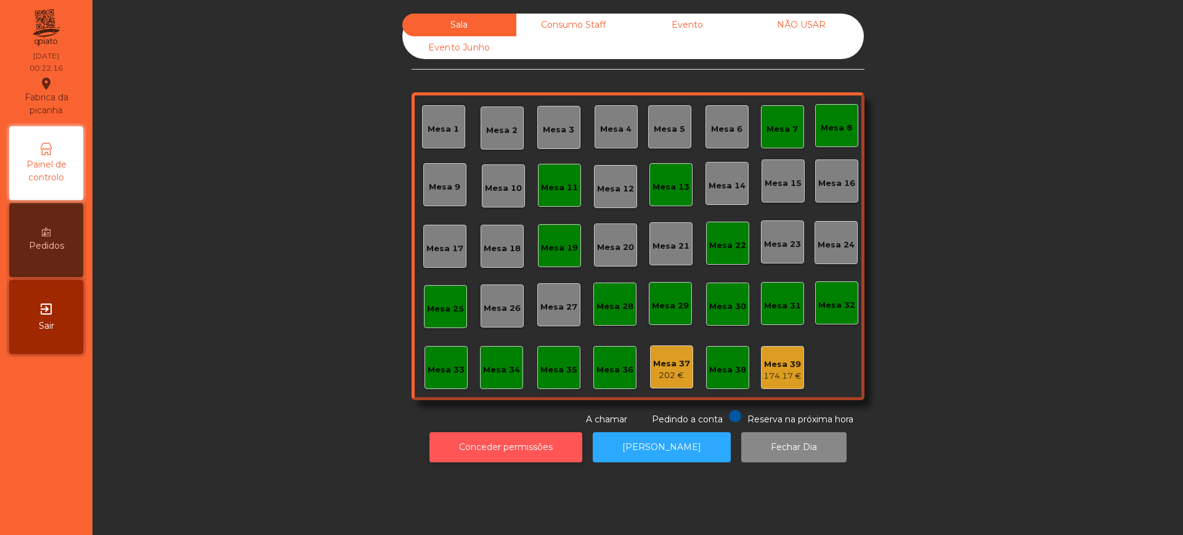
click at [483, 441] on button "Conceder permissões" at bounding box center [505, 447] width 153 height 30
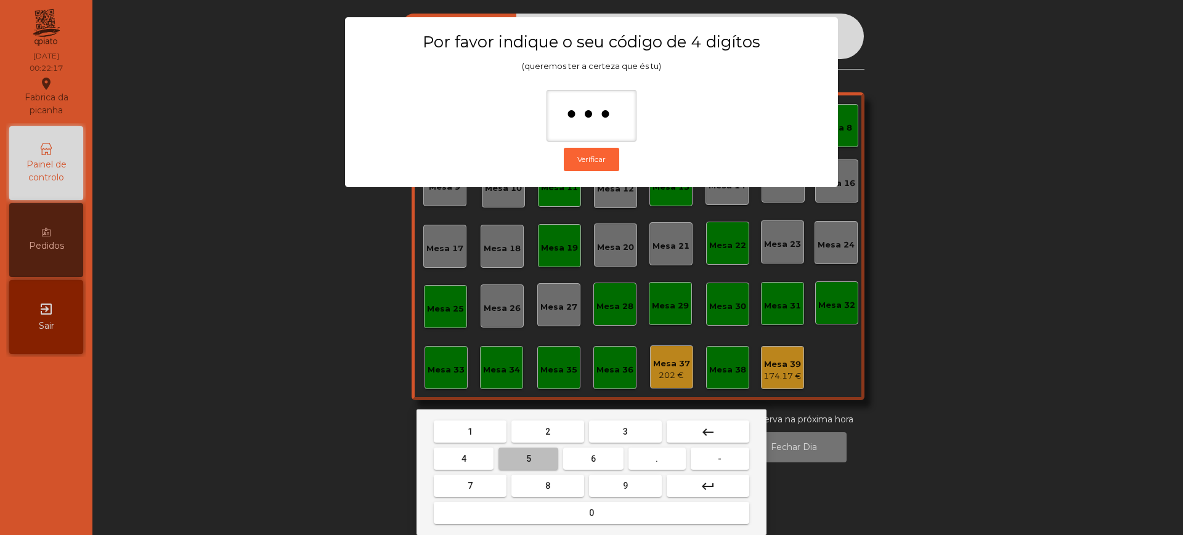
type input "****"
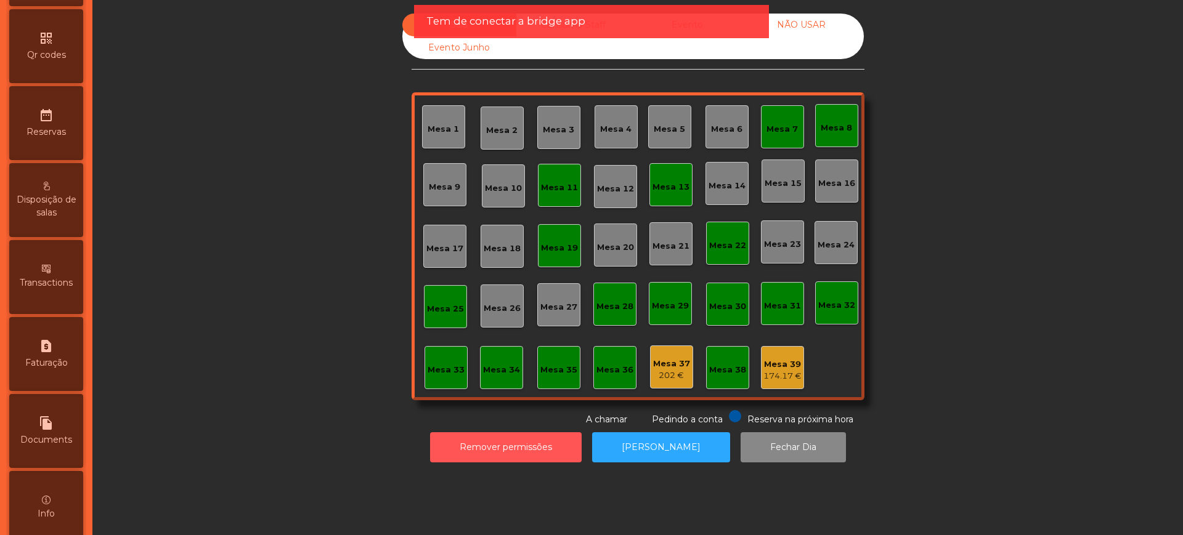
scroll to position [521, 0]
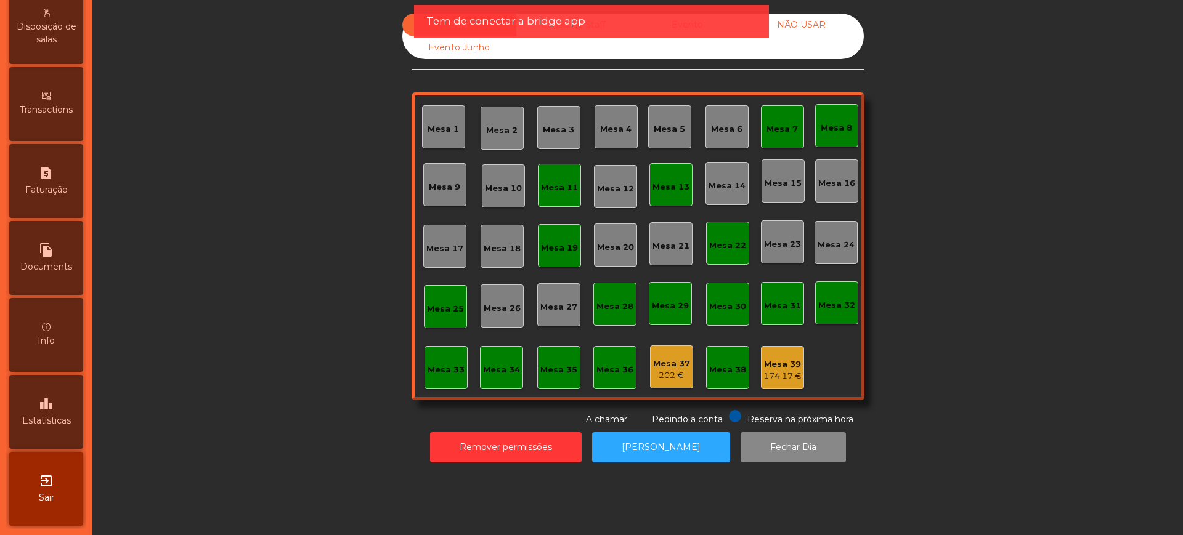
click at [54, 402] on icon "leaderboard" at bounding box center [46, 404] width 15 height 15
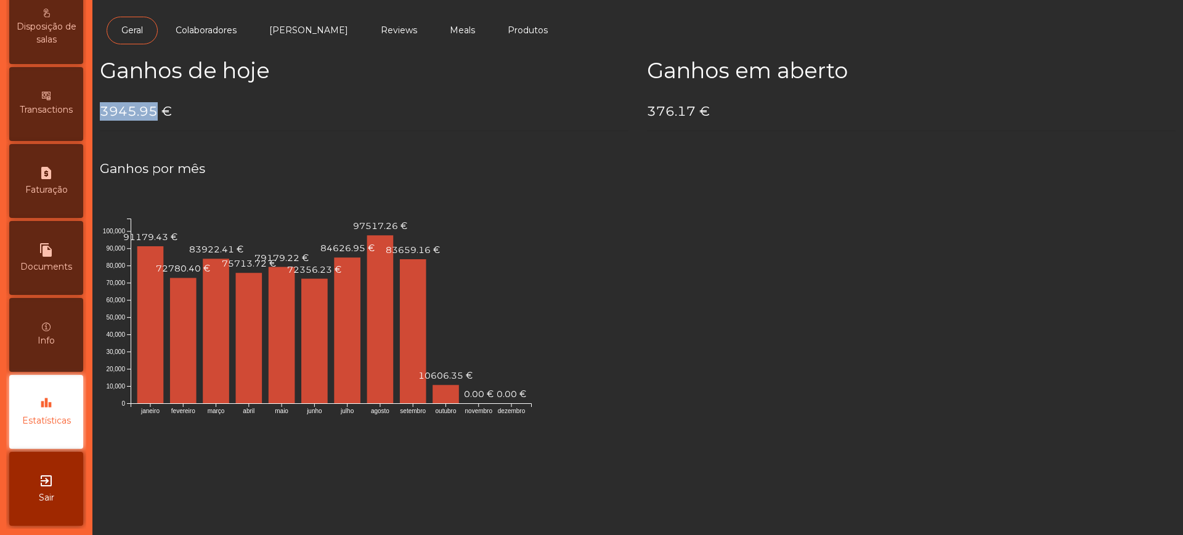
drag, startPoint x: 103, startPoint y: 110, endPoint x: 154, endPoint y: 114, distance: 51.3
click at [154, 114] on h4 "3945.95 €" at bounding box center [364, 111] width 528 height 18
copy h4 "3945.95"
click at [247, 107] on h4 "3945.95 €" at bounding box center [364, 111] width 528 height 18
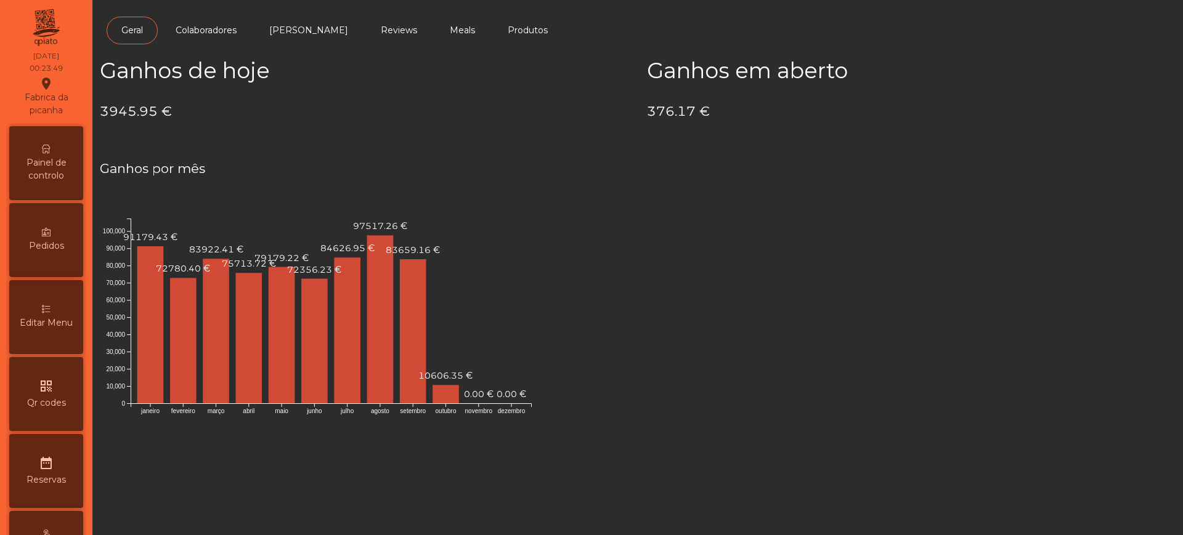
click at [49, 160] on span "Painel de controlo" at bounding box center [46, 169] width 68 height 26
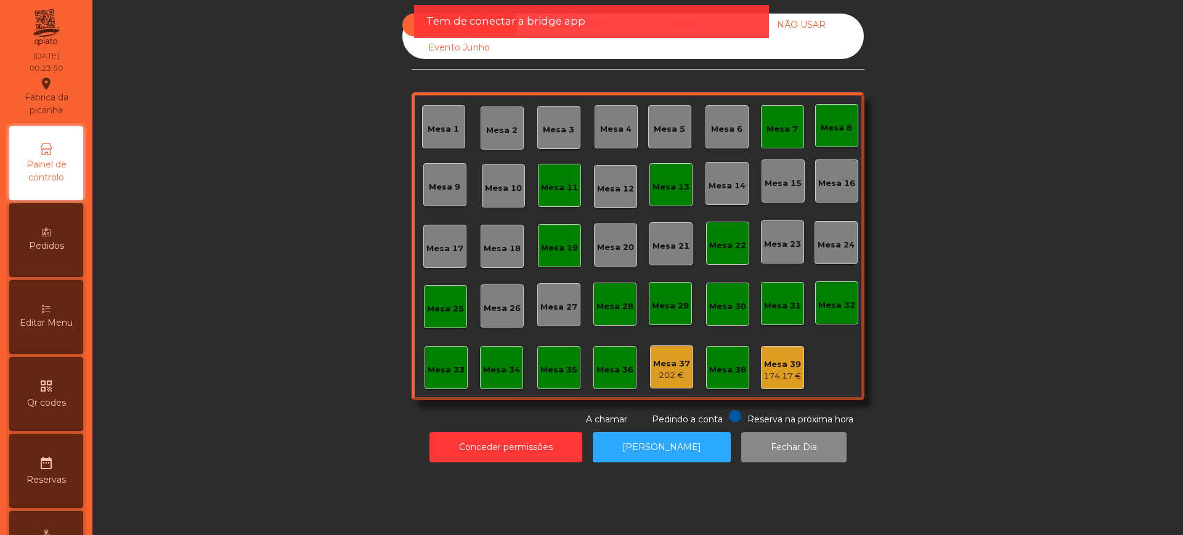
click at [515, 49] on div "Sala Consumo Staff Evento NÃO USAR Evento Junho" at bounding box center [632, 37] width 461 height 46
click at [461, 20] on span "Tem de conectar a bridge app" at bounding box center [505, 21] width 159 height 15
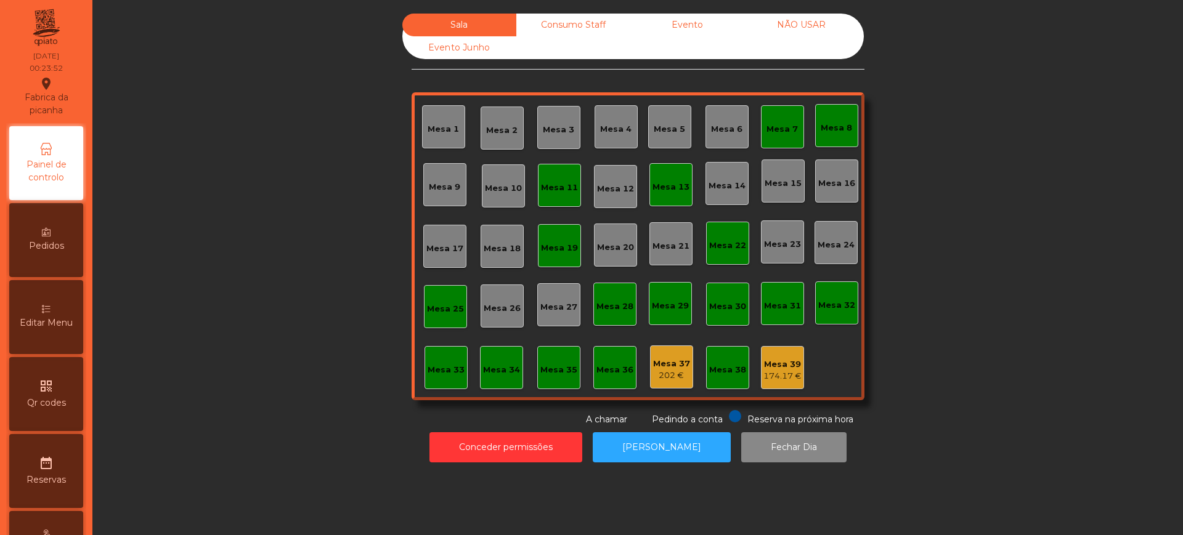
click at [548, 25] on div "Consumo Staff" at bounding box center [573, 25] width 114 height 23
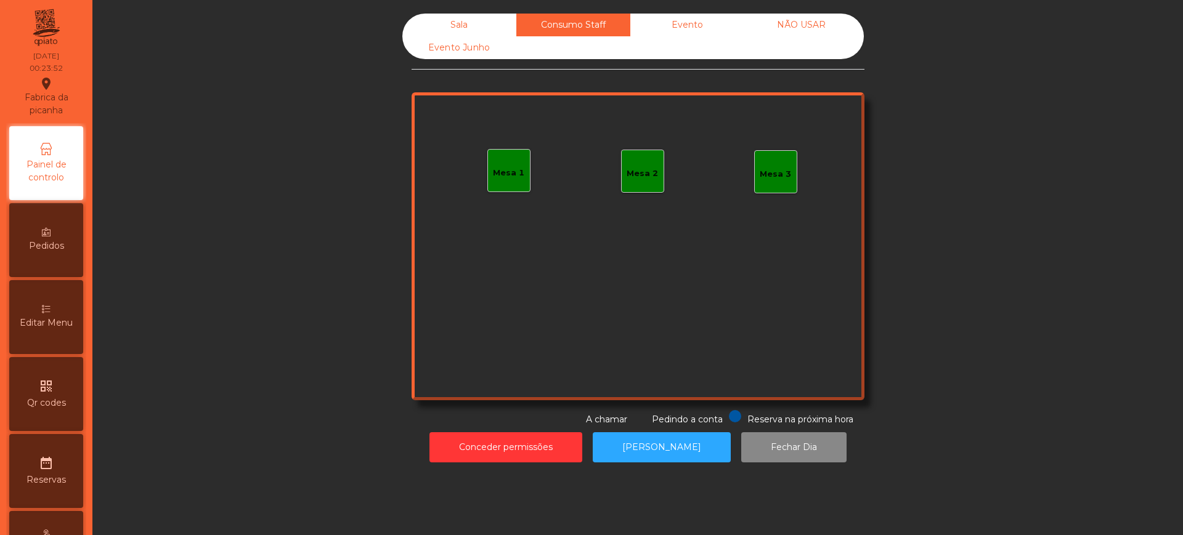
click at [663, 25] on div "Evento" at bounding box center [687, 25] width 114 height 23
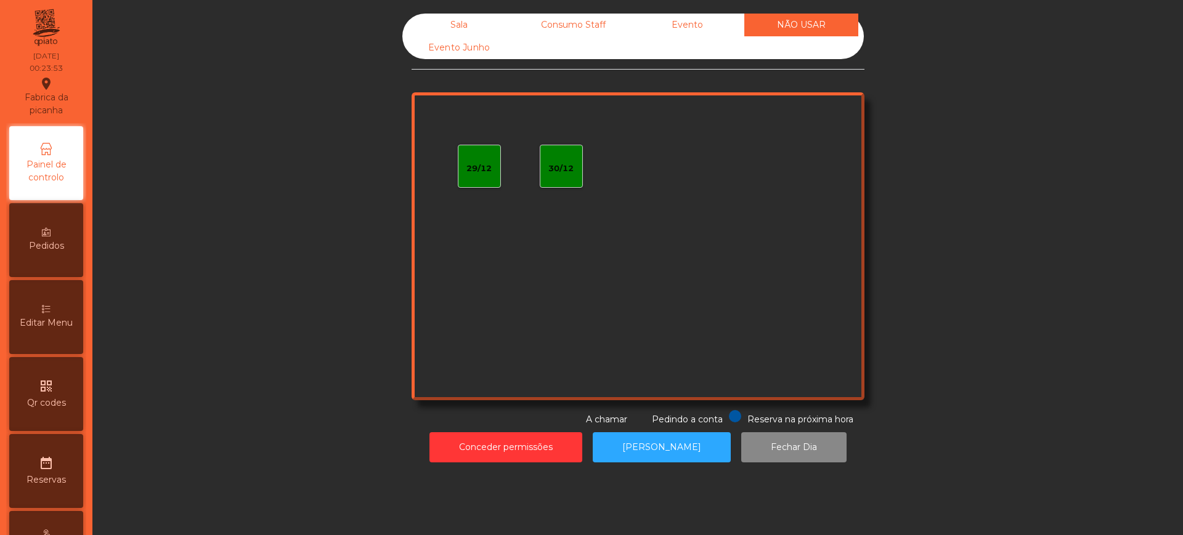
click at [701, 25] on div "Evento" at bounding box center [687, 25] width 114 height 23
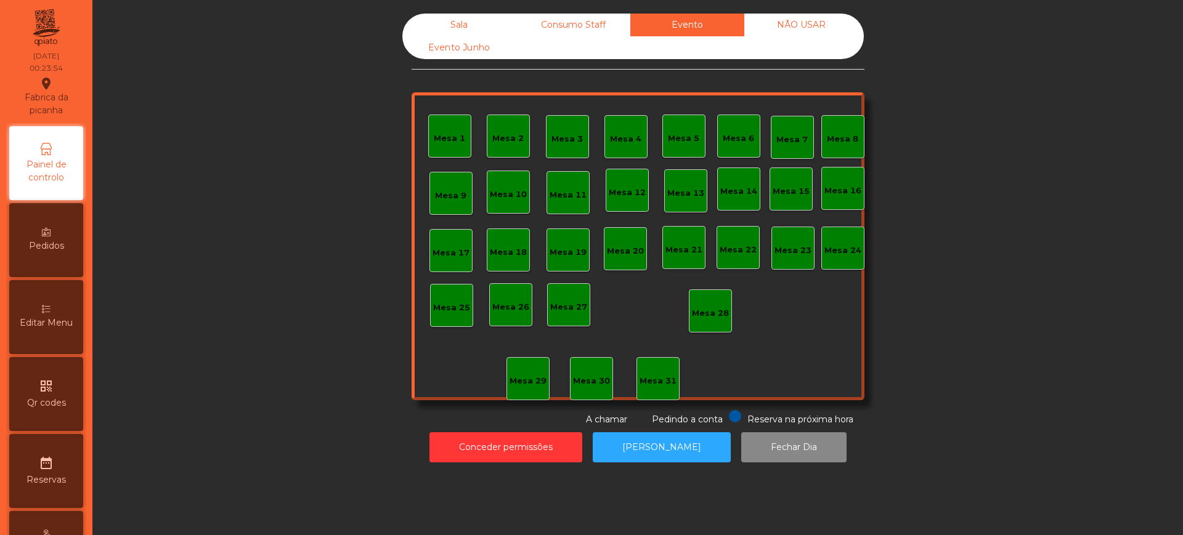
click at [588, 25] on div "Consumo Staff" at bounding box center [573, 25] width 114 height 23
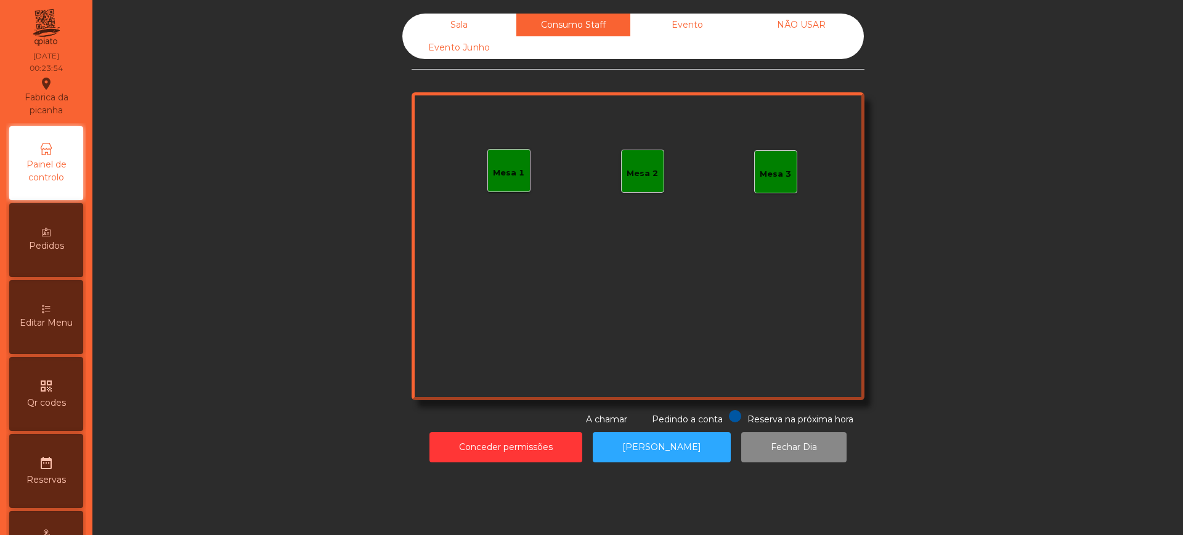
click at [456, 25] on div "Sala" at bounding box center [459, 25] width 114 height 23
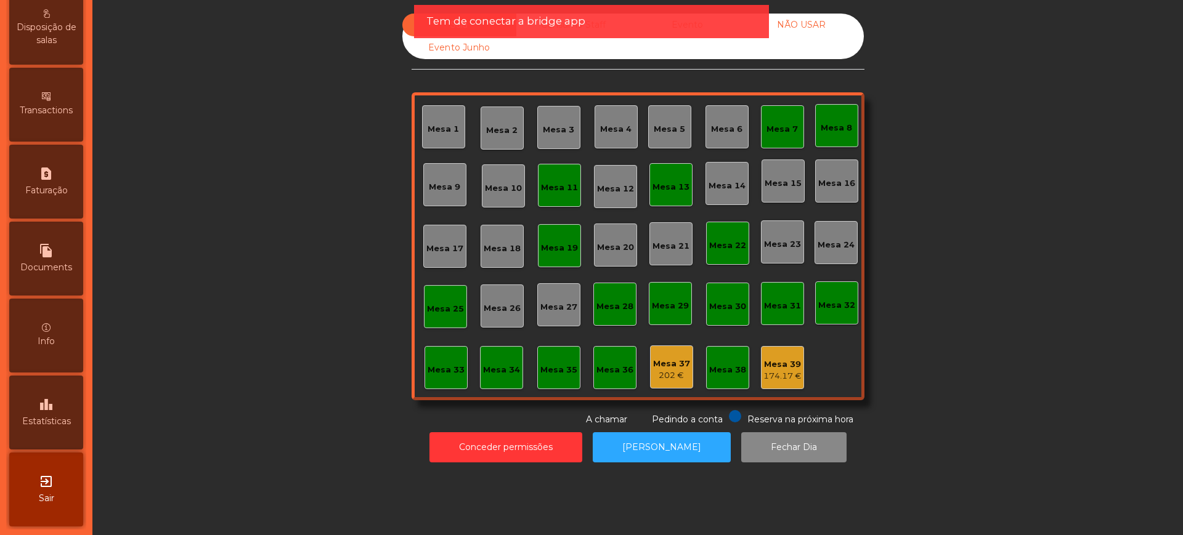
scroll to position [521, 0]
click at [56, 285] on div "file_copy Documents" at bounding box center [46, 258] width 74 height 74
select select "**"
select select "****"
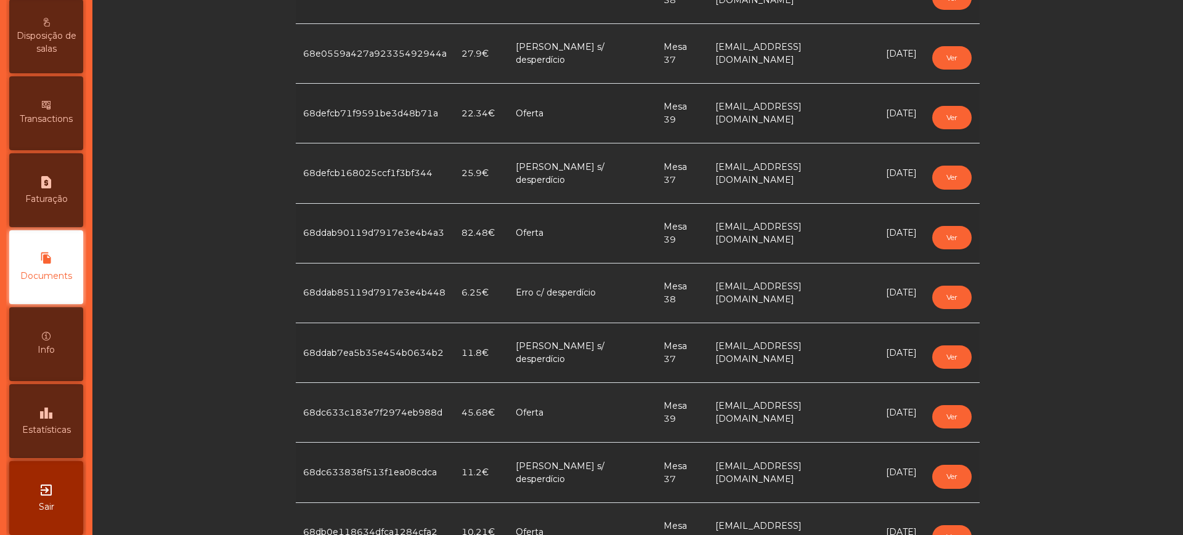
scroll to position [462, 0]
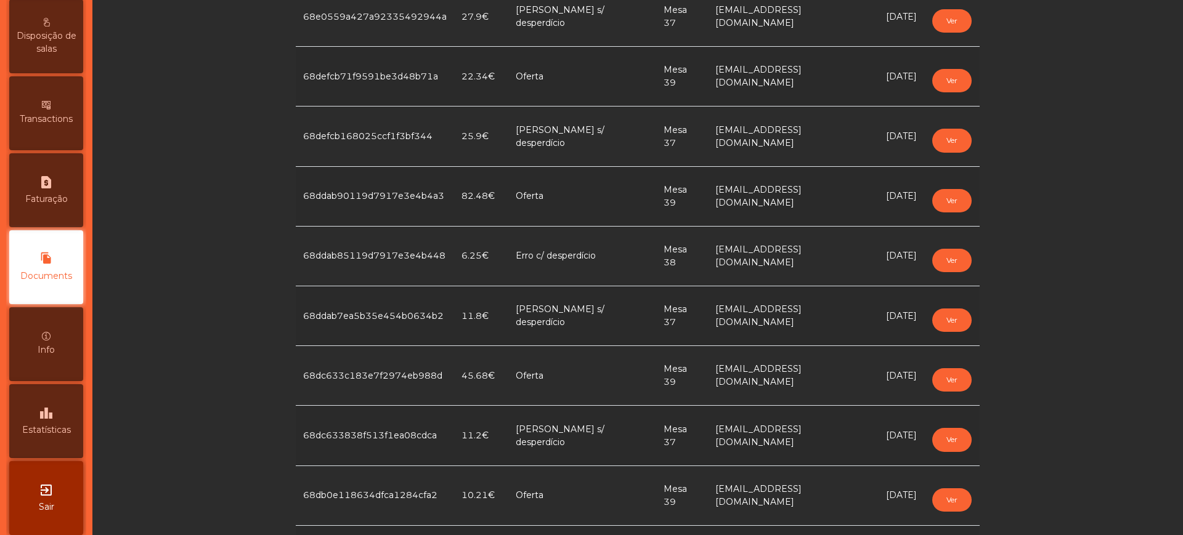
click at [74, 179] on div "request_page Faturação" at bounding box center [46, 190] width 74 height 74
select select "**"
select select "****"
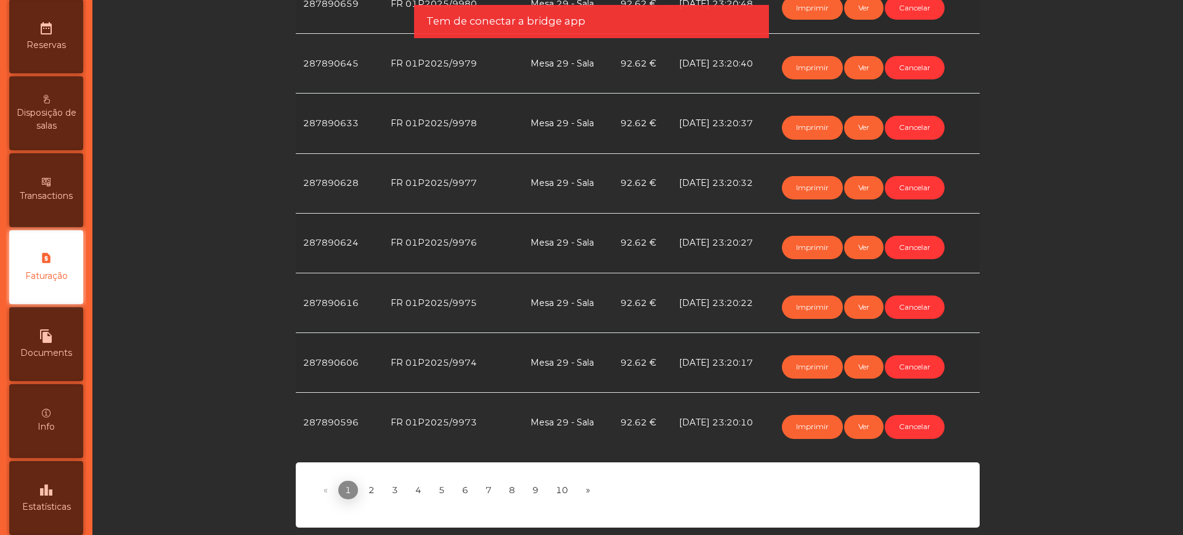
scroll to position [512, 0]
click at [230, 262] on app-invoicing "*** *** *** *** *** *** *** *** *** *** *** *** **** **** **** **** **** **** *…" at bounding box center [637, 17] width 1075 height 1021
click at [362, 481] on link "2" at bounding box center [372, 490] width 20 height 18
click at [338, 481] on link "1" at bounding box center [348, 490] width 20 height 18
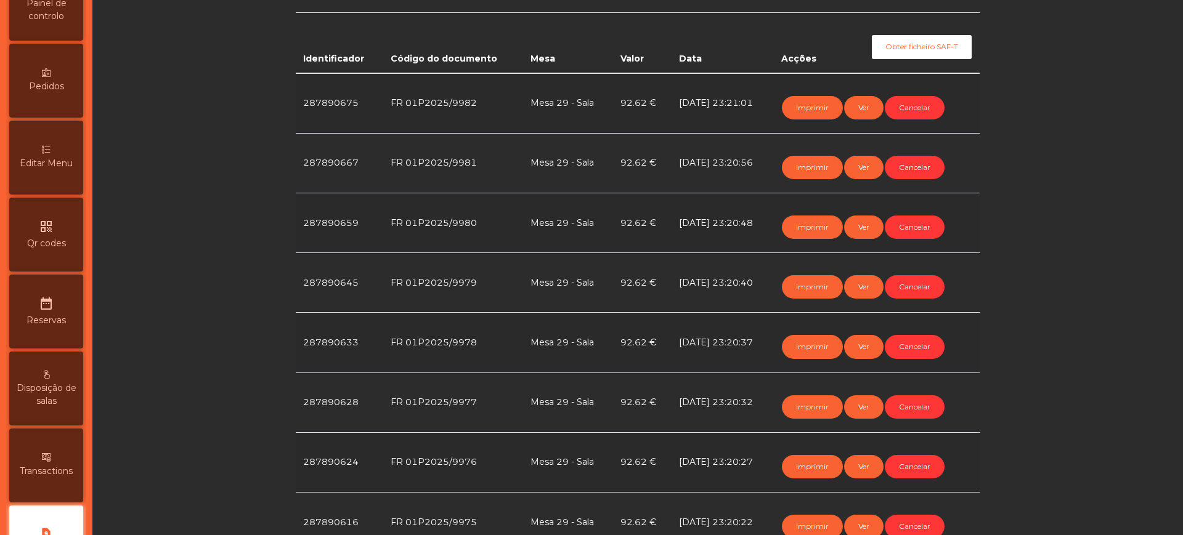
scroll to position [0, 0]
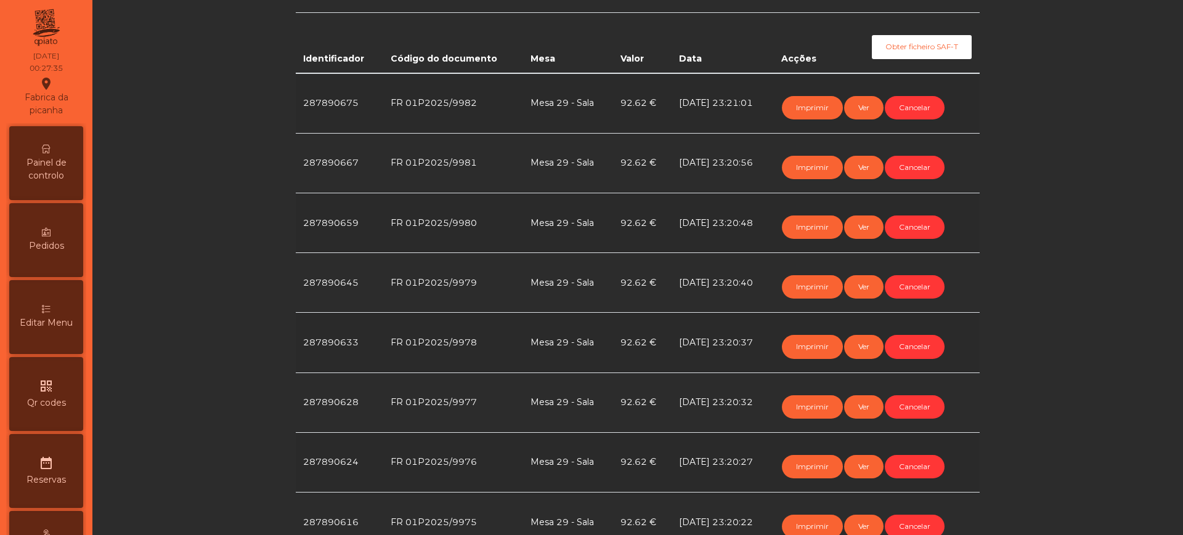
click at [53, 174] on span "Painel de controlo" at bounding box center [46, 169] width 68 height 26
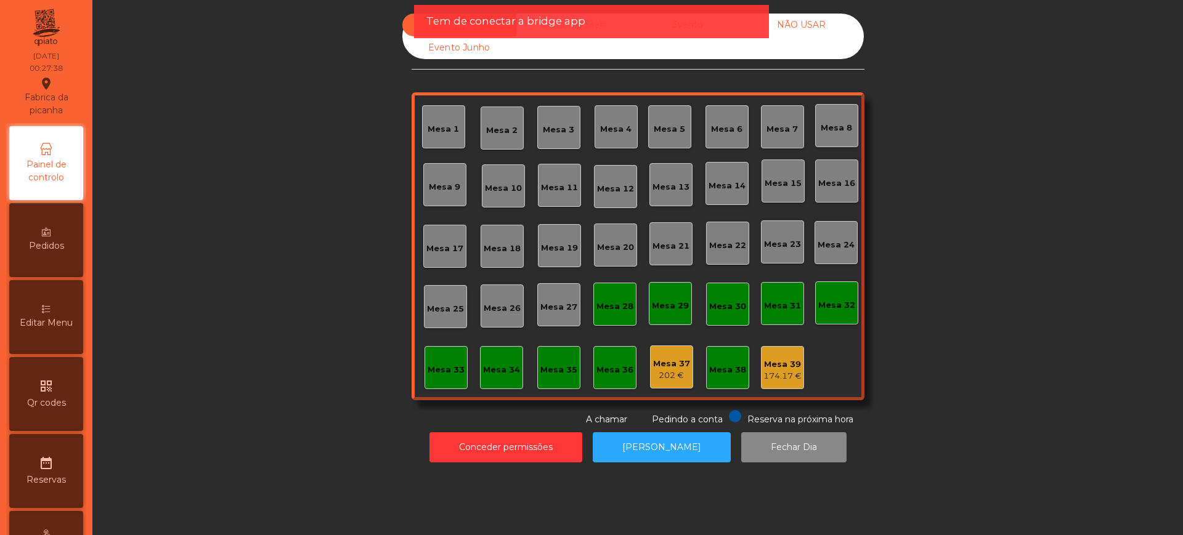
click at [656, 318] on div "Mesa 29" at bounding box center [670, 303] width 43 height 43
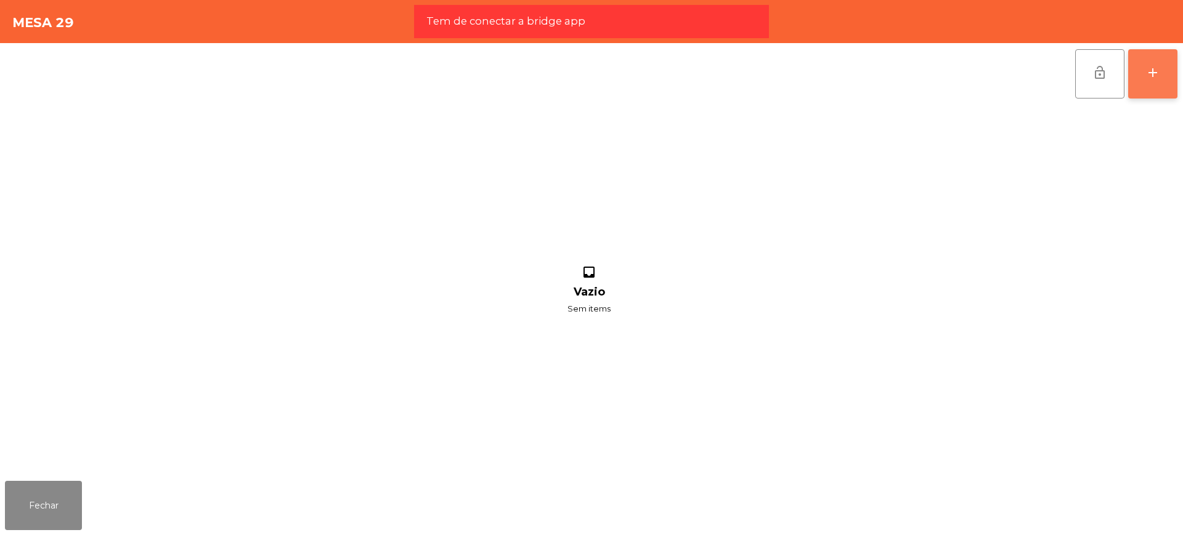
click at [1155, 77] on div "add" at bounding box center [1152, 72] width 15 height 15
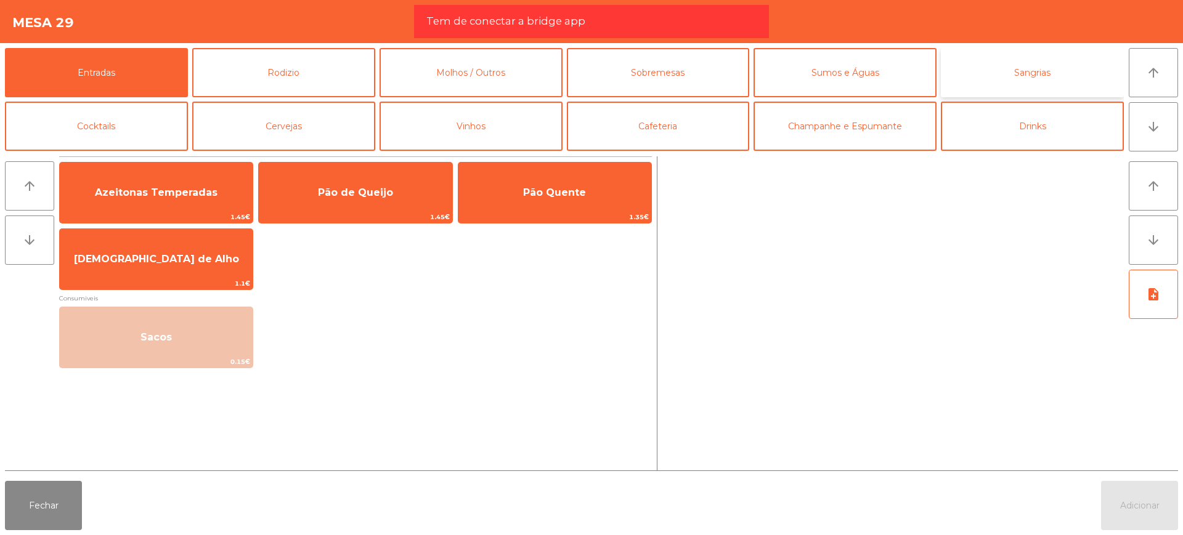
click at [1029, 85] on button "Sangrias" at bounding box center [1031, 72] width 183 height 49
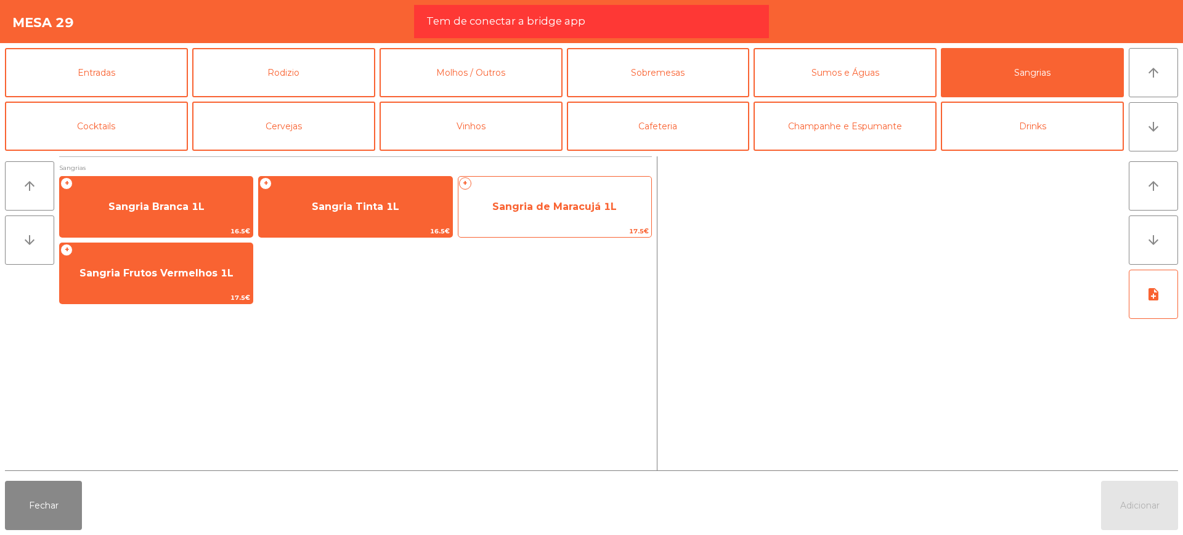
click at [556, 209] on span "Sangria de Maracujá 1L" at bounding box center [554, 207] width 124 height 12
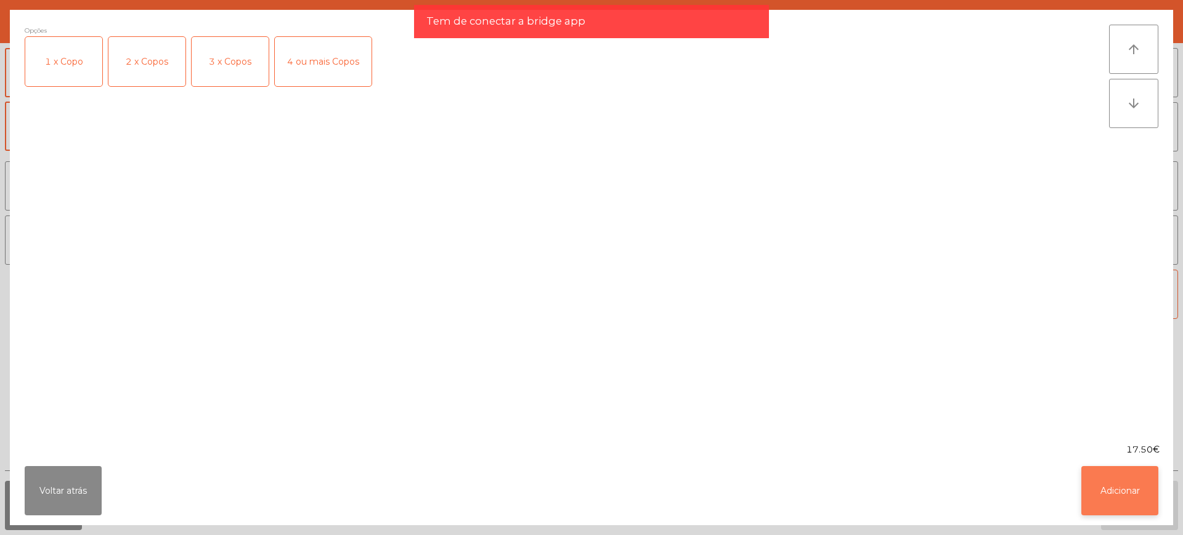
click at [1127, 492] on button "Adicionar" at bounding box center [1119, 490] width 77 height 49
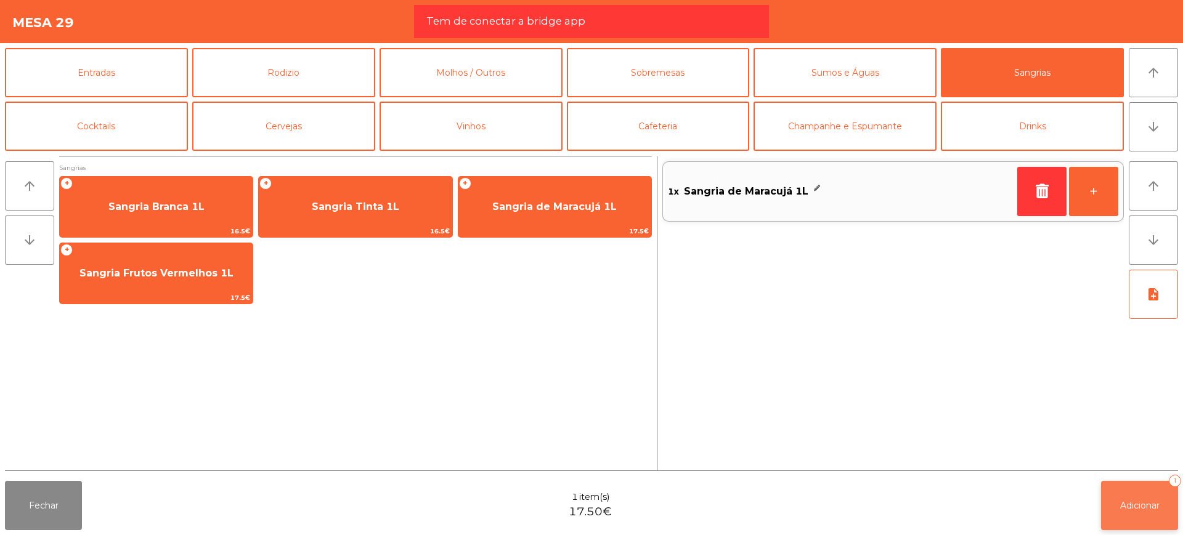
click at [1133, 500] on span "Adicionar" at bounding box center [1139, 505] width 39 height 11
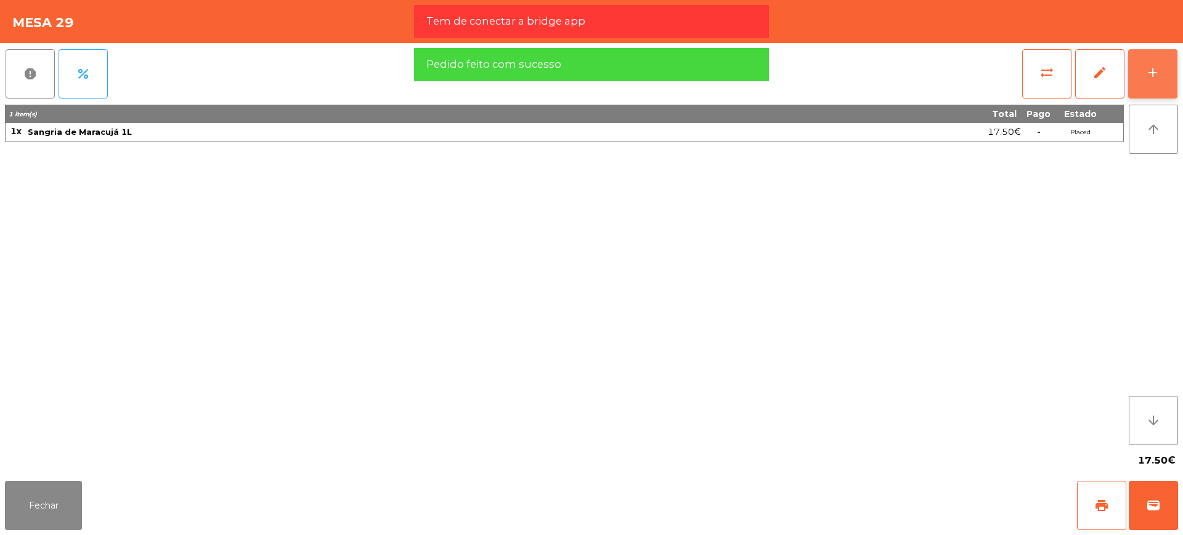
click at [1139, 75] on button "add" at bounding box center [1152, 73] width 49 height 49
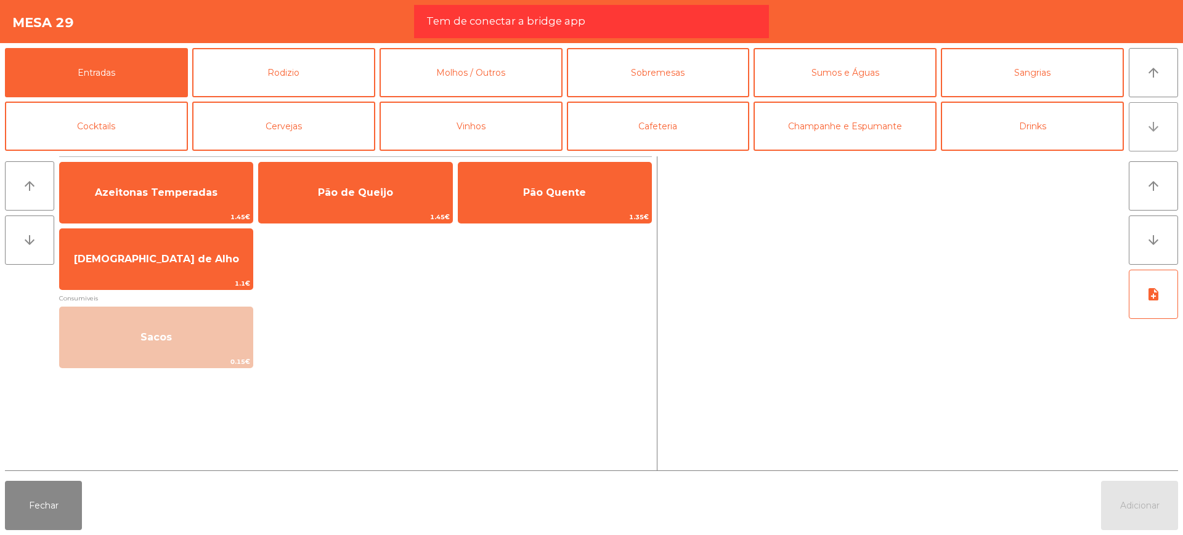
click at [1159, 119] on icon "arrow_downward" at bounding box center [1153, 126] width 15 height 15
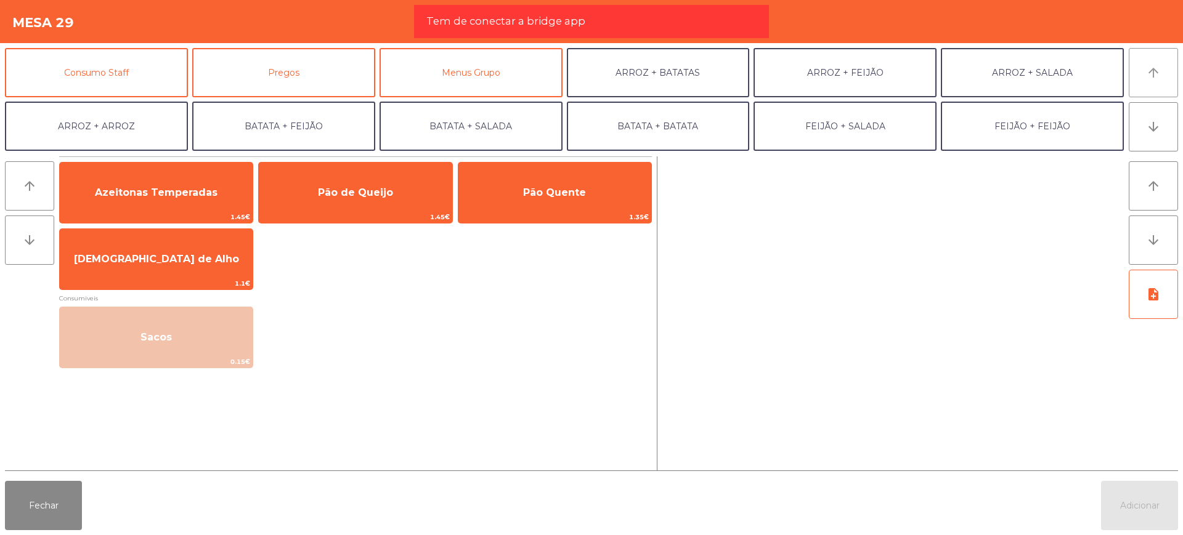
click at [1162, 79] on button "arrow_upward" at bounding box center [1152, 72] width 49 height 49
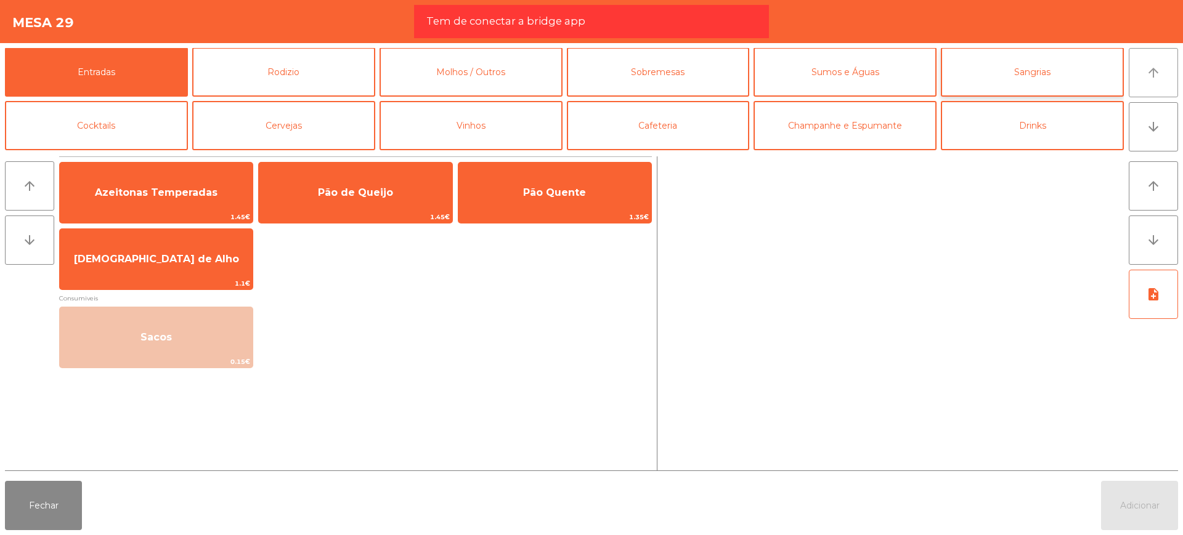
scroll to position [0, 0]
click at [833, 73] on button "Sumos e Águas" at bounding box center [844, 72] width 183 height 49
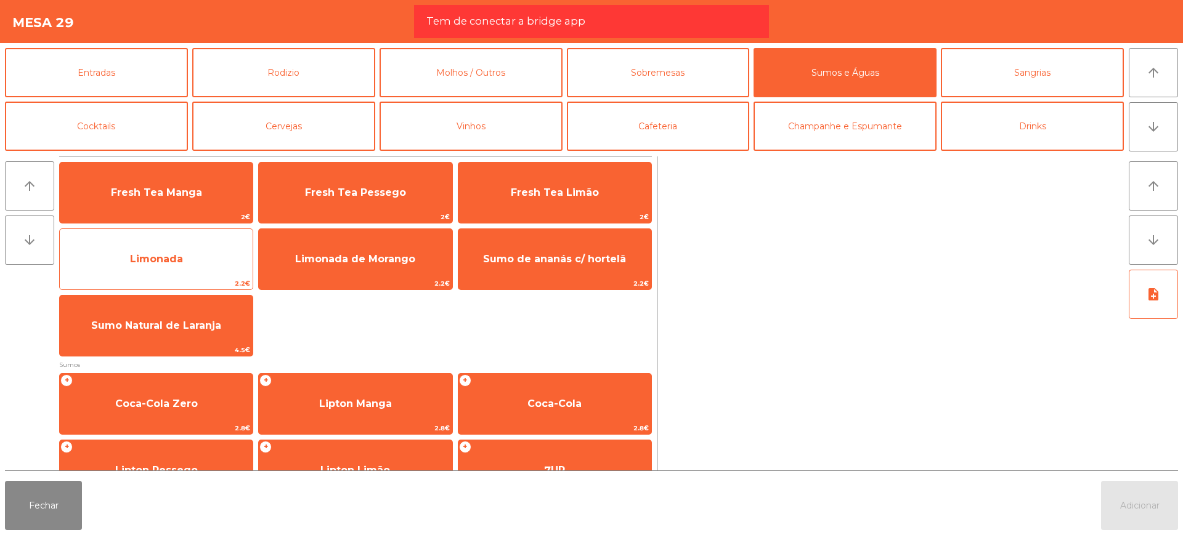
click at [152, 266] on span "Limonada" at bounding box center [156, 259] width 193 height 33
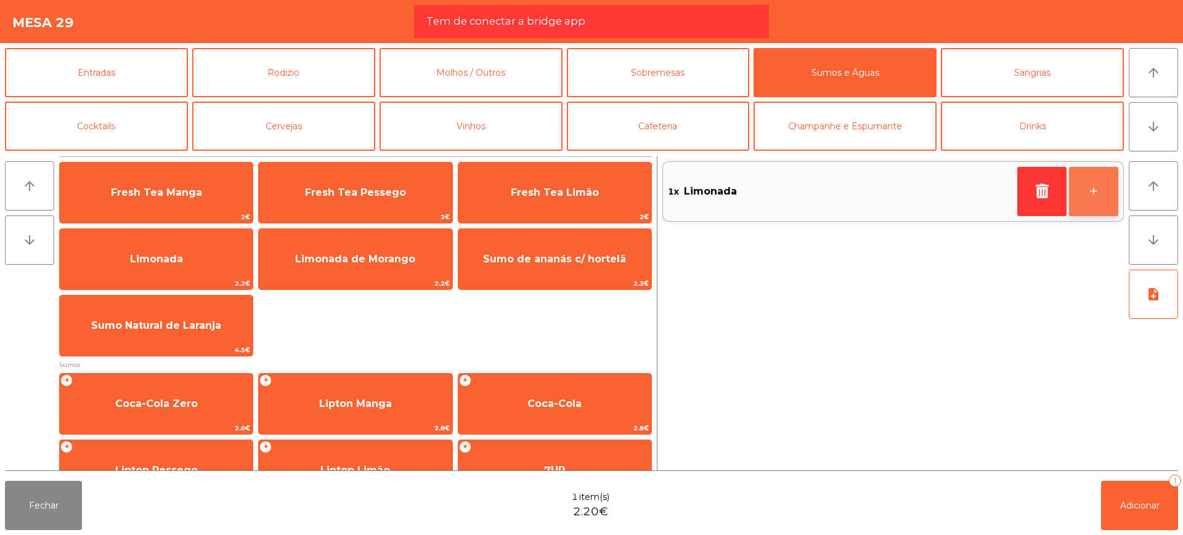
click at [1087, 201] on button "+" at bounding box center [1093, 191] width 49 height 49
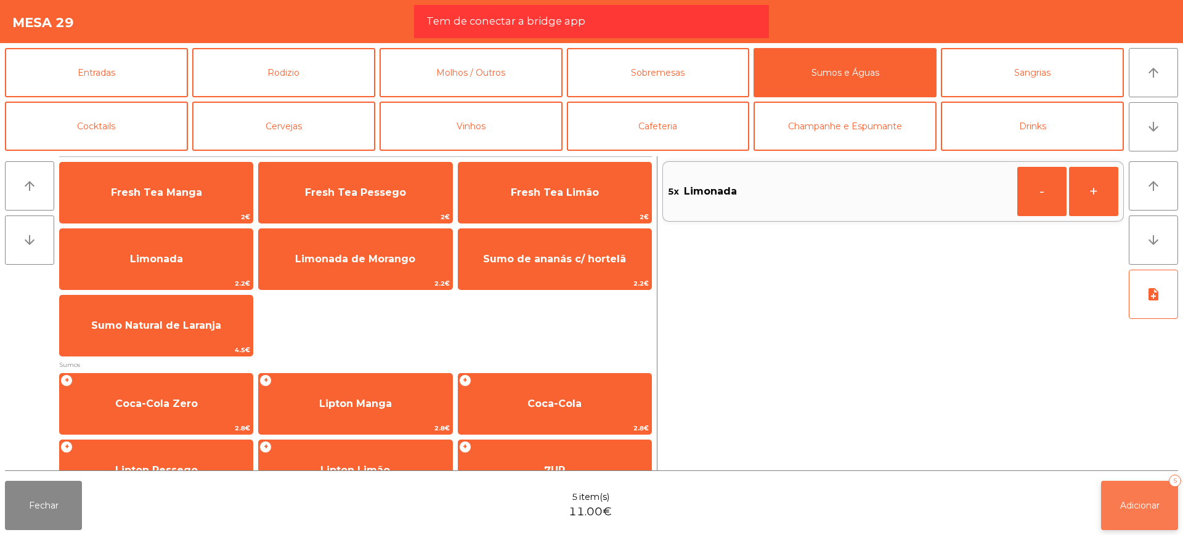
click at [1149, 516] on button "Adicionar 5" at bounding box center [1139, 505] width 77 height 49
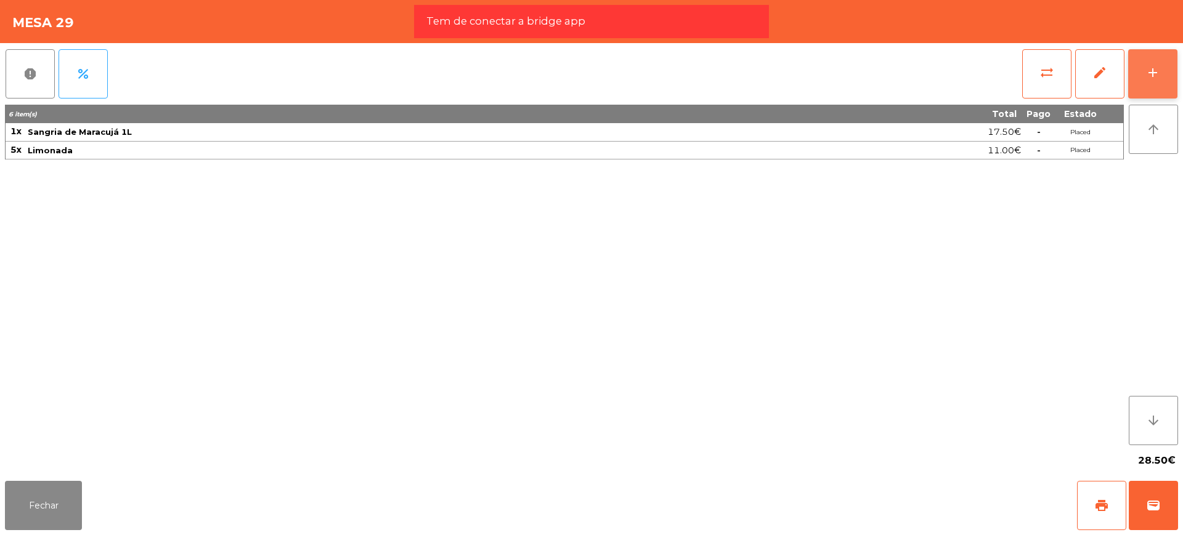
click at [1143, 66] on button "add" at bounding box center [1152, 73] width 49 height 49
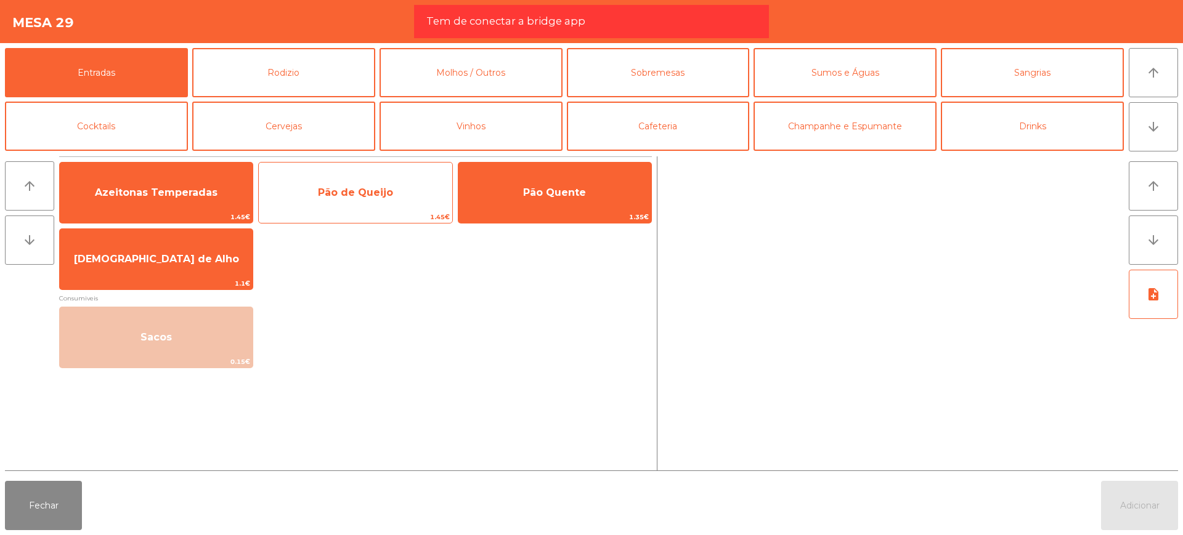
click at [342, 192] on span "Pão de Queijo" at bounding box center [355, 193] width 75 height 12
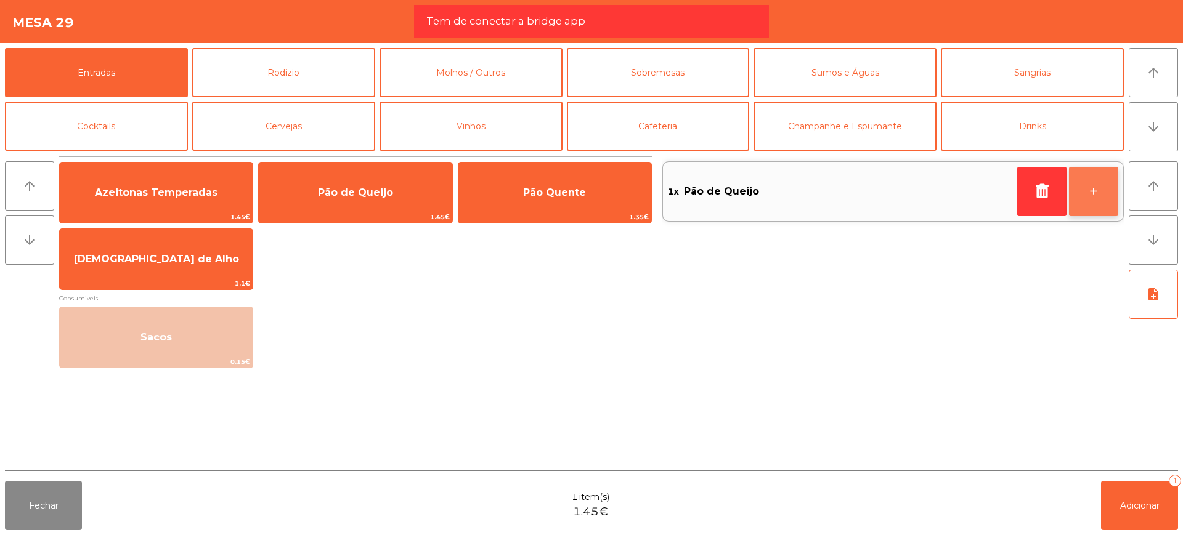
click at [1090, 190] on button "+" at bounding box center [1093, 191] width 49 height 49
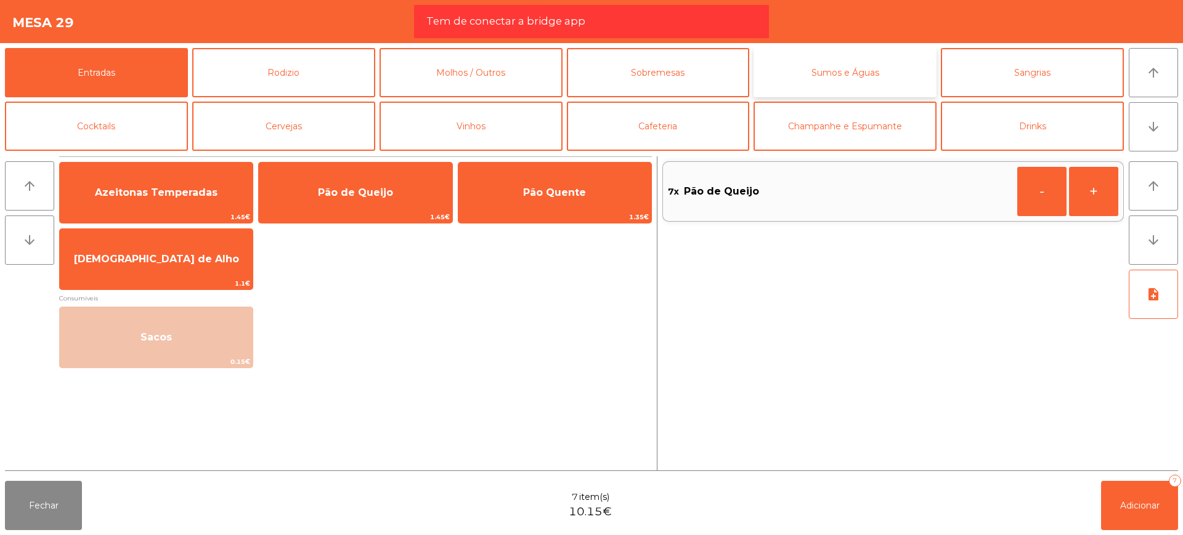
click at [822, 78] on button "Sumos e Águas" at bounding box center [844, 72] width 183 height 49
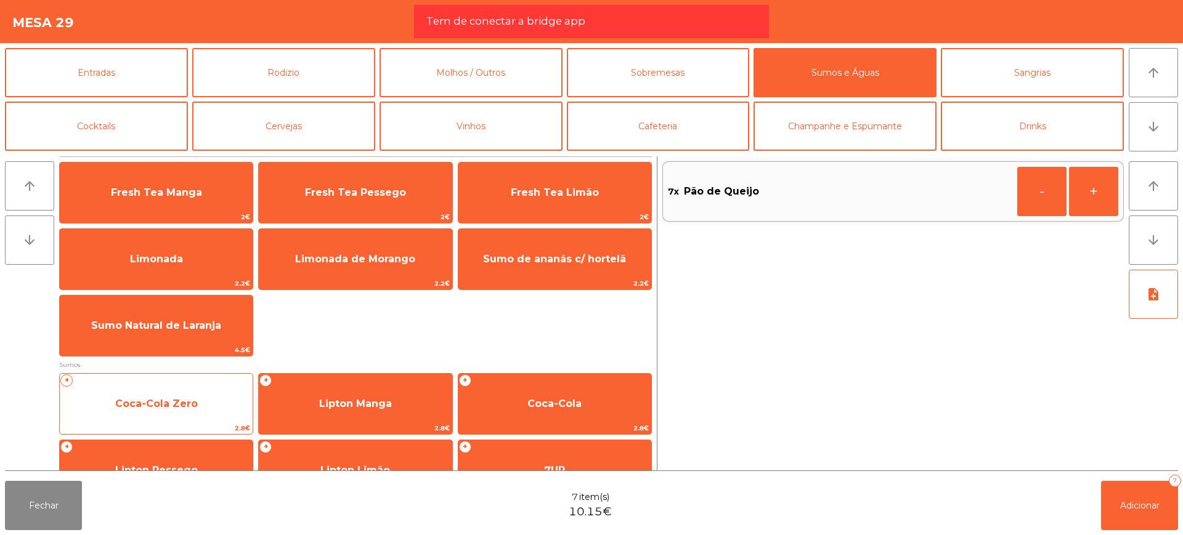
click at [189, 399] on span "Coca-Cola Zero" at bounding box center [156, 404] width 83 height 12
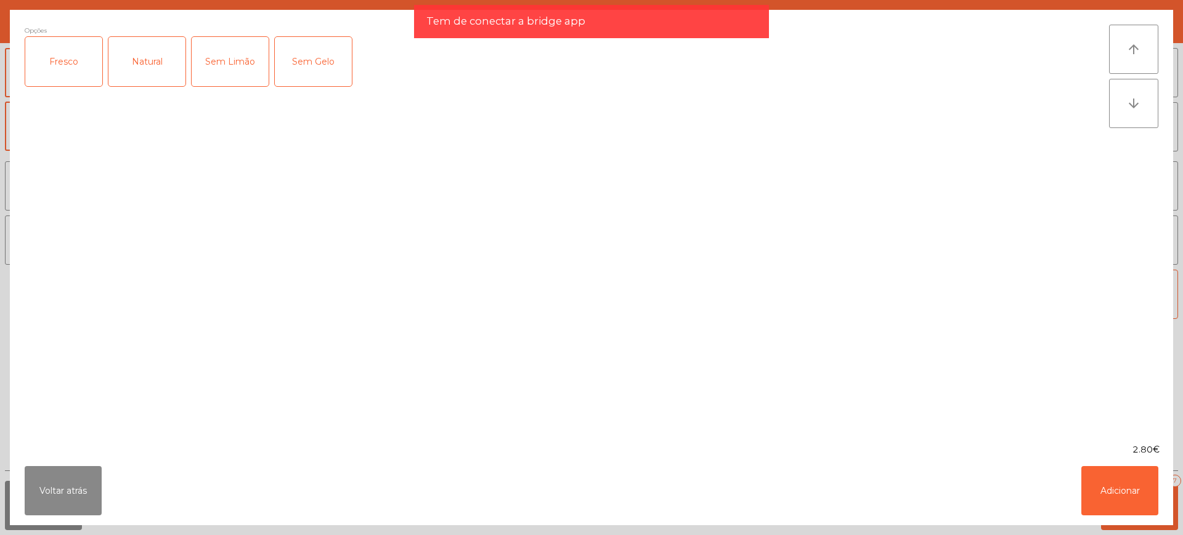
click at [68, 72] on div "Fresco" at bounding box center [63, 61] width 77 height 49
click at [1111, 493] on button "Adicionar" at bounding box center [1119, 490] width 77 height 49
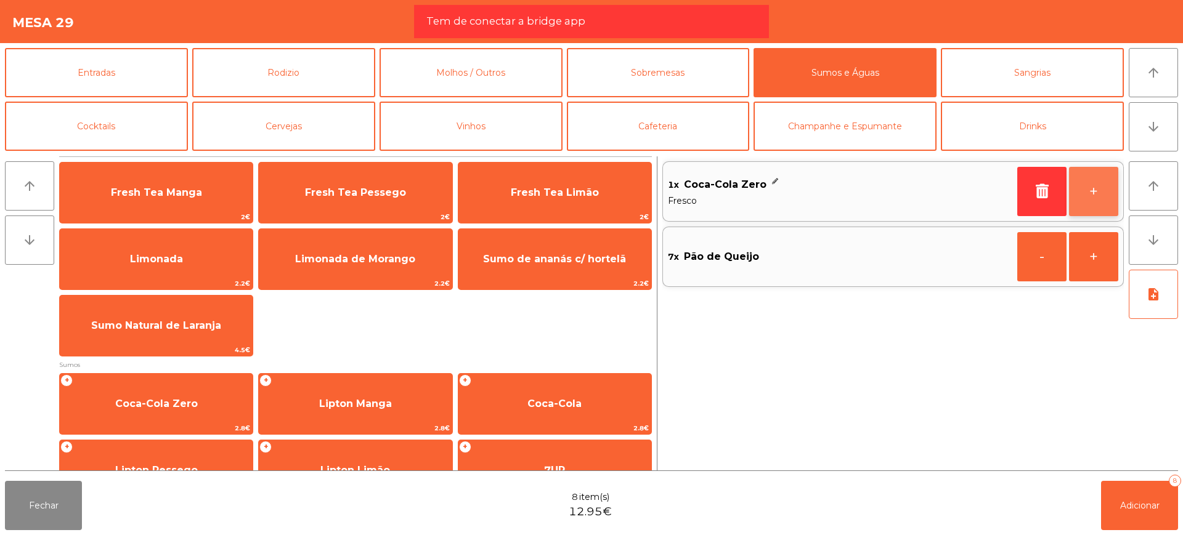
click at [1092, 191] on button "+" at bounding box center [1093, 191] width 49 height 49
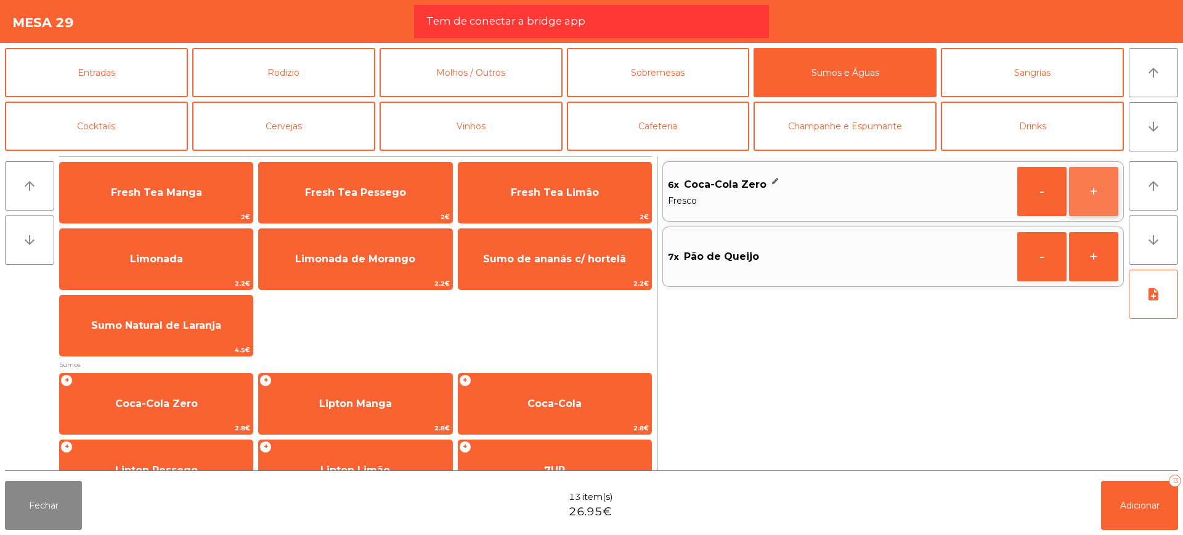
click at [1092, 190] on button "+" at bounding box center [1093, 191] width 49 height 49
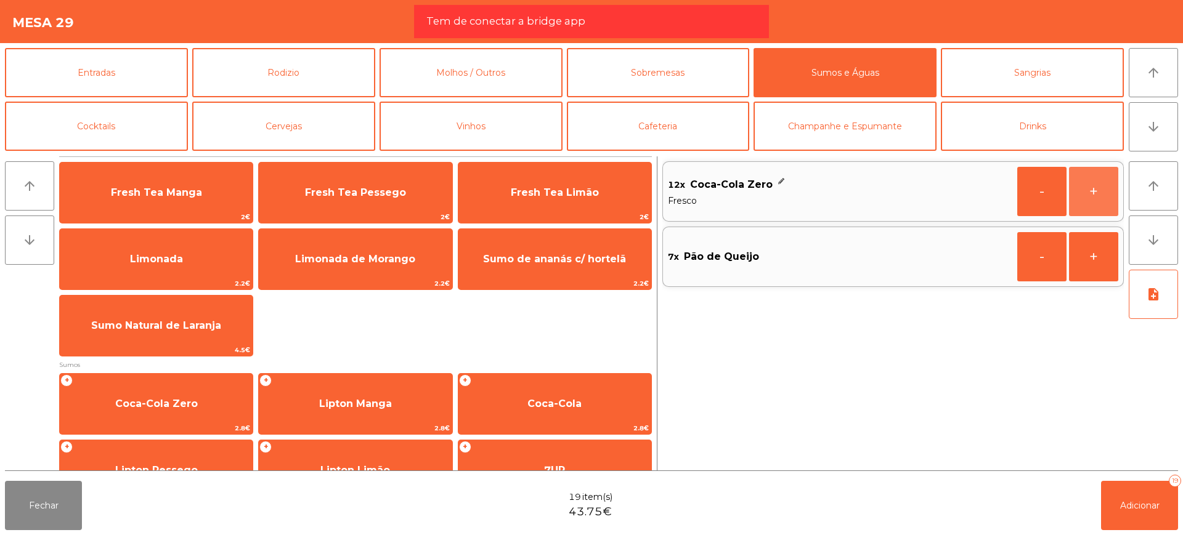
click at [1092, 190] on button "+" at bounding box center [1093, 191] width 49 height 49
click at [1133, 504] on span "Adicionar" at bounding box center [1139, 505] width 39 height 11
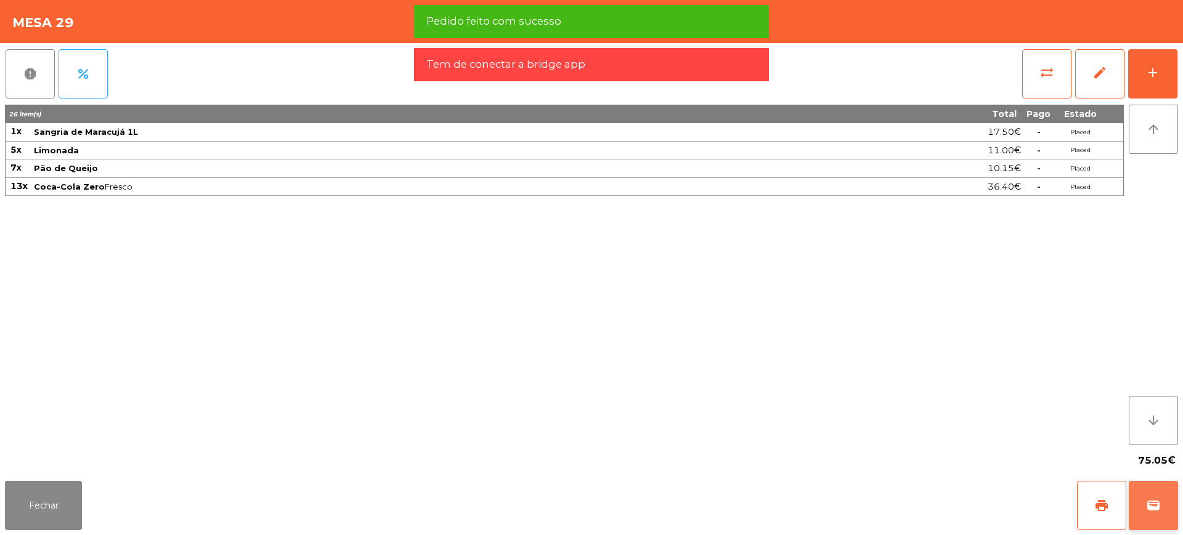
click at [1151, 510] on span "wallet" at bounding box center [1153, 505] width 15 height 15
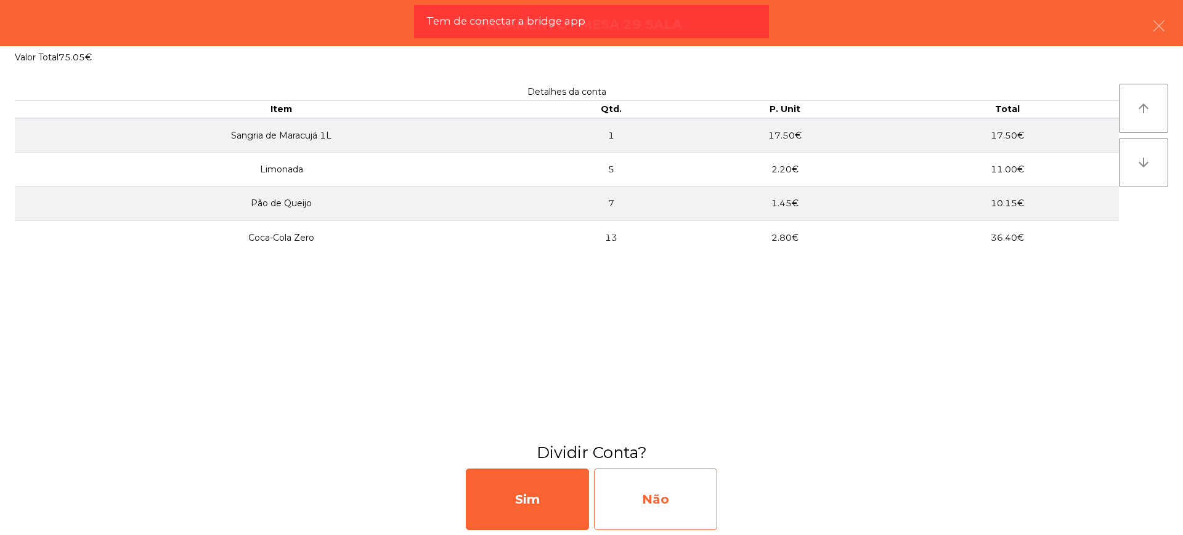
click at [662, 500] on div "Não" at bounding box center [655, 500] width 123 height 62
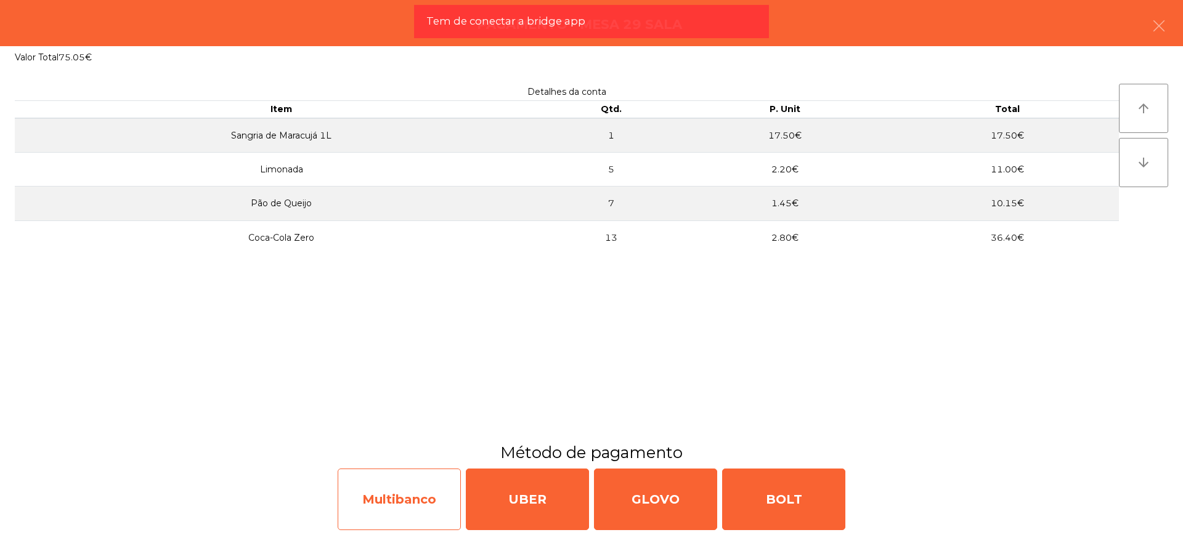
click at [409, 499] on div "Multibanco" at bounding box center [399, 500] width 123 height 62
select select "**"
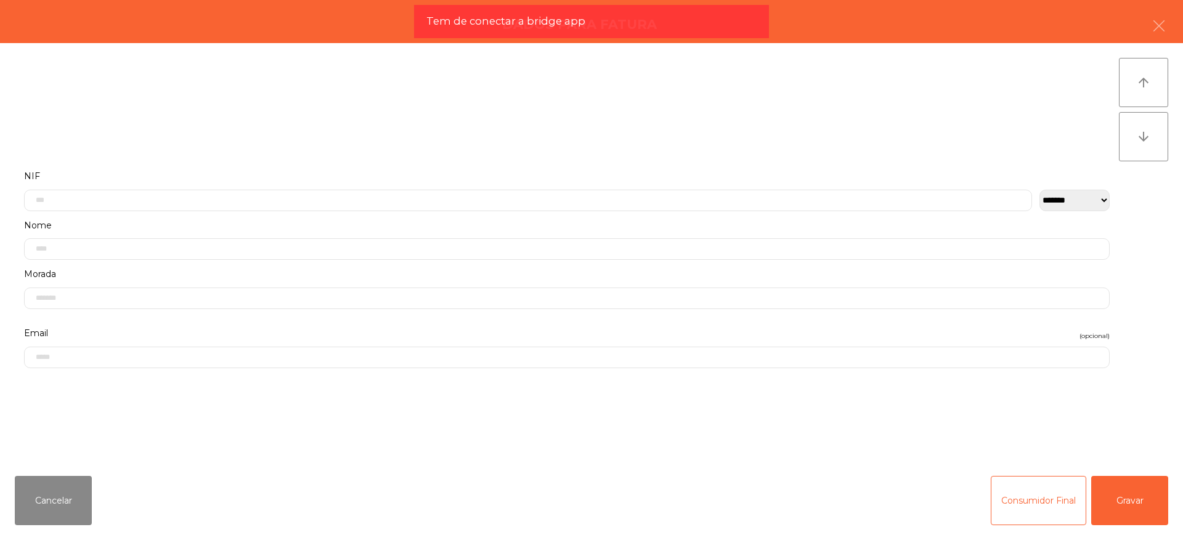
click at [1170, 488] on div "Cancelar Consumidor Final Gravar" at bounding box center [591, 500] width 1183 height 69
click at [1154, 490] on button "Gravar" at bounding box center [1129, 500] width 77 height 49
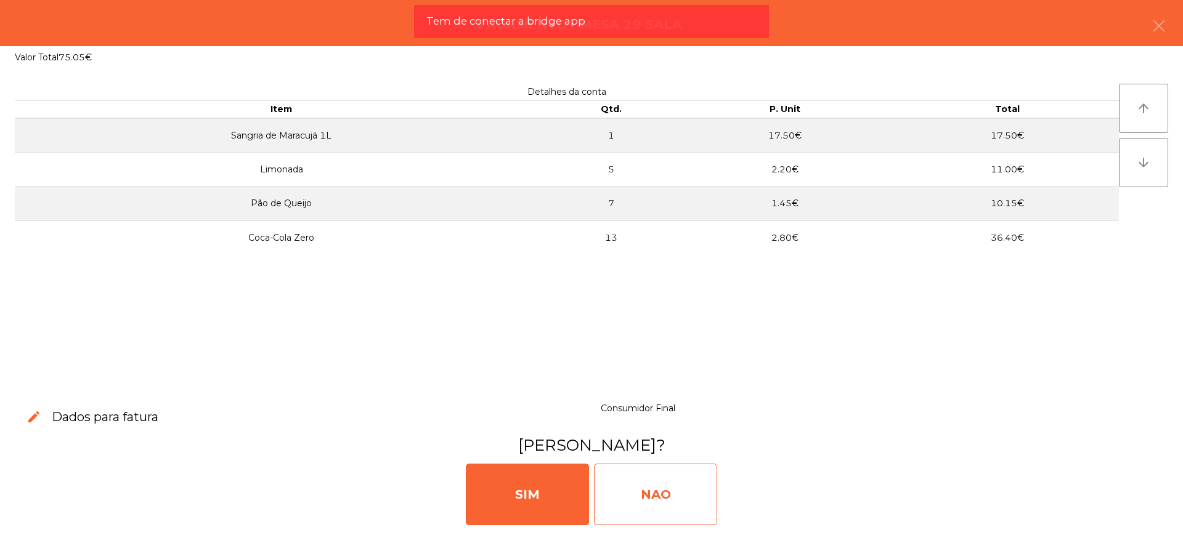
click at [693, 486] on div "NAO" at bounding box center [655, 495] width 123 height 62
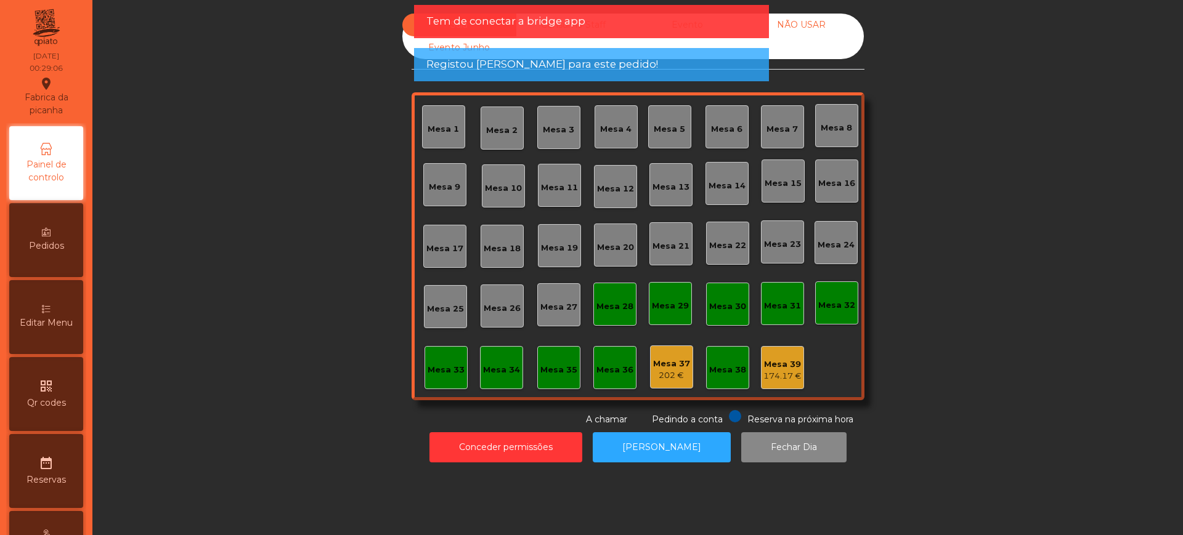
scroll to position [521, 0]
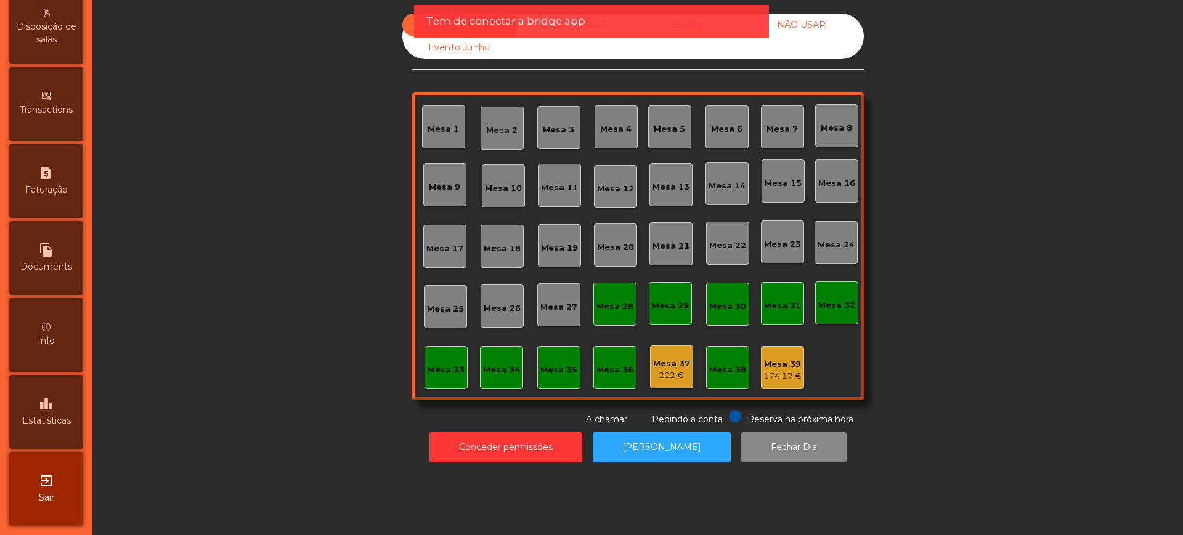
click at [67, 421] on span "Estatísticas" at bounding box center [46, 421] width 49 height 13
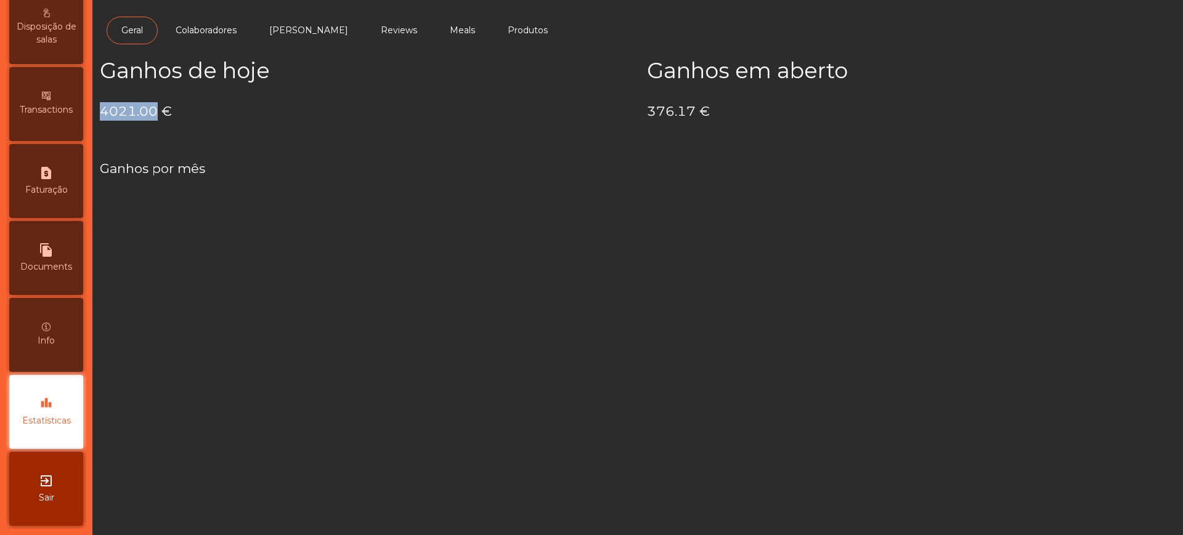
drag, startPoint x: 101, startPoint y: 112, endPoint x: 154, endPoint y: 112, distance: 53.0
click at [154, 112] on h4 "4021.00 €" at bounding box center [364, 111] width 528 height 18
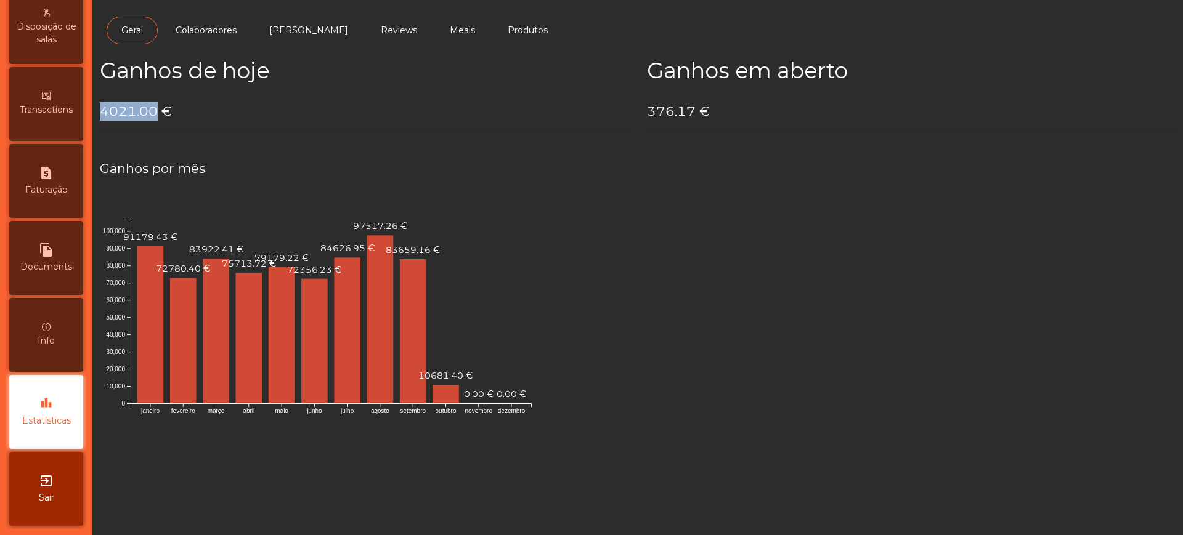
copy h4 "4021.00"
